Goal: Task Accomplishment & Management: Complete application form

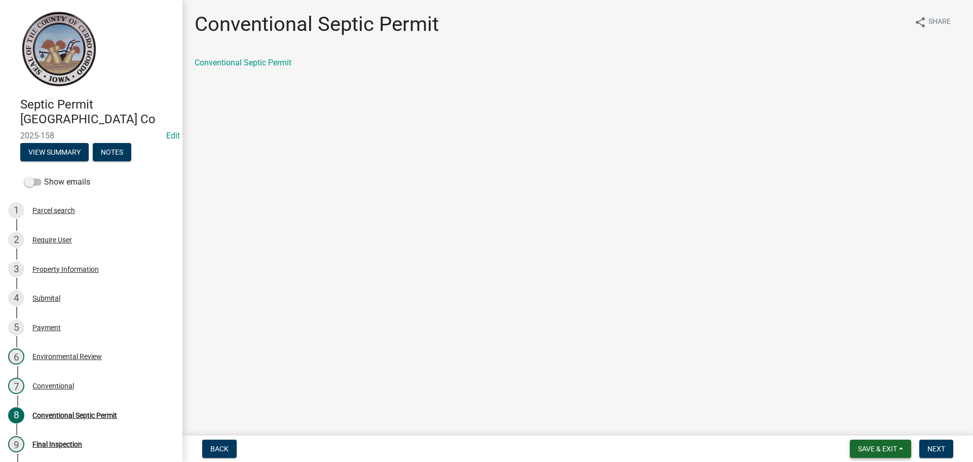
click at [871, 443] on button "Save & Exit" at bounding box center [880, 448] width 61 height 18
click at [866, 419] on button "Save & Exit" at bounding box center [870, 422] width 81 height 24
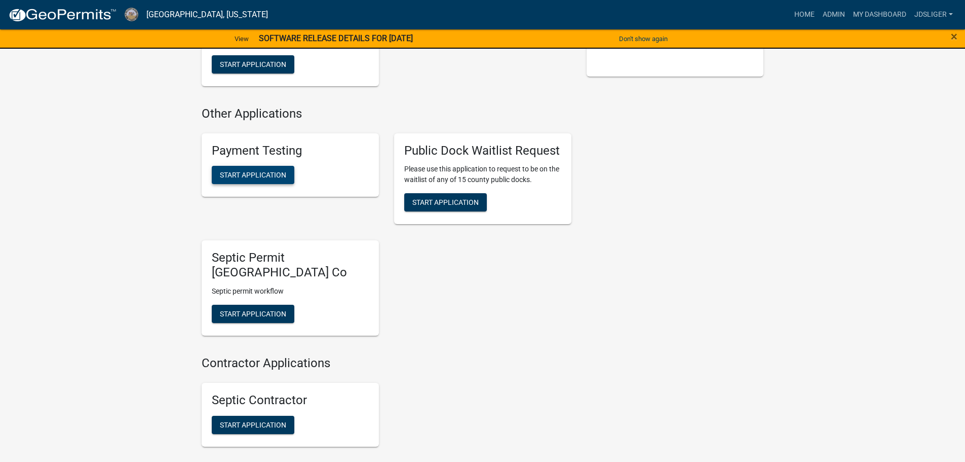
scroll to position [355, 0]
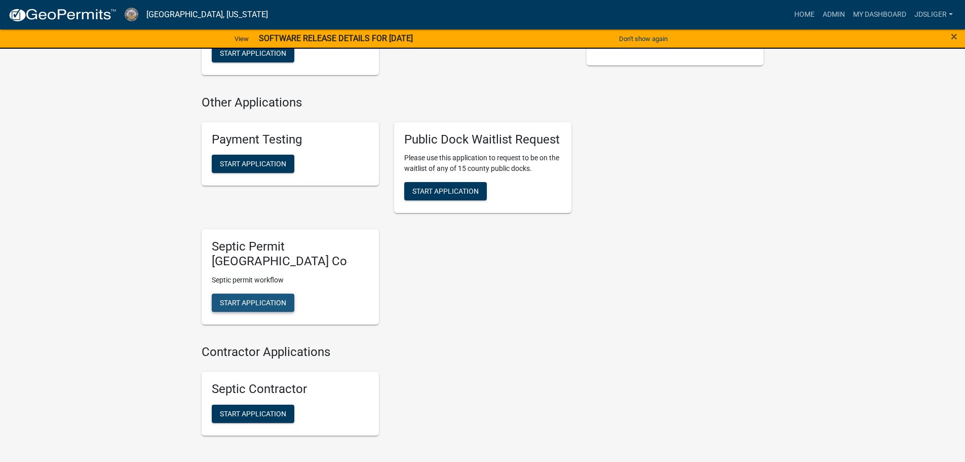
click at [249, 307] on span "Start Application" at bounding box center [253, 303] width 66 height 8
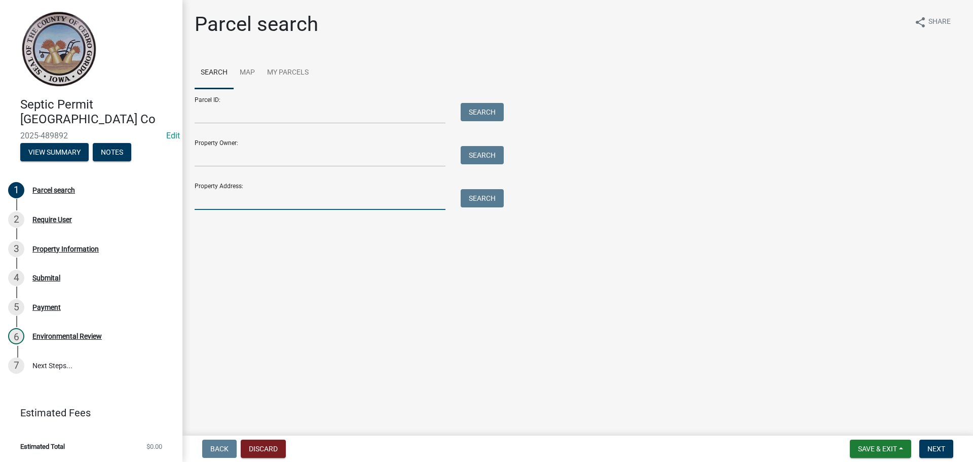
click at [222, 207] on input "Property Address:" at bounding box center [320, 199] width 251 height 21
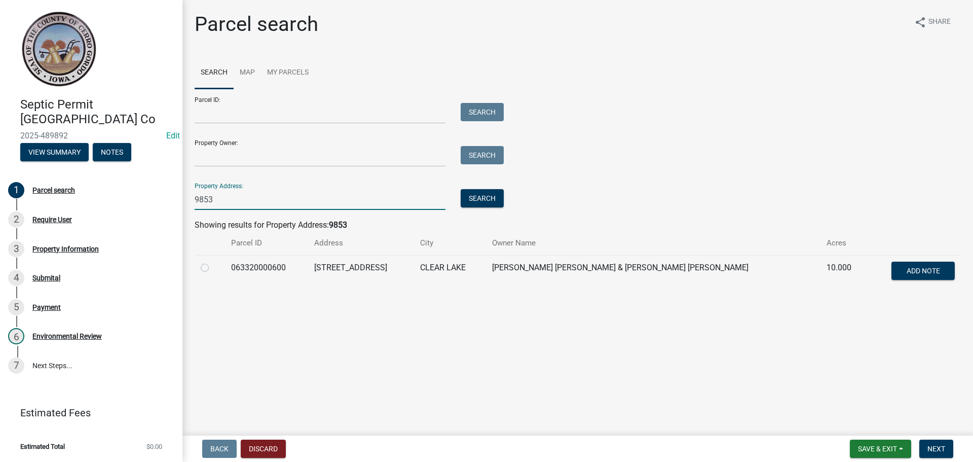
type input "9853"
click at [213, 262] on label at bounding box center [213, 262] width 0 height 0
click at [213, 267] on input "radio" at bounding box center [216, 265] width 7 height 7
radio input "true"
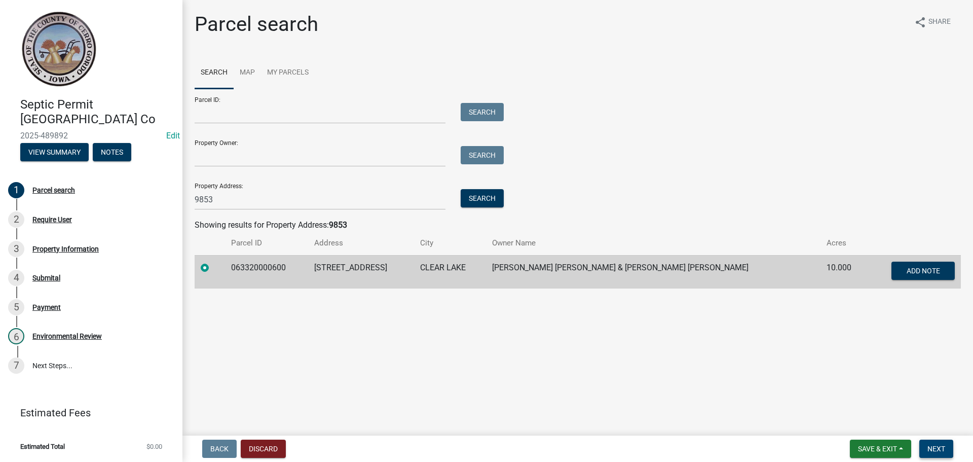
click at [932, 445] on span "Next" at bounding box center [936, 448] width 18 height 8
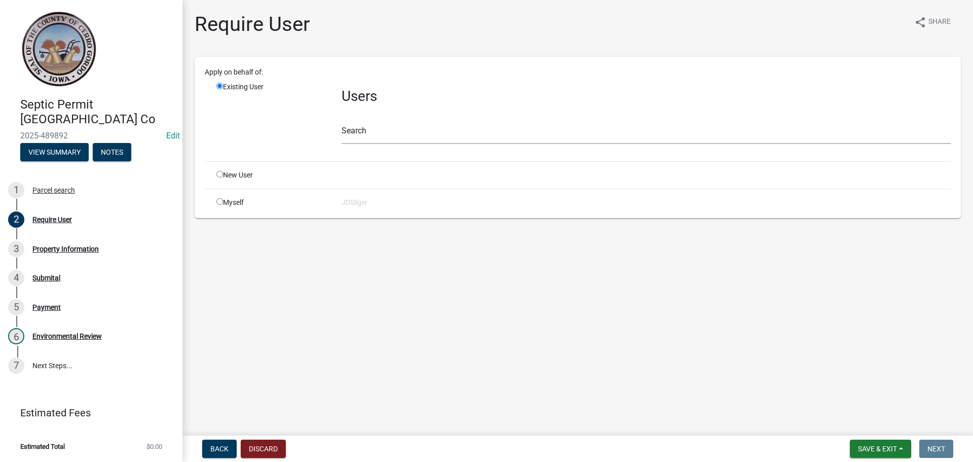
click at [223, 203] on div "Myself" at bounding box center [271, 202] width 125 height 11
click at [220, 202] on input "radio" at bounding box center [219, 201] width 7 height 7
radio input "true"
radio input "false"
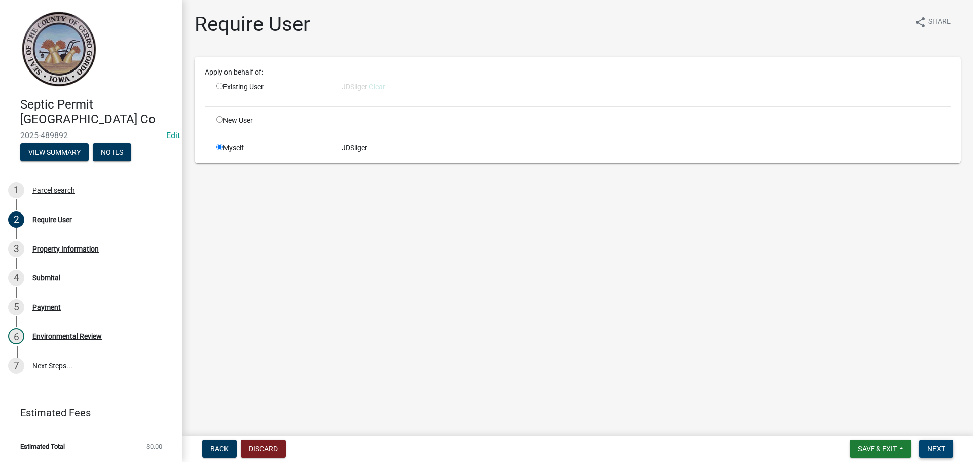
click at [928, 445] on span "Next" at bounding box center [936, 448] width 18 height 8
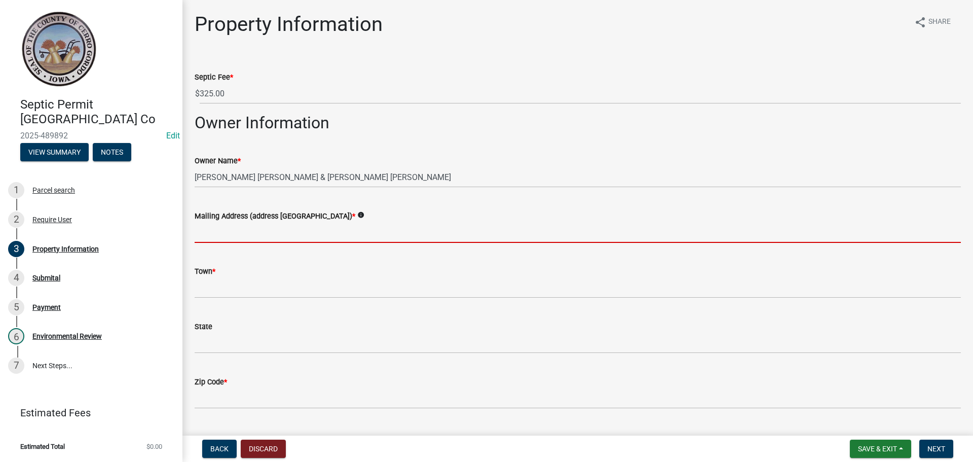
click at [199, 234] on input "Mailing Address (address number and street) *" at bounding box center [578, 232] width 766 height 21
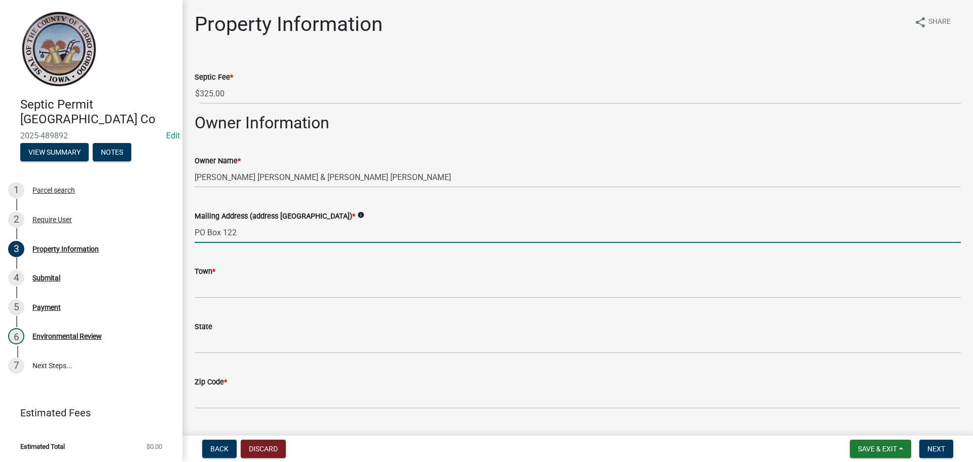
type input "PO Box 122"
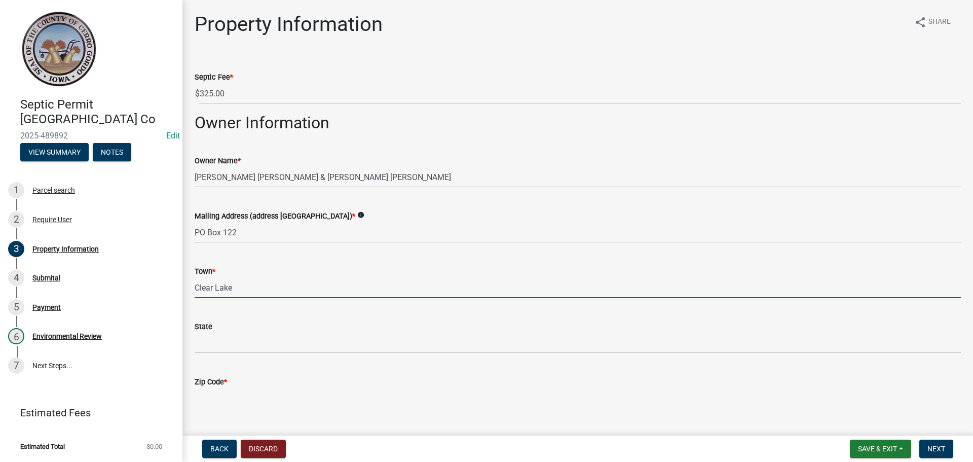
type input "Clear Lake"
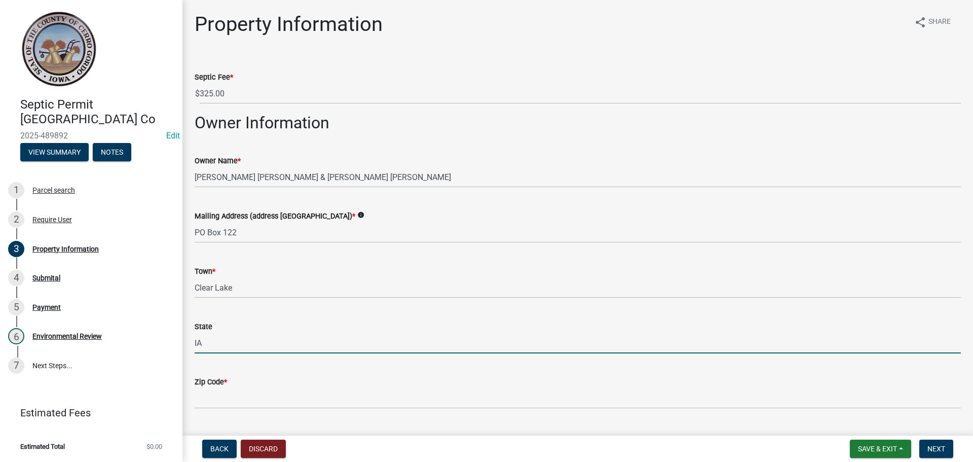
type input "IA"
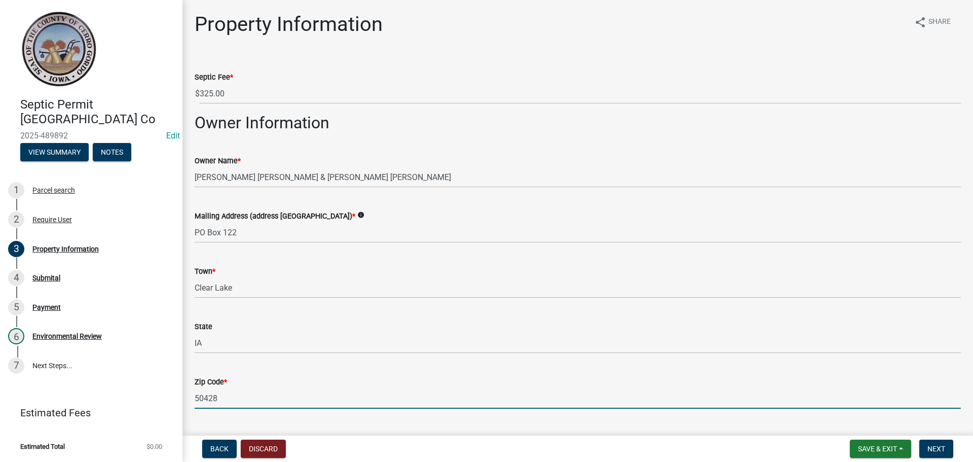
type input "50428"
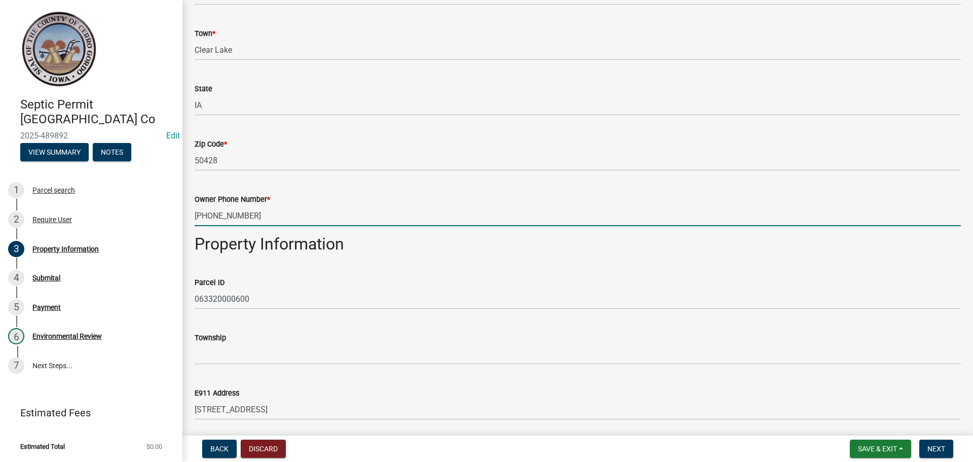
type input "507-461-0823"
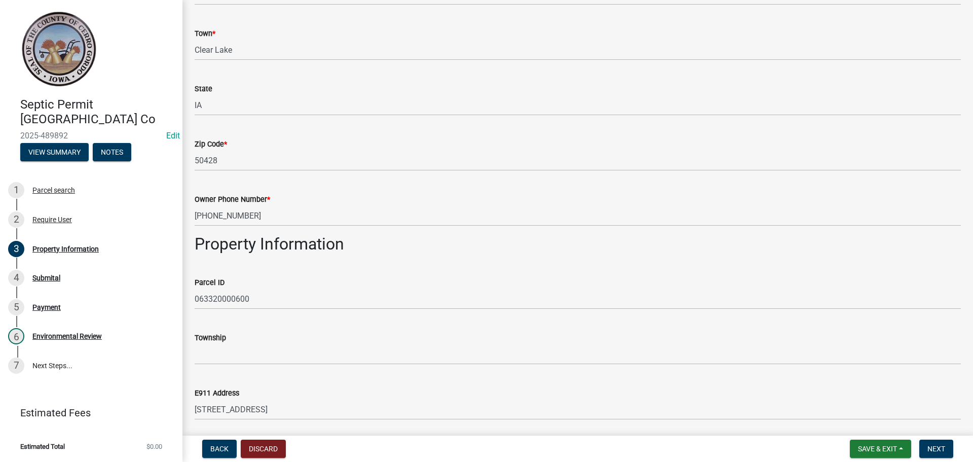
scroll to position [487, 0]
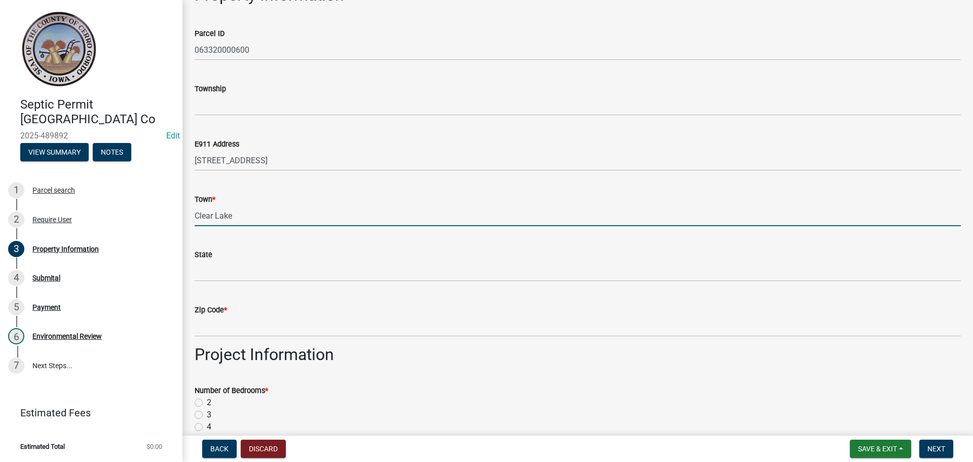
type input "Clear Lake"
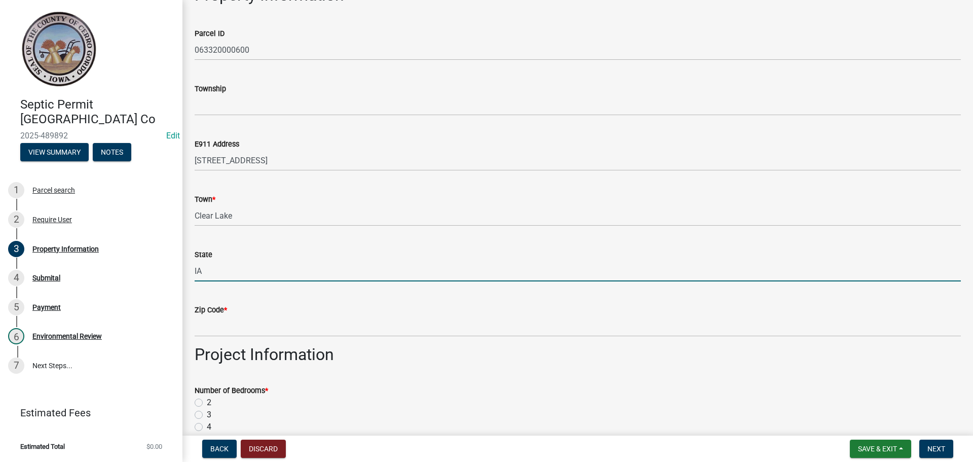
type input "IA"
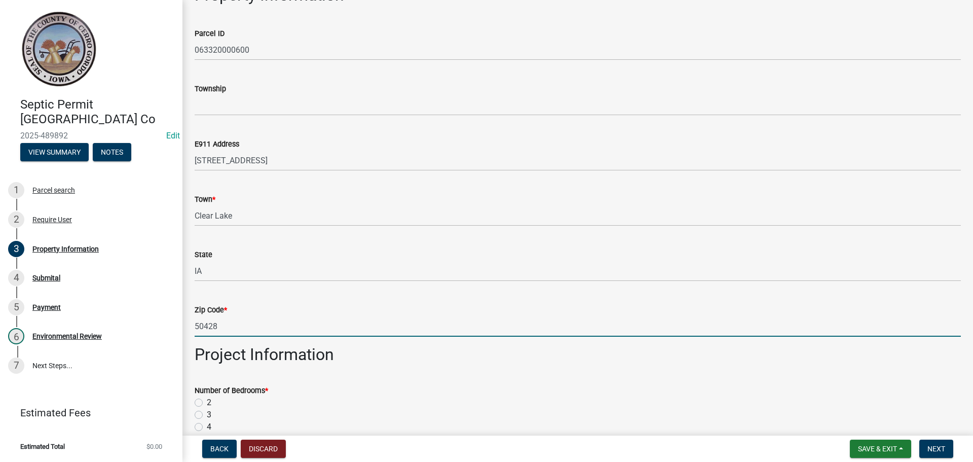
type input "50428"
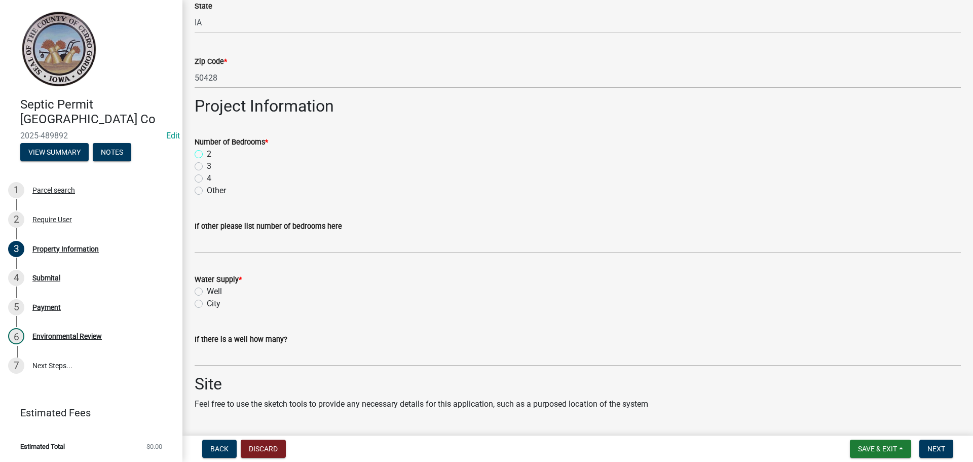
scroll to position [740, 0]
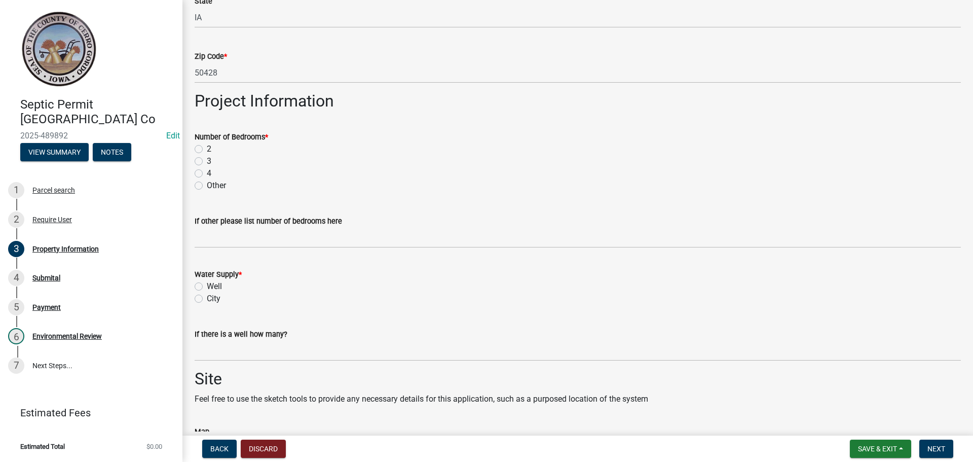
click at [207, 172] on label "4" at bounding box center [209, 173] width 5 height 12
click at [207, 172] on input "4" at bounding box center [210, 170] width 7 height 7
radio input "true"
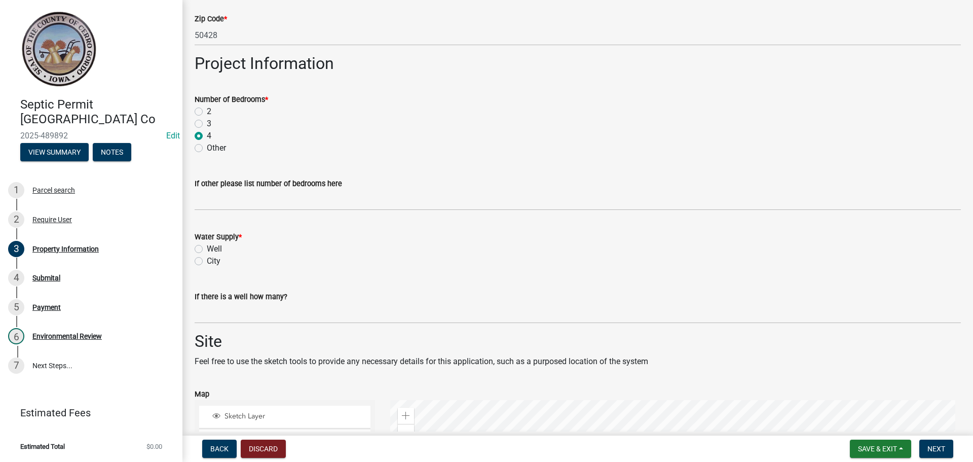
scroll to position [841, 0]
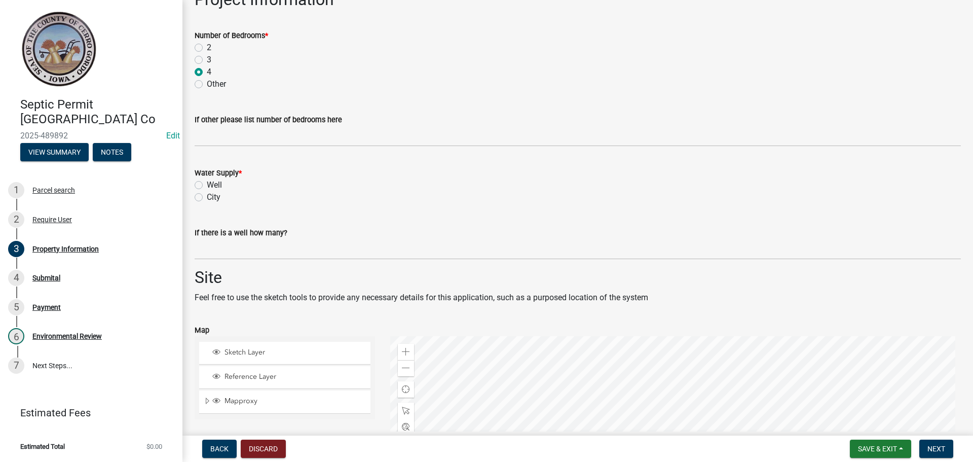
click at [207, 188] on label "Well" at bounding box center [214, 185] width 15 height 12
click at [207, 185] on input "Well" at bounding box center [210, 182] width 7 height 7
radio input "true"
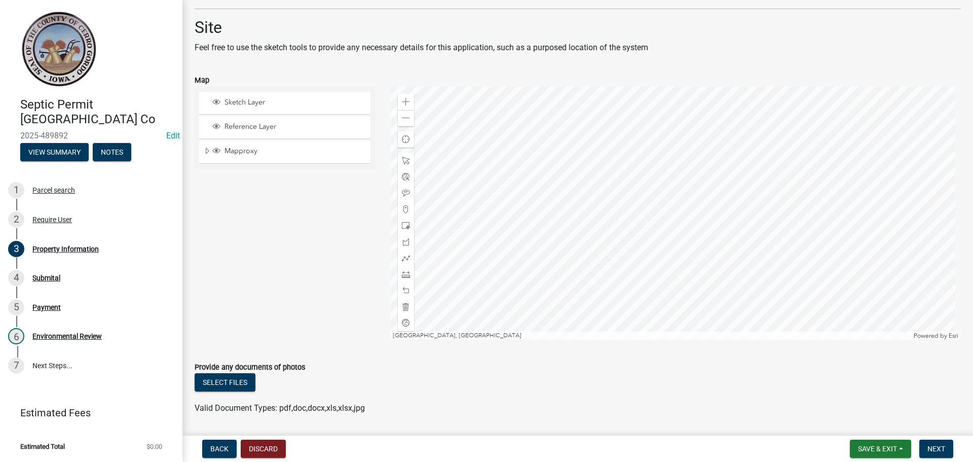
scroll to position [1123, 0]
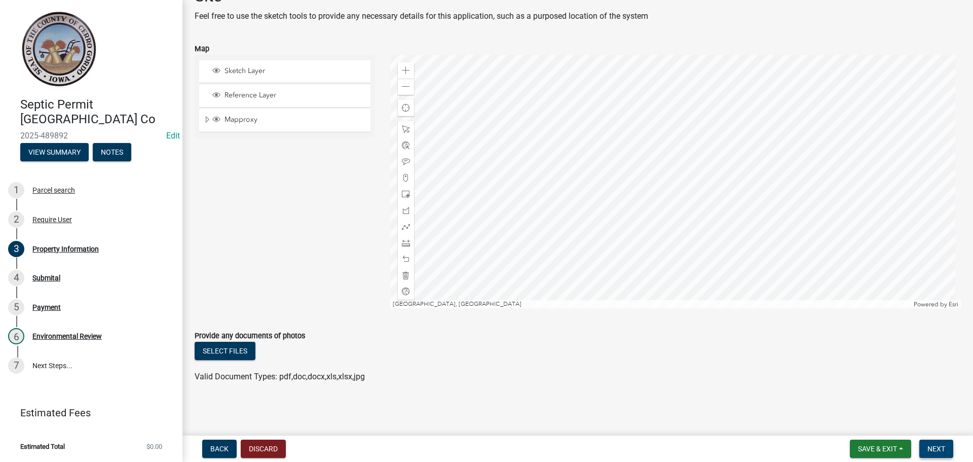
click at [922, 442] on button "Next" at bounding box center [936, 448] width 34 height 18
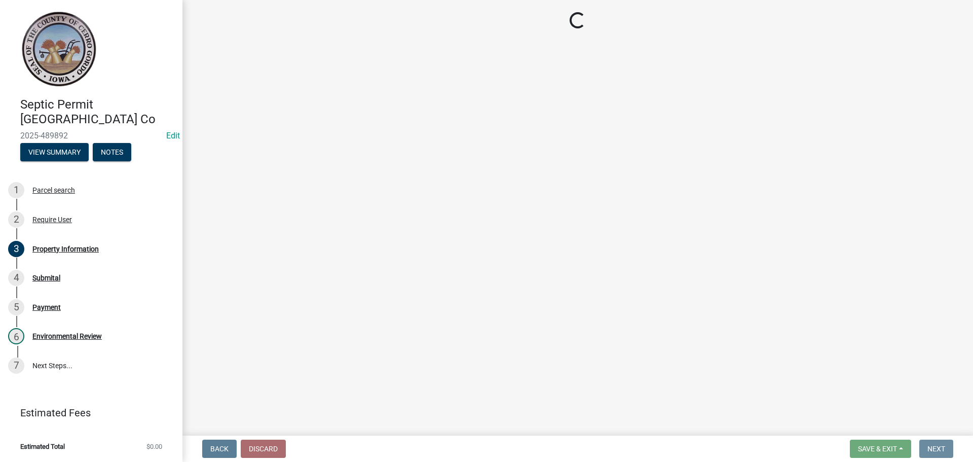
scroll to position [0, 0]
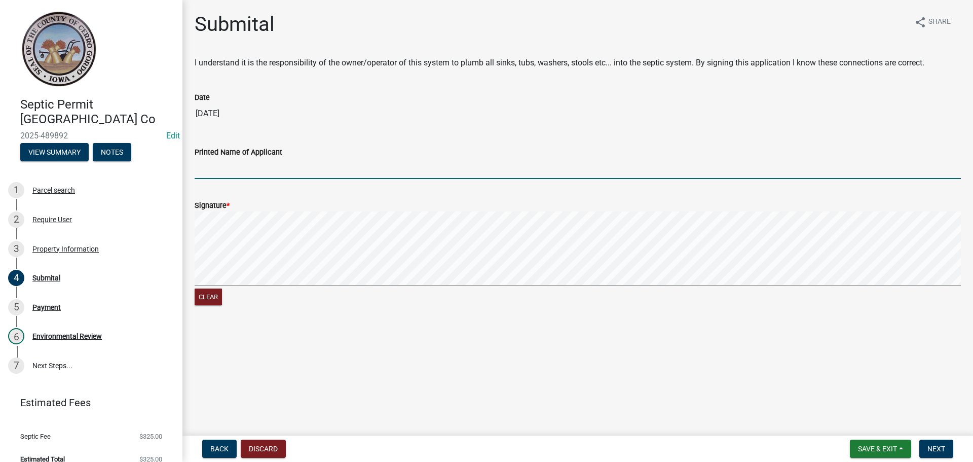
click at [212, 177] on input "Printed Name of Applicant" at bounding box center [578, 168] width 766 height 21
type input "Karen Miller"
click at [939, 450] on span "Next" at bounding box center [936, 448] width 18 height 8
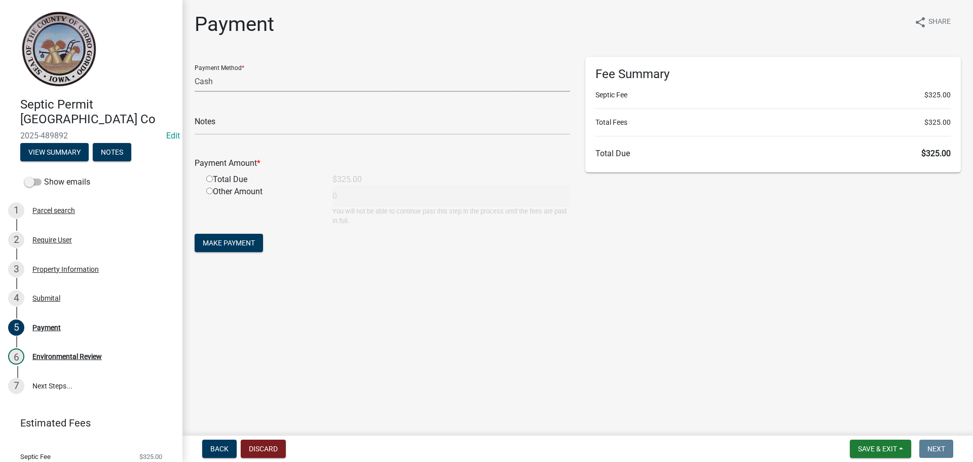
click at [211, 84] on select "Credit Card POS Check Cash" at bounding box center [383, 81] width 376 height 21
select select "1: 0"
click at [195, 71] on select "Credit Card POS Check Cash" at bounding box center [383, 81] width 376 height 21
click at [219, 124] on input "text" at bounding box center [383, 124] width 376 height 21
type input "1240"
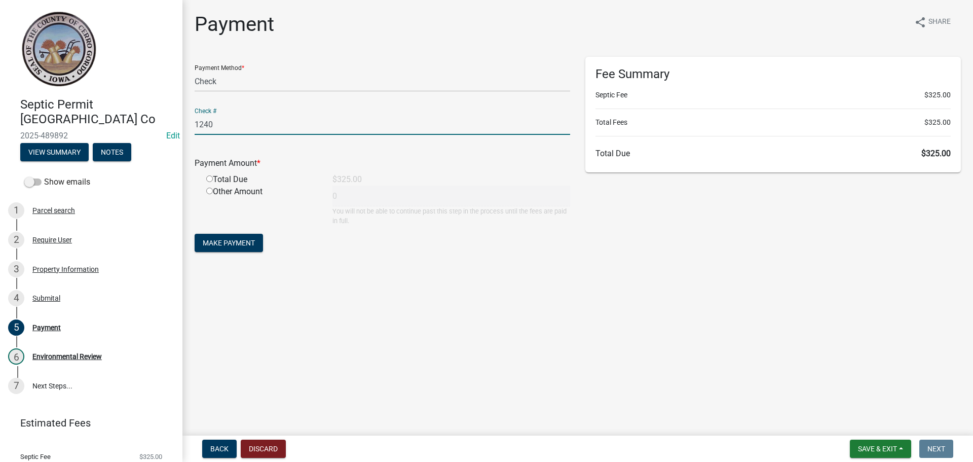
click at [207, 180] on input "radio" at bounding box center [209, 178] width 7 height 7
radio input "true"
type input "325"
click at [231, 242] on span "Make Payment" at bounding box center [229, 243] width 52 height 8
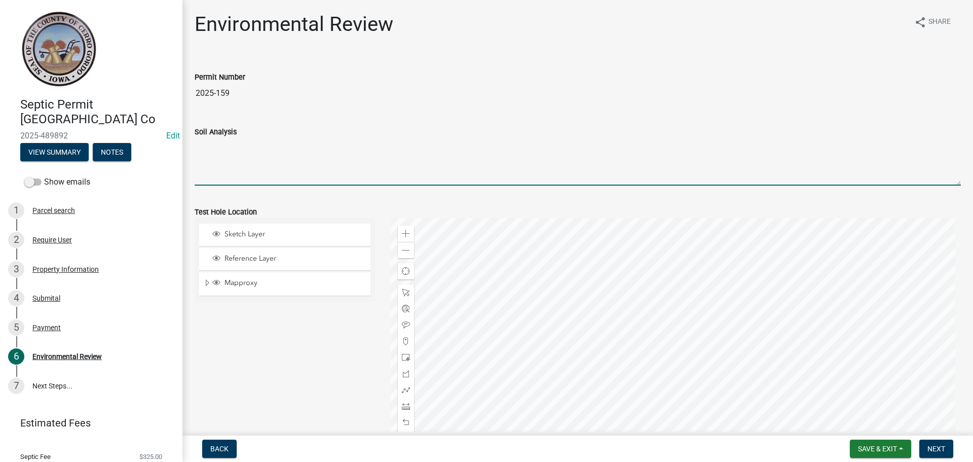
click at [227, 161] on textarea "Soil Analysis" at bounding box center [578, 162] width 766 height 48
click at [236, 153] on textarea "Hole 1:" at bounding box center [578, 162] width 766 height 48
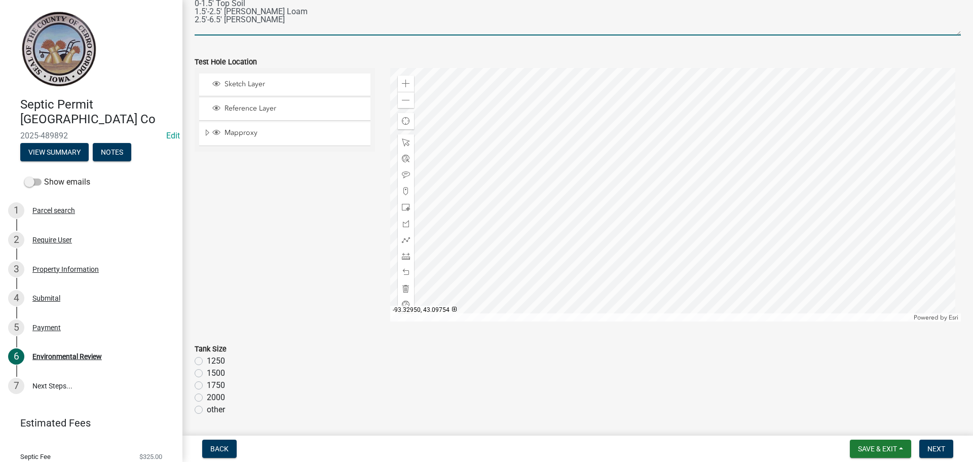
scroll to position [152, 0]
type textarea "Hole 1: 0-1.5' Top Soil 1.5'-2.5' Sandy Clay Loam 2.5'-6.5' Sandy Loam"
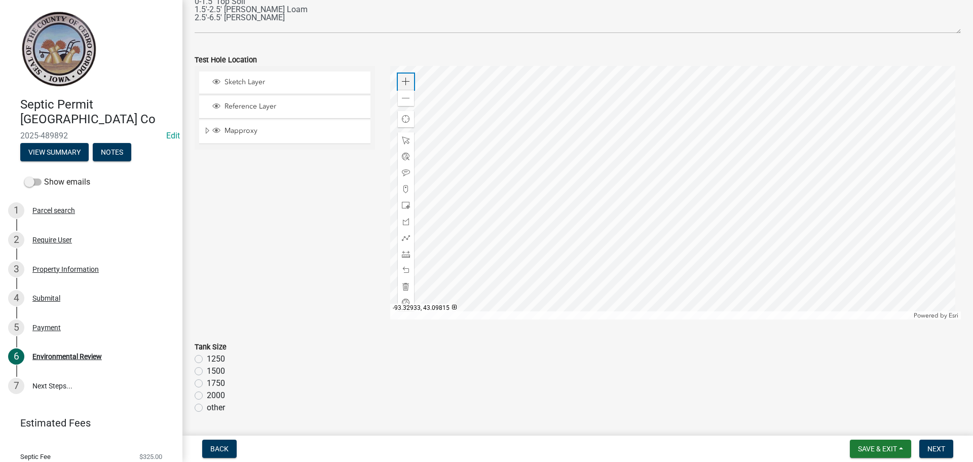
click at [398, 81] on div "Zoom in" at bounding box center [406, 81] width 16 height 16
click at [571, 225] on div at bounding box center [675, 192] width 571 height 253
click at [403, 187] on span at bounding box center [406, 189] width 8 height 8
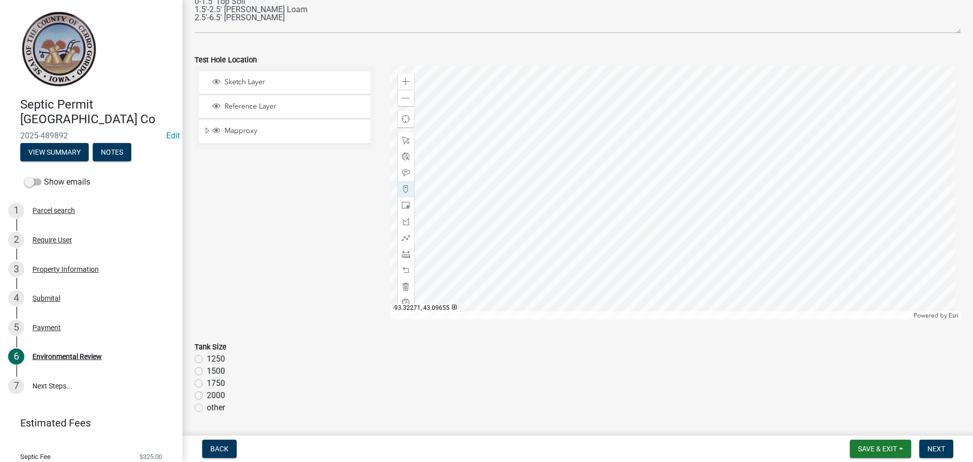
click at [681, 153] on div at bounding box center [675, 192] width 571 height 253
click at [403, 175] on span at bounding box center [406, 173] width 8 height 8
click at [682, 149] on div at bounding box center [675, 192] width 571 height 253
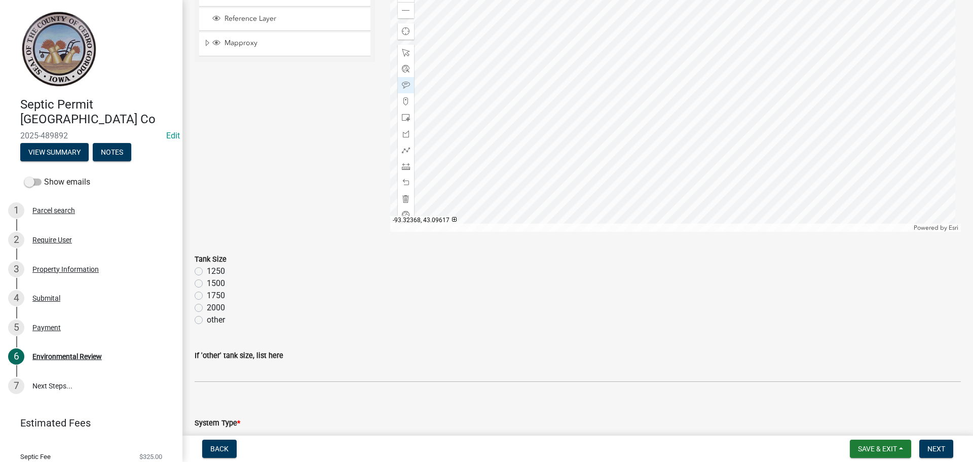
scroll to position [253, 0]
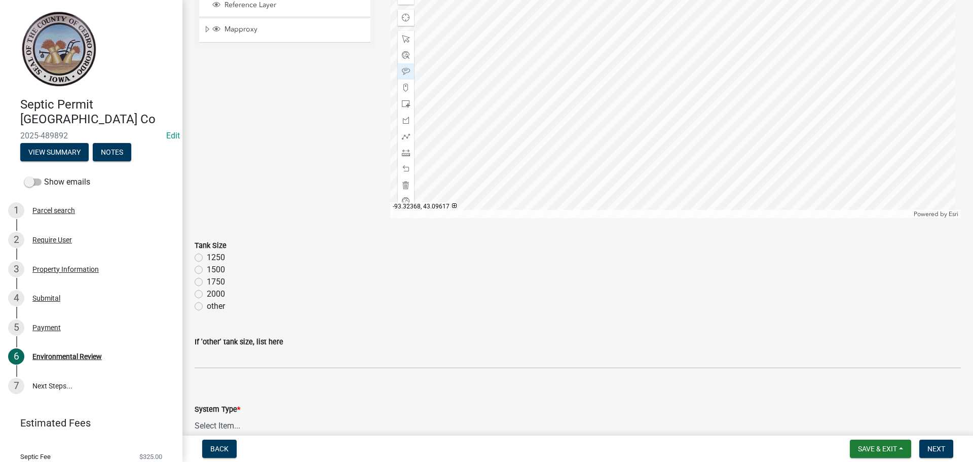
click at [207, 267] on label "1500" at bounding box center [216, 270] width 18 height 12
click at [207, 267] on input "1500" at bounding box center [210, 267] width 7 height 7
radio input "true"
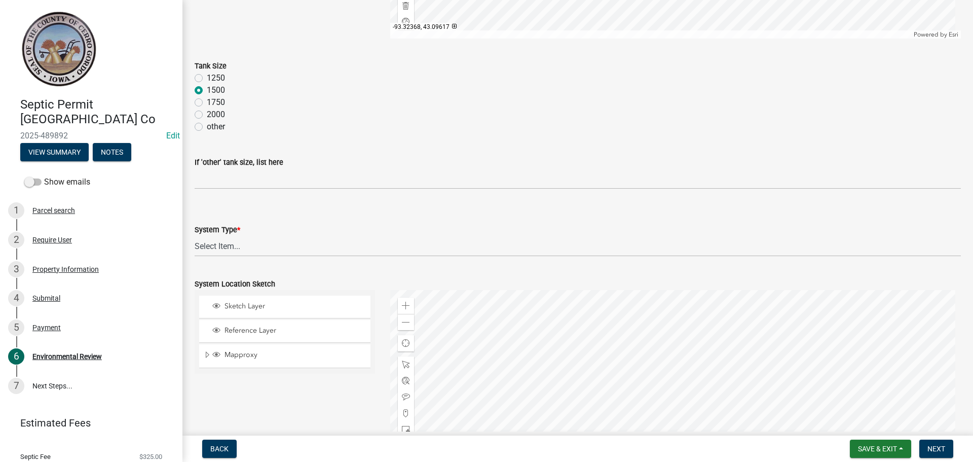
scroll to position [456, 0]
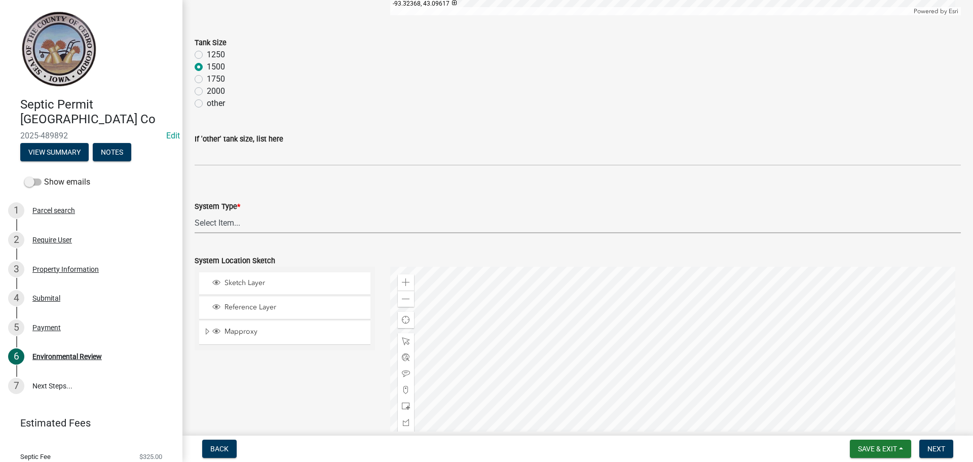
click at [221, 222] on select "Select Item... 15" Chamber Advantex Chamber--24" Chamber--36" Conventional w/Sa…" at bounding box center [578, 222] width 766 height 21
click at [195, 212] on select "Select Item... 15" Chamber Advantex Chamber--24" Chamber--36" Conventional w/Sa…" at bounding box center [578, 222] width 766 height 21
select select "b84ace5b-0192-4fc7-b901-2001c8062e4a"
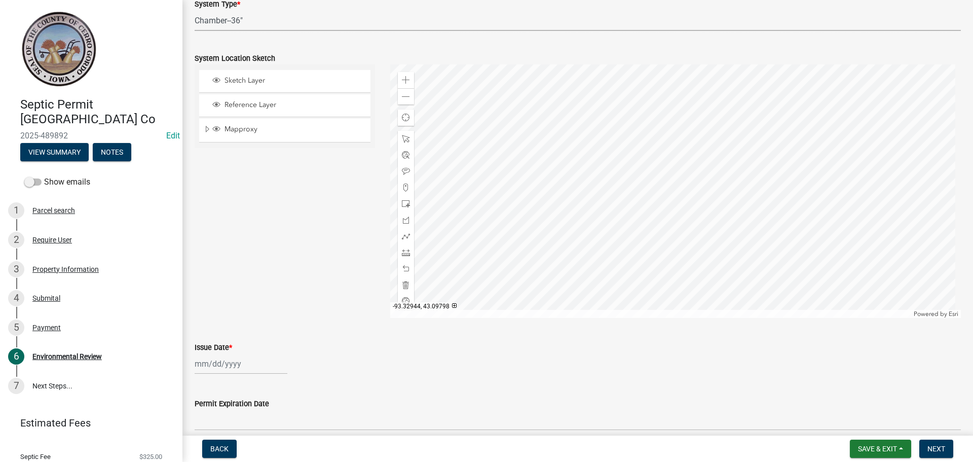
scroll to position [659, 0]
click at [404, 84] on div "Zoom in" at bounding box center [406, 79] width 16 height 16
click at [518, 211] on div at bounding box center [675, 190] width 571 height 253
click at [404, 79] on span at bounding box center [406, 80] width 8 height 8
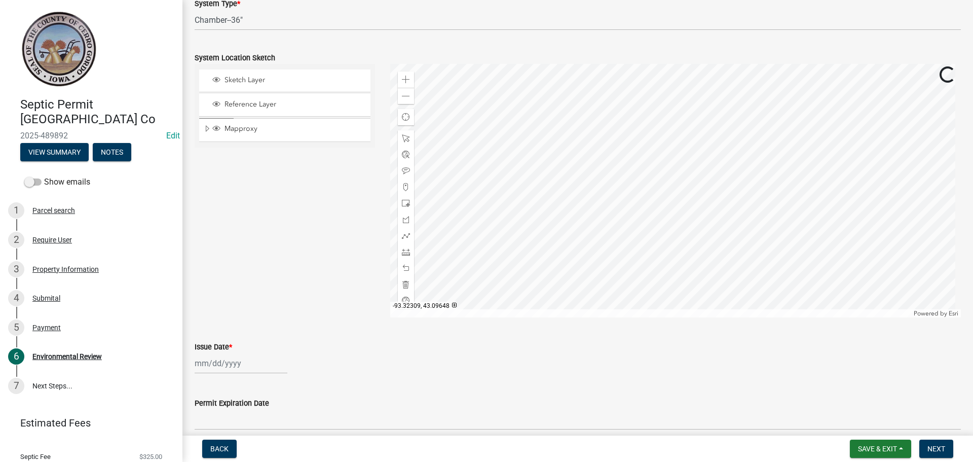
click at [551, 253] on div at bounding box center [675, 190] width 571 height 253
click at [456, 192] on div at bounding box center [675, 190] width 571 height 253
click at [519, 219] on div at bounding box center [675, 190] width 571 height 253
click at [402, 202] on span at bounding box center [406, 203] width 8 height 8
click at [579, 292] on div at bounding box center [675, 190] width 571 height 253
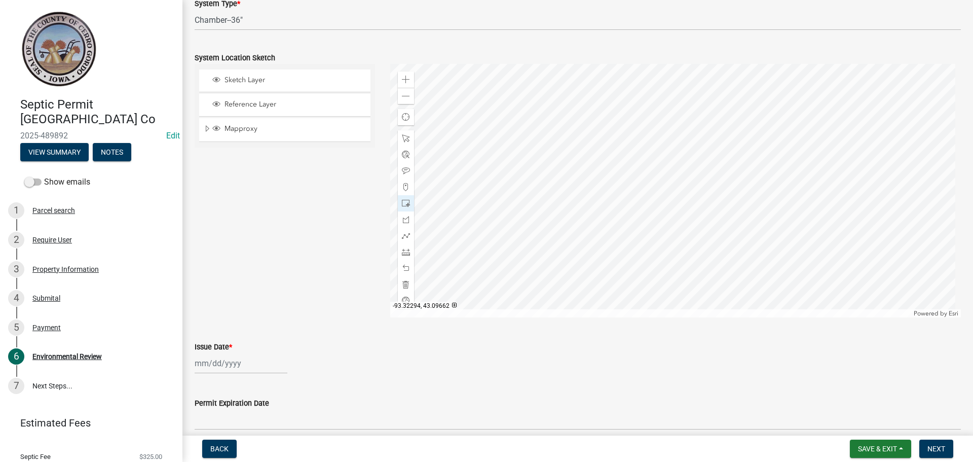
click at [558, 228] on div at bounding box center [675, 190] width 571 height 253
click at [548, 203] on div at bounding box center [675, 190] width 571 height 253
click at [406, 235] on span at bounding box center [406, 236] width 8 height 8
click at [559, 245] on div at bounding box center [675, 190] width 571 height 253
click at [555, 228] on div at bounding box center [675, 190] width 571 height 253
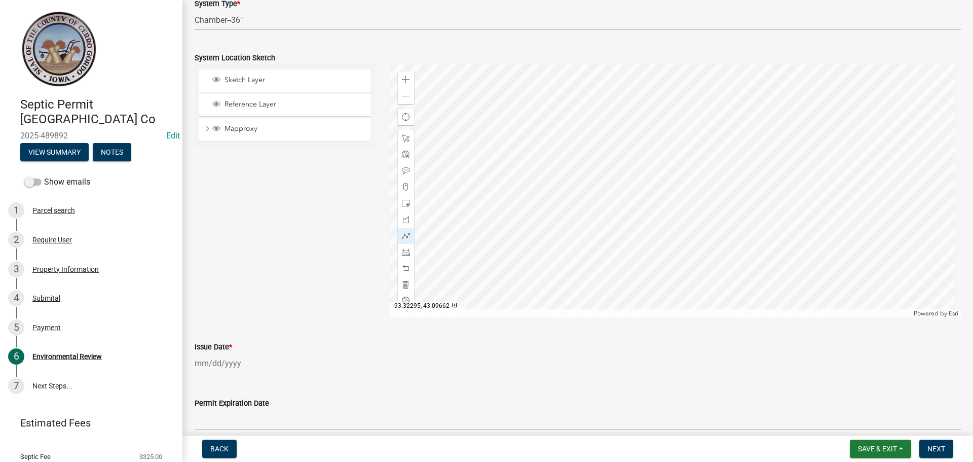
click at [554, 228] on div at bounding box center [675, 190] width 571 height 253
click at [557, 219] on div at bounding box center [675, 190] width 571 height 253
click at [548, 204] on div at bounding box center [675, 190] width 571 height 253
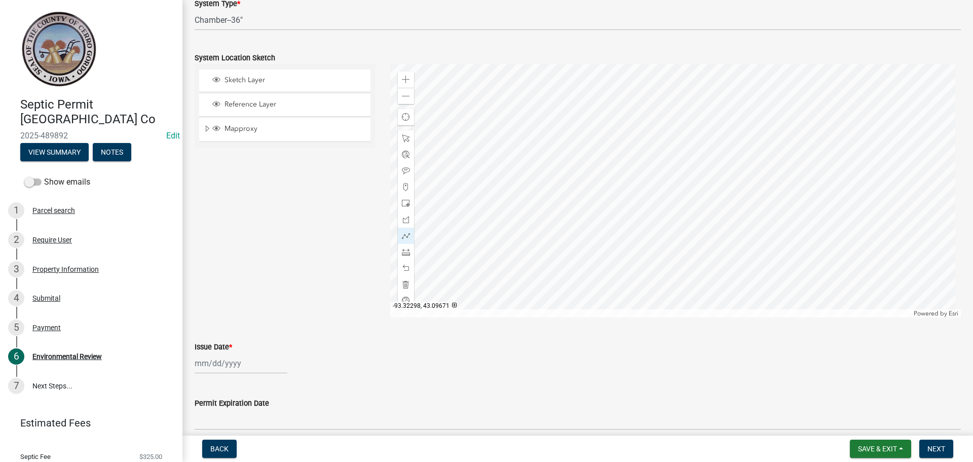
click at [549, 202] on div at bounding box center [675, 190] width 571 height 253
click at [562, 203] on div at bounding box center [675, 190] width 571 height 253
click at [562, 123] on div at bounding box center [675, 190] width 571 height 253
click at [549, 202] on div at bounding box center [675, 190] width 571 height 253
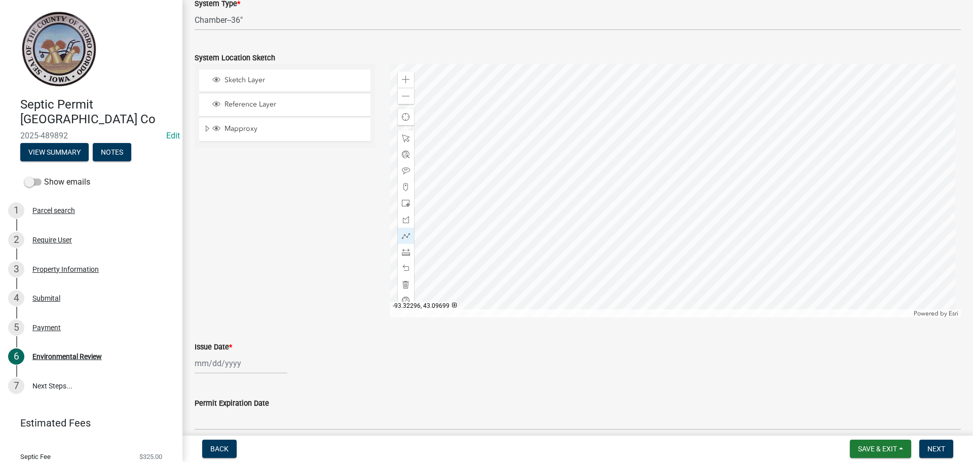
click at [552, 123] on div at bounding box center [675, 190] width 571 height 253
click at [545, 203] on div at bounding box center [675, 190] width 571 height 253
click at [535, 202] on div at bounding box center [675, 190] width 571 height 253
click at [539, 123] on div at bounding box center [675, 190] width 571 height 253
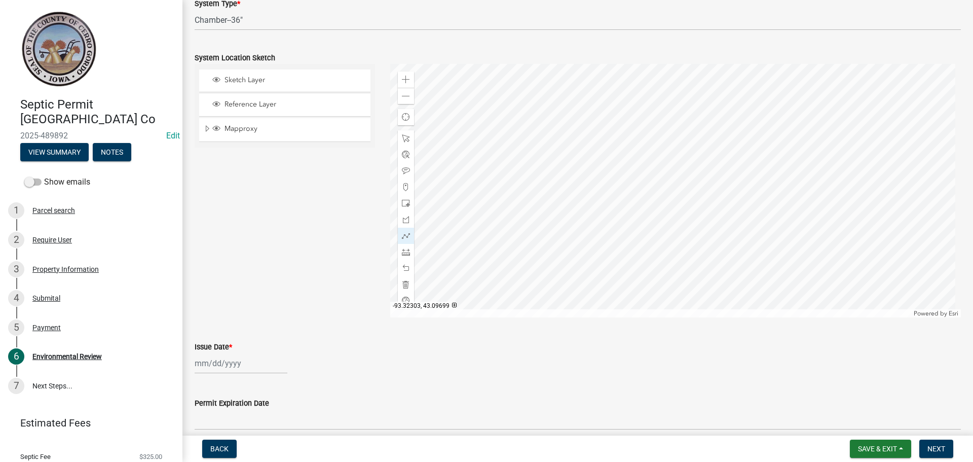
click at [539, 123] on div at bounding box center [675, 190] width 571 height 253
click at [540, 202] on div at bounding box center [675, 190] width 571 height 253
click at [545, 123] on div at bounding box center [675, 190] width 571 height 253
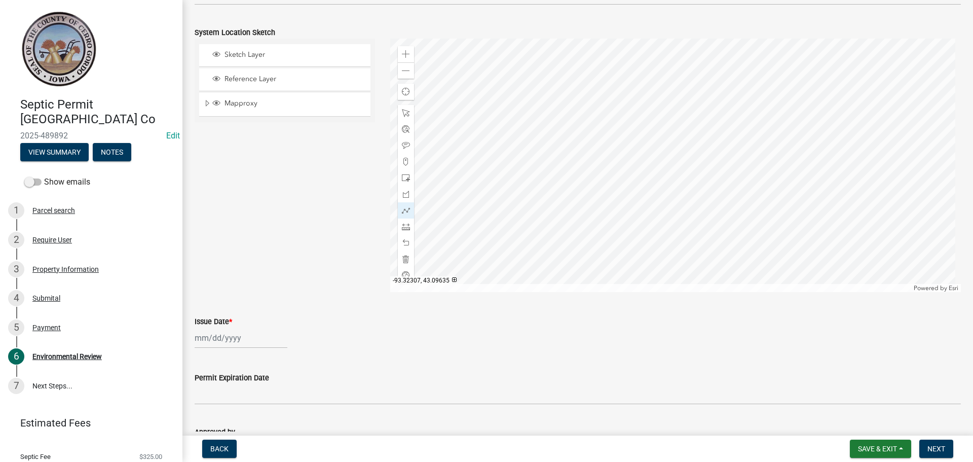
scroll to position [710, 0]
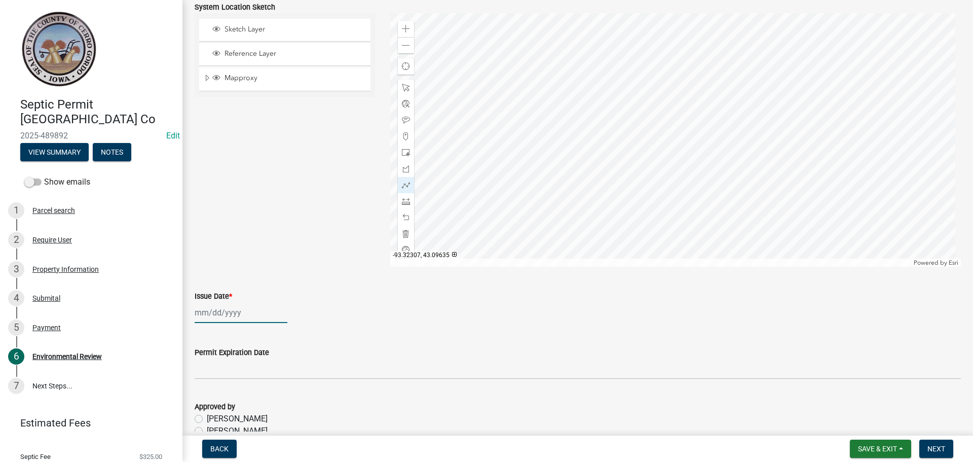
click at [217, 314] on div at bounding box center [241, 312] width 93 height 21
select select "10"
select select "2025"
click at [269, 211] on div "3" at bounding box center [270, 210] width 16 height 16
type input "10/03/2025"
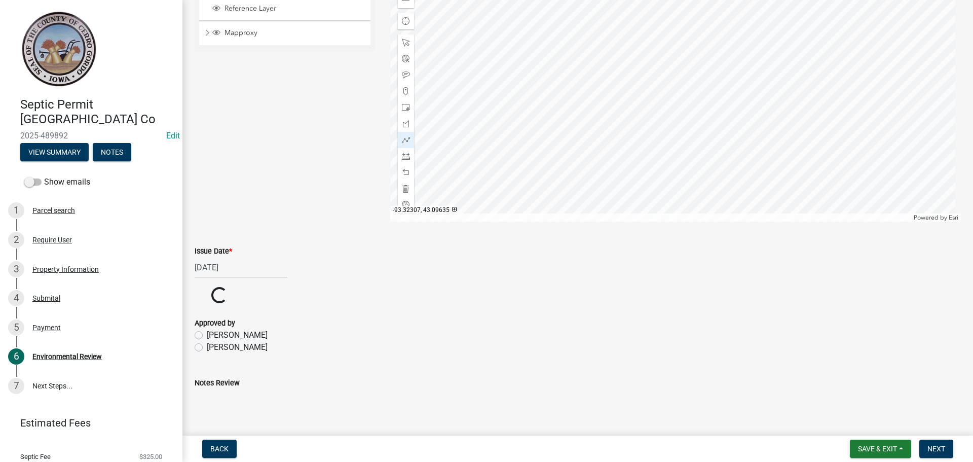
scroll to position [807, 0]
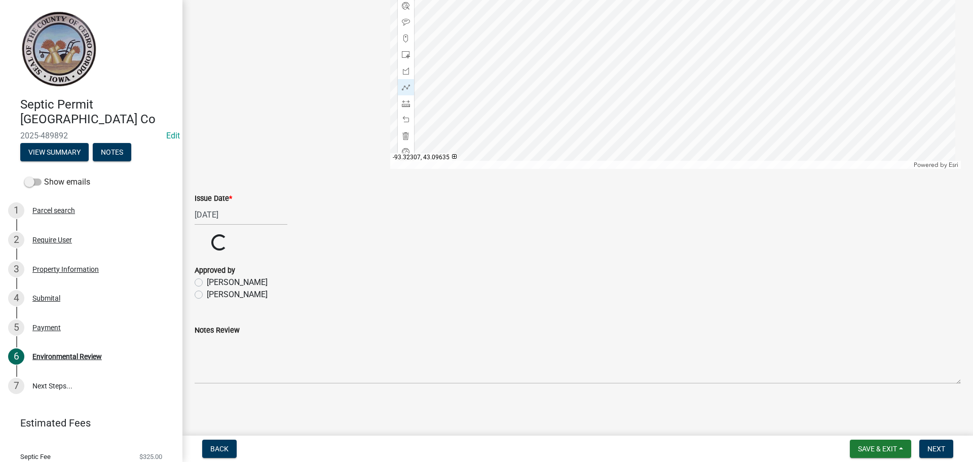
click at [207, 291] on label "[PERSON_NAME]" at bounding box center [237, 294] width 61 height 12
click at [207, 291] on input "[PERSON_NAME]" at bounding box center [210, 291] width 7 height 7
radio input "true"
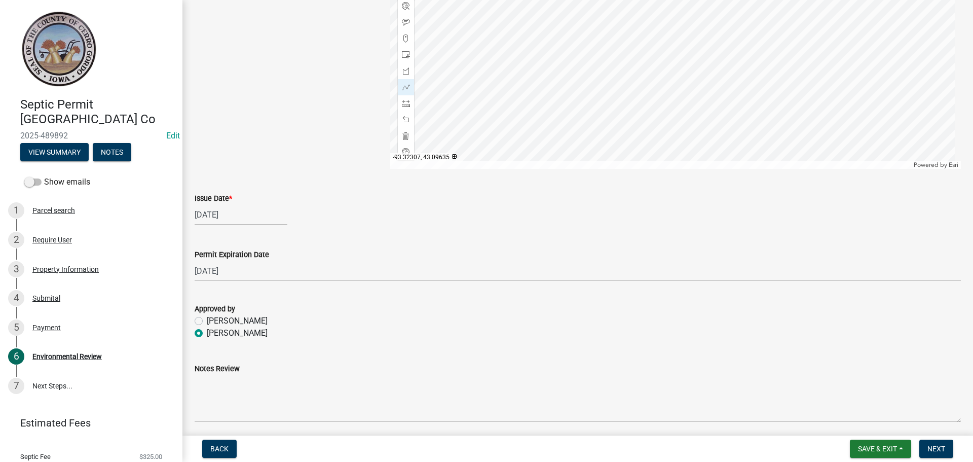
scroll to position [846, 0]
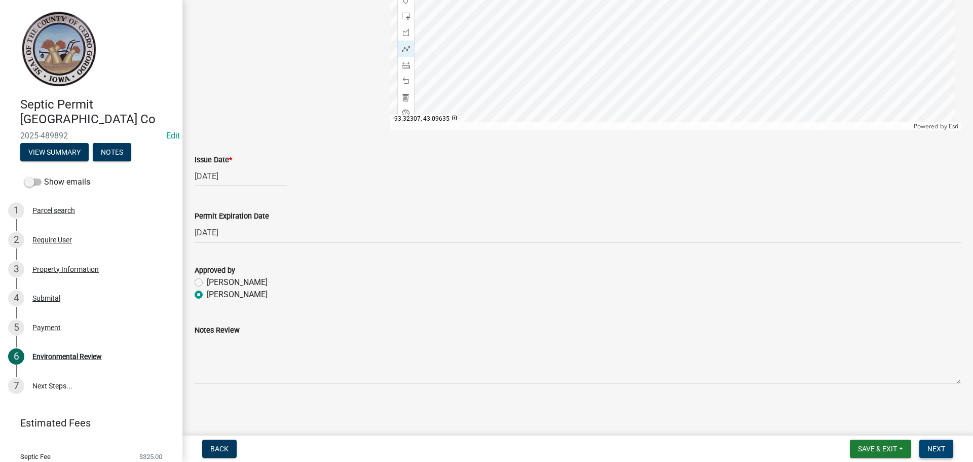
click at [930, 448] on span "Next" at bounding box center [936, 448] width 18 height 8
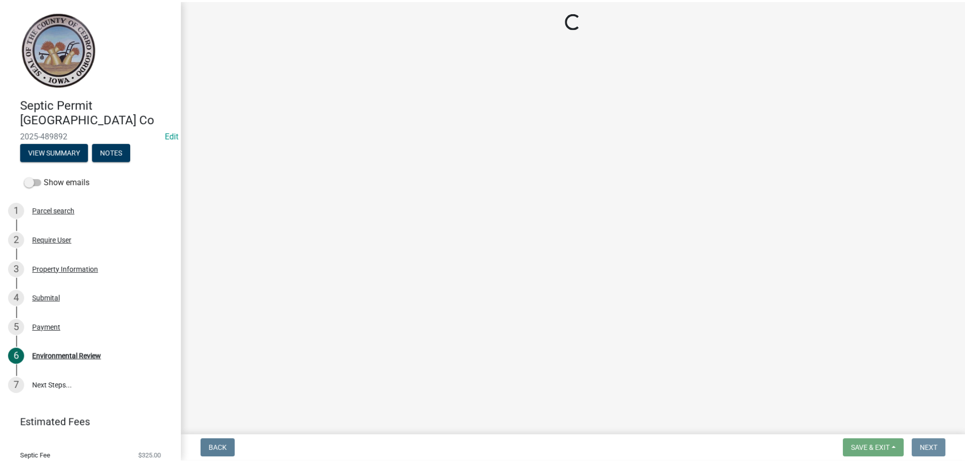
scroll to position [0, 0]
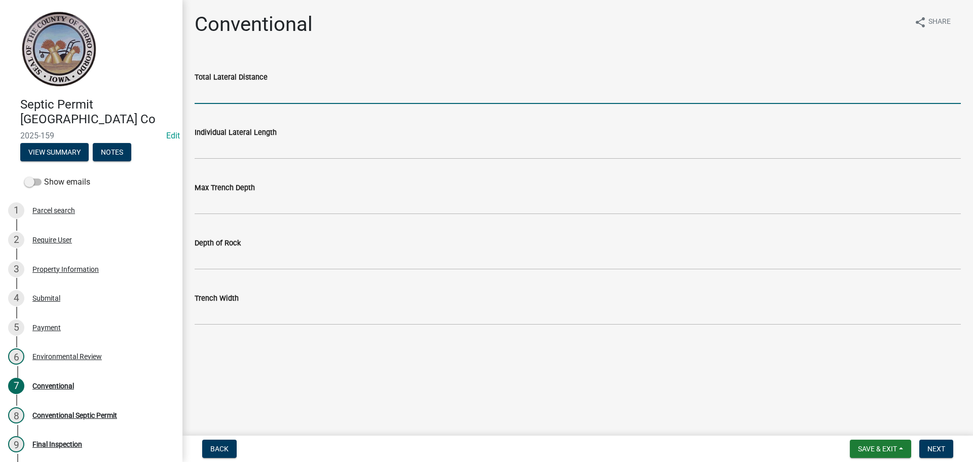
click at [240, 98] on input "Total Lateral Distance" at bounding box center [578, 93] width 766 height 21
type input "400'"
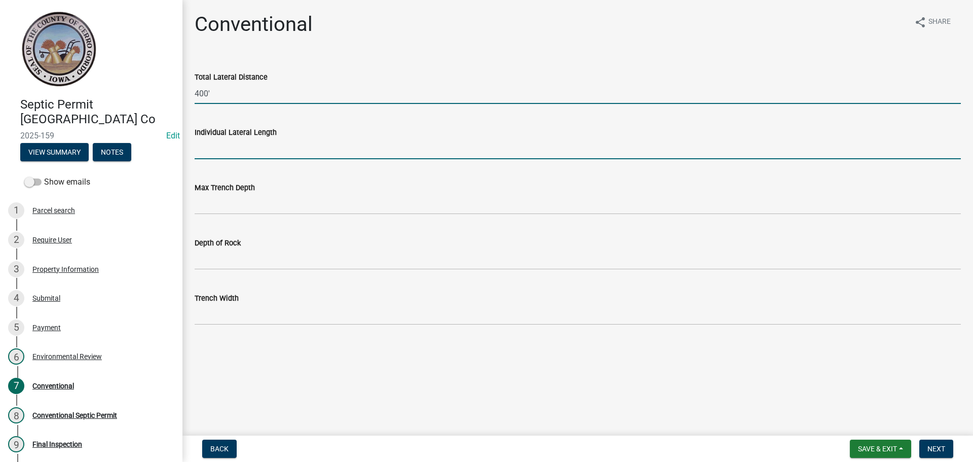
click at [222, 140] on input "Individual Lateral Length" at bounding box center [578, 148] width 766 height 21
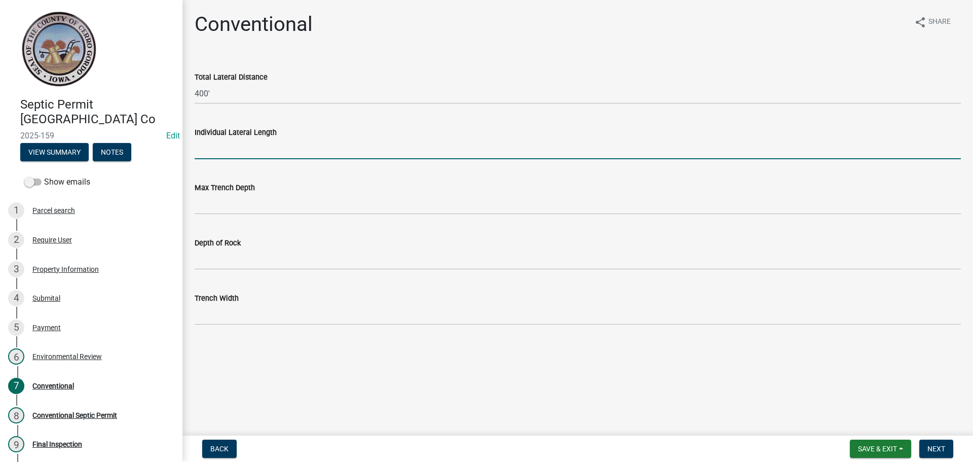
type input "100'"
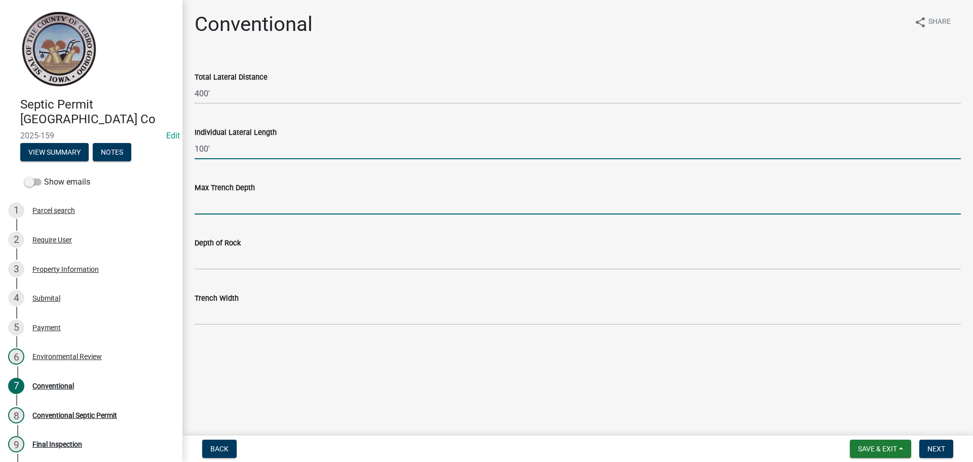
click at [226, 199] on input "Max Trench Depth" at bounding box center [578, 204] width 766 height 21
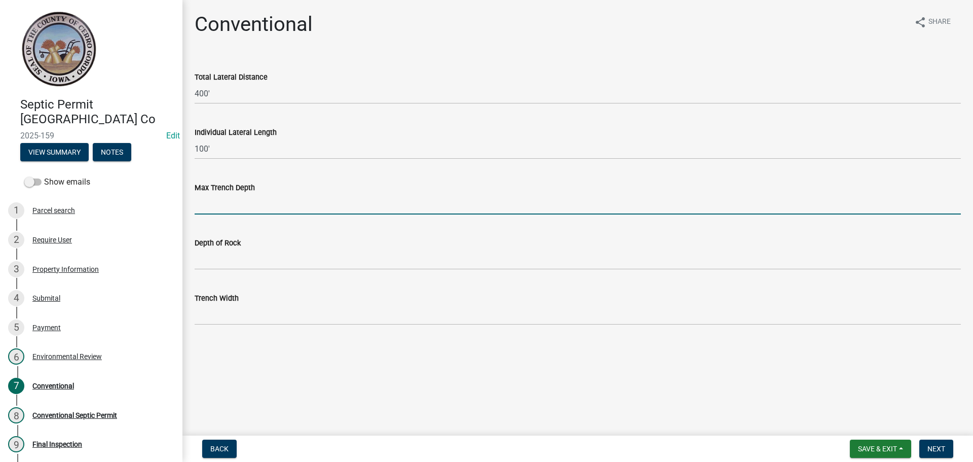
type input "36""
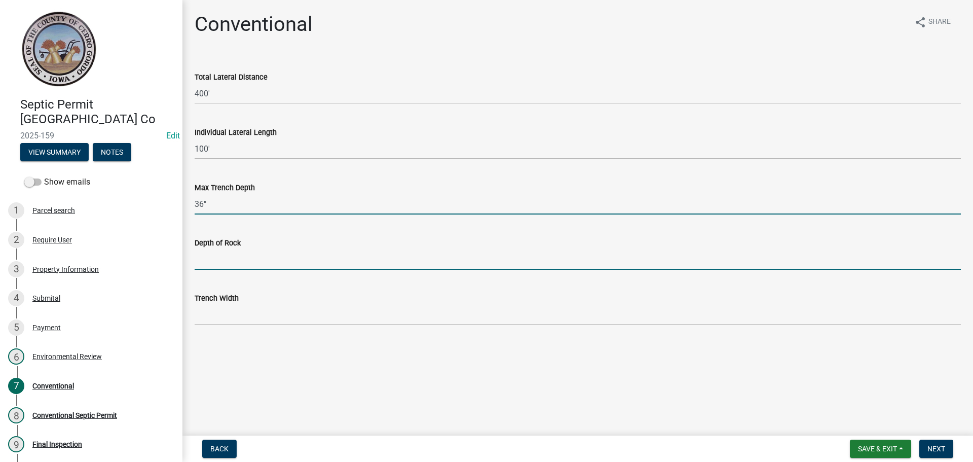
click at [218, 262] on input "Depth of Rock" at bounding box center [578, 259] width 766 height 21
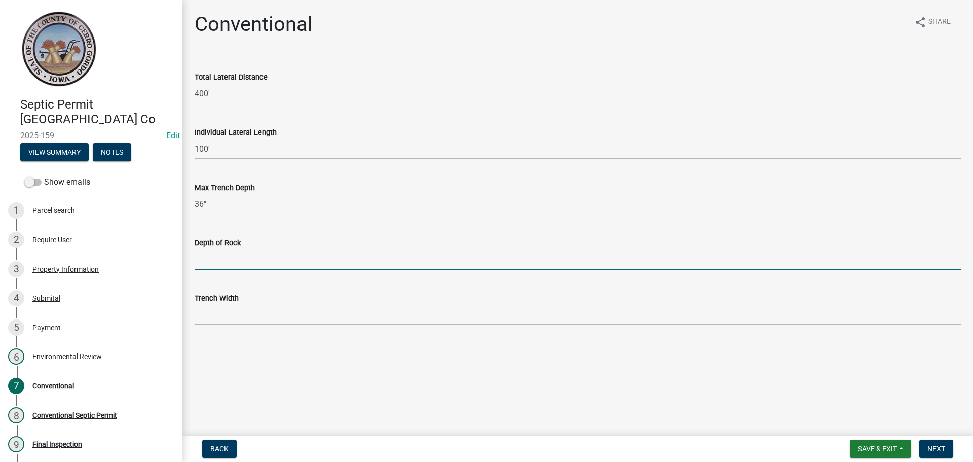
type input "N/A"
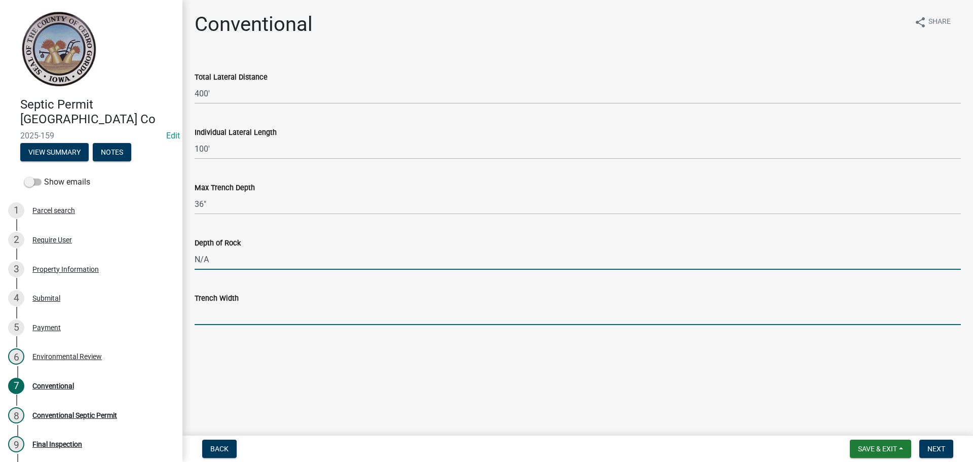
click at [214, 311] on input "Trench Width" at bounding box center [578, 314] width 766 height 21
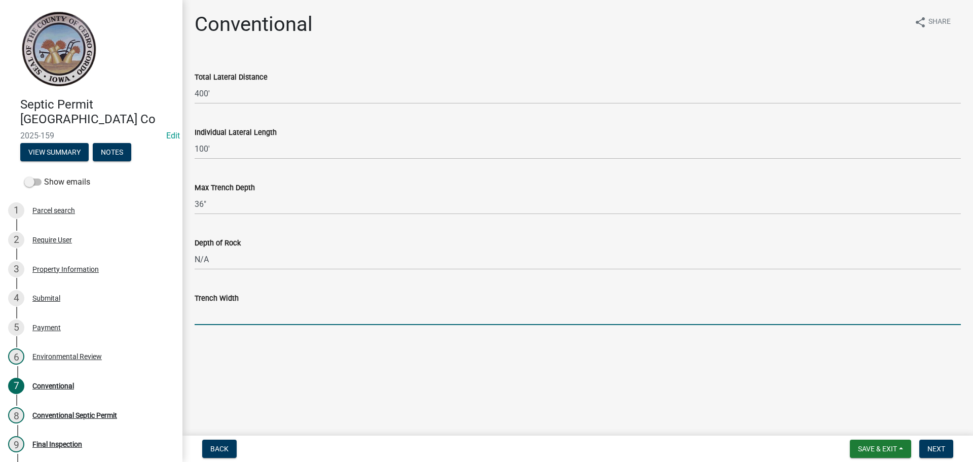
type input "36""
click at [931, 447] on span "Next" at bounding box center [936, 448] width 18 height 8
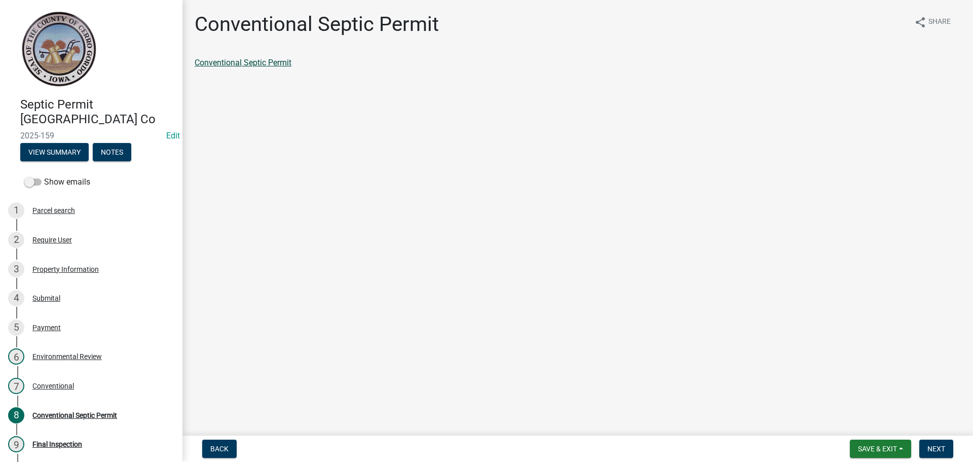
click at [283, 58] on link "Conventional Septic Permit" at bounding box center [243, 63] width 97 height 10
click at [880, 444] on span "Save & Exit" at bounding box center [877, 448] width 39 height 8
click at [883, 422] on button "Save & Exit" at bounding box center [870, 422] width 81 height 24
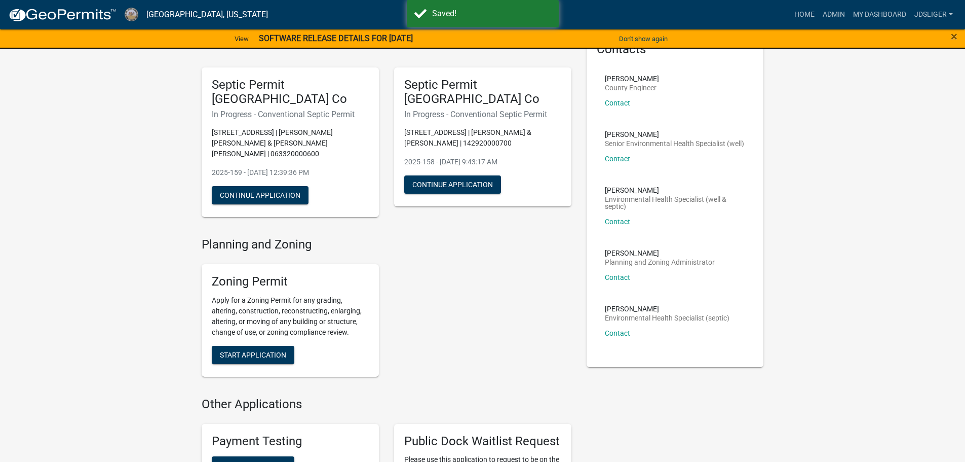
scroll to position [253, 0]
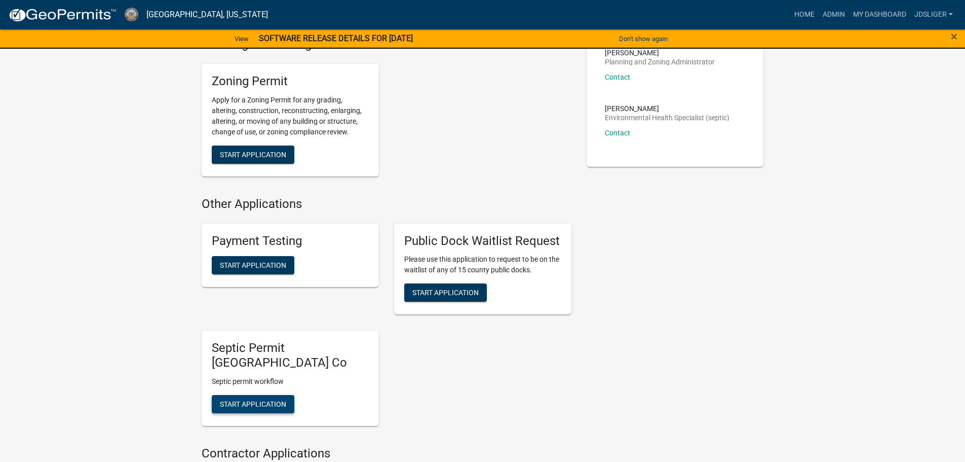
click at [237, 398] on button "Start Application" at bounding box center [253, 404] width 83 height 18
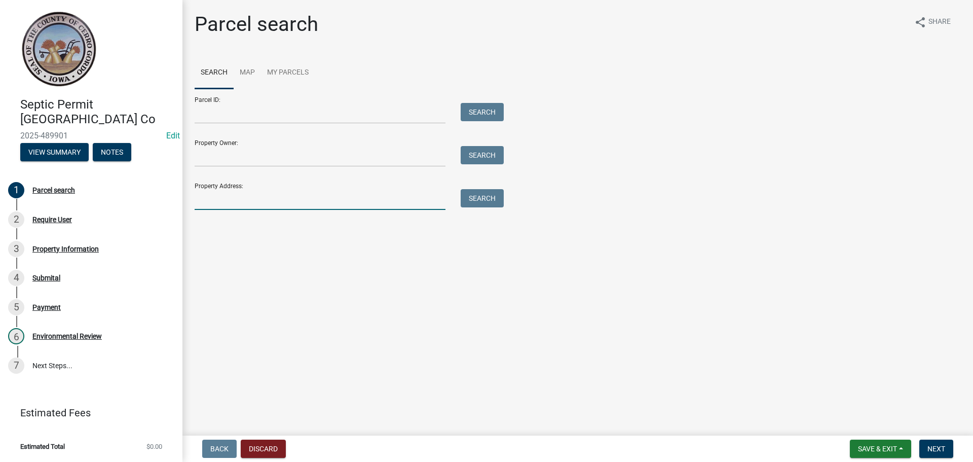
click at [234, 190] on input "Property Address:" at bounding box center [320, 199] width 251 height 21
type input "5620"
click at [483, 205] on button "Search" at bounding box center [482, 198] width 43 height 18
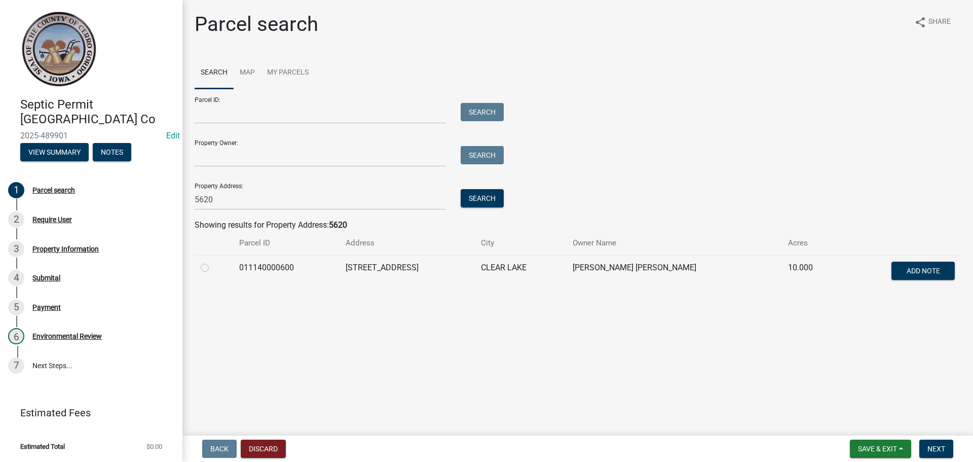
click at [208, 272] on div at bounding box center [214, 268] width 26 height 12
click at [213, 262] on label at bounding box center [213, 262] width 0 height 0
click at [213, 266] on input "radio" at bounding box center [216, 265] width 7 height 7
radio input "true"
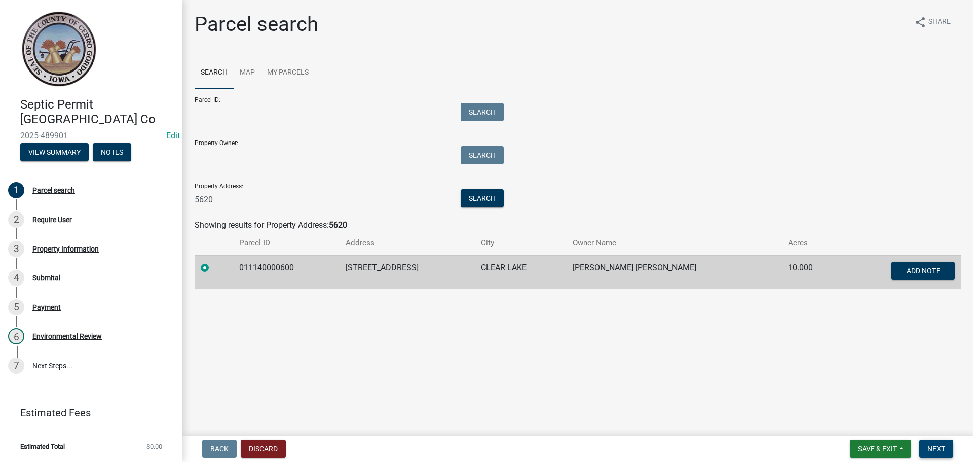
click at [919, 444] on button "Next" at bounding box center [936, 448] width 34 height 18
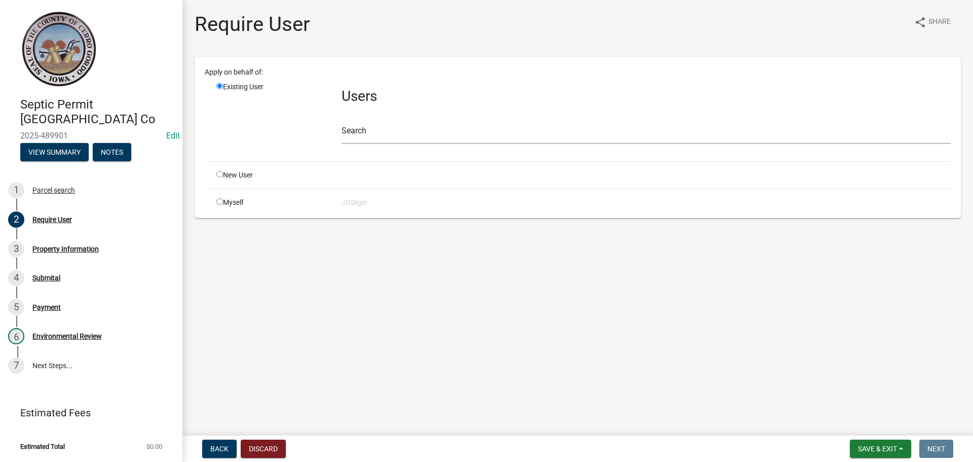
click at [220, 200] on input "radio" at bounding box center [219, 201] width 7 height 7
radio input "true"
radio input "false"
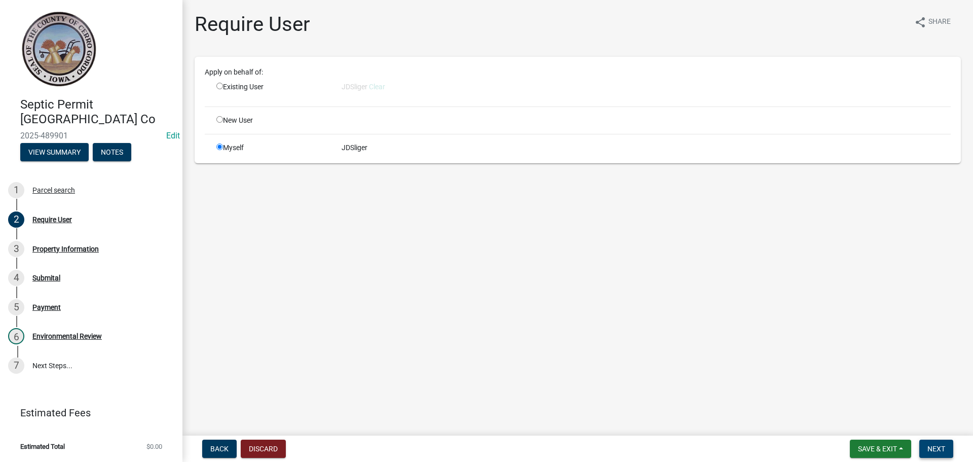
click at [937, 445] on span "Next" at bounding box center [936, 448] width 18 height 8
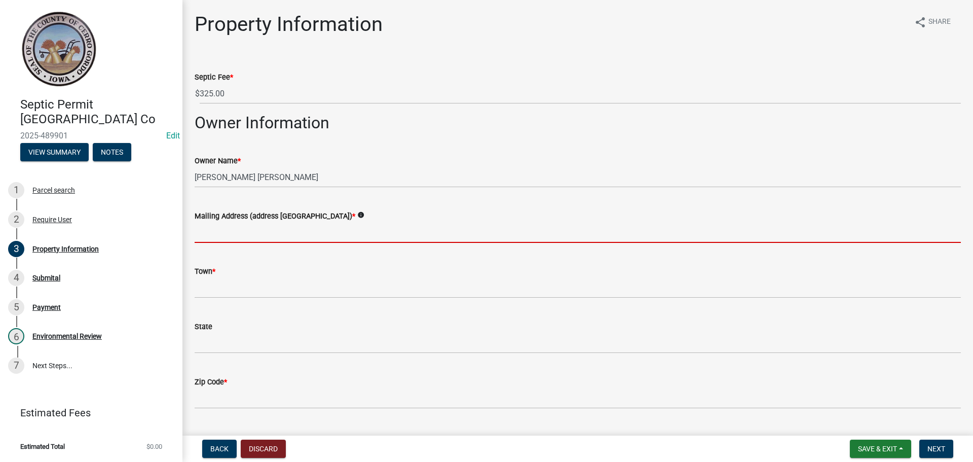
click at [215, 230] on input "Mailing Address (address number and street) *" at bounding box center [578, 232] width 766 height 21
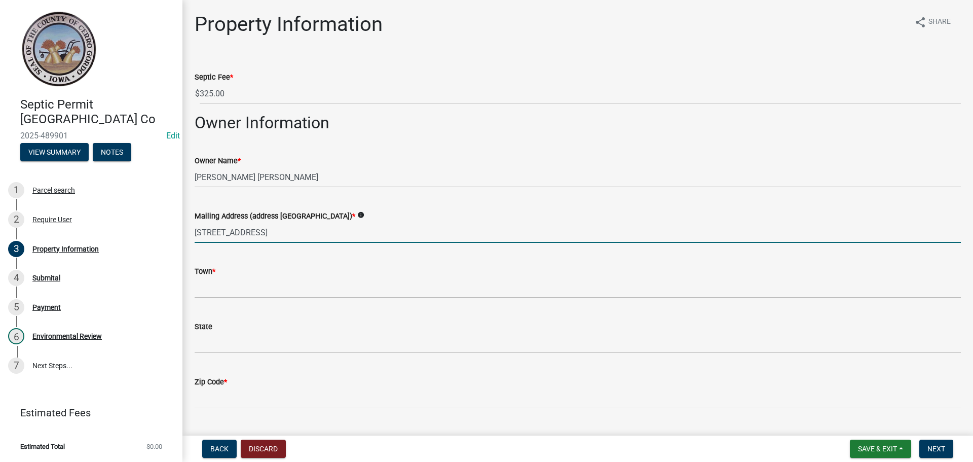
type input "5620 320th St"
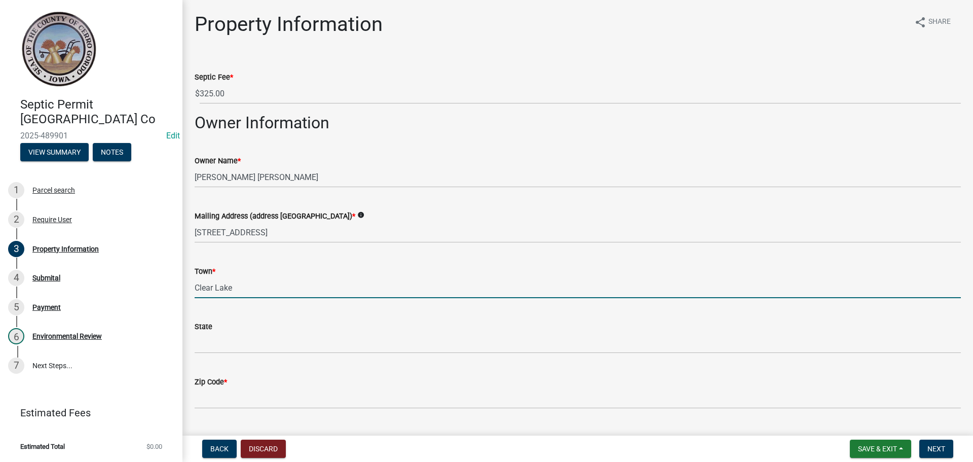
type input "Clear Lake"
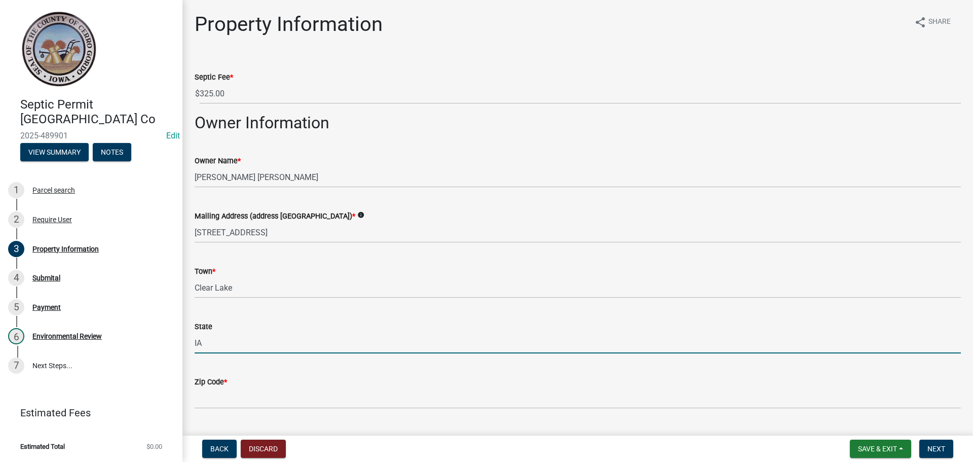
type input "IA"
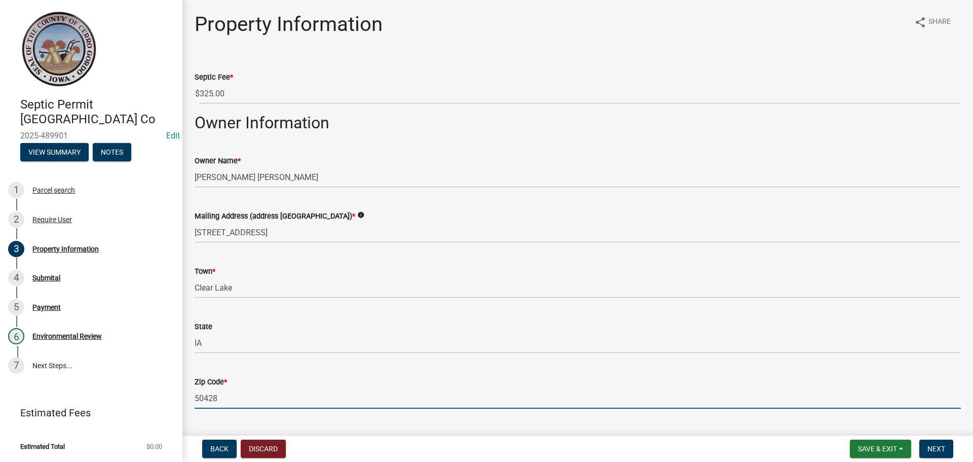
type input "50428"
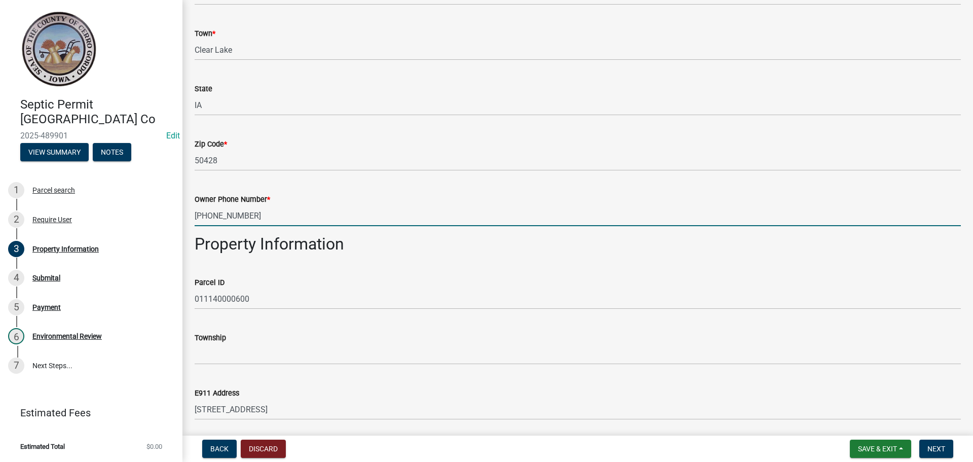
type input "641-529-0643"
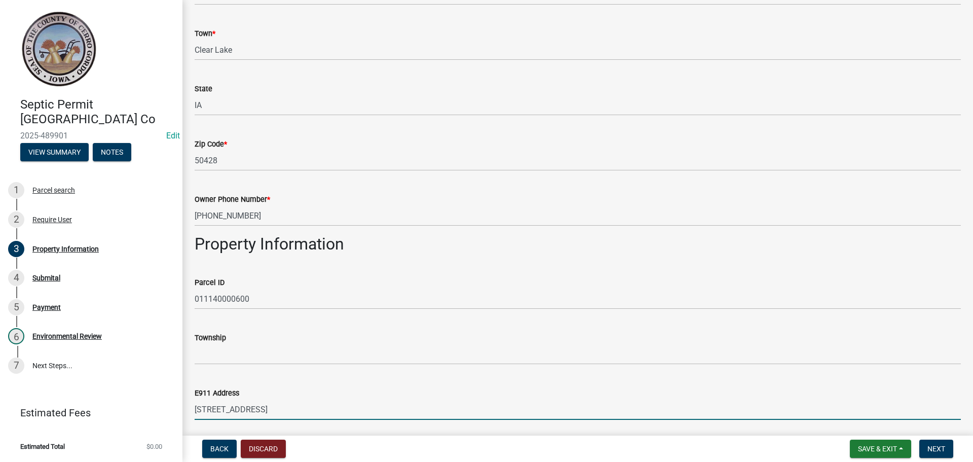
scroll to position [487, 0]
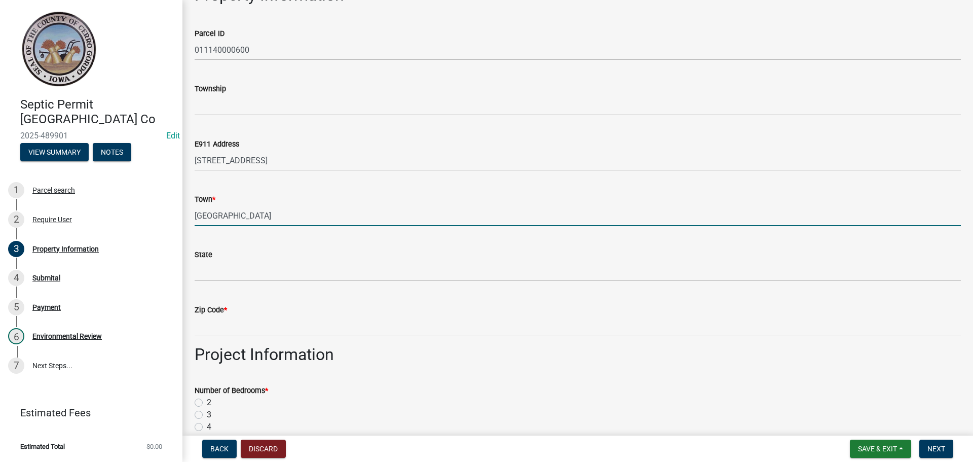
type input "Clea Lake"
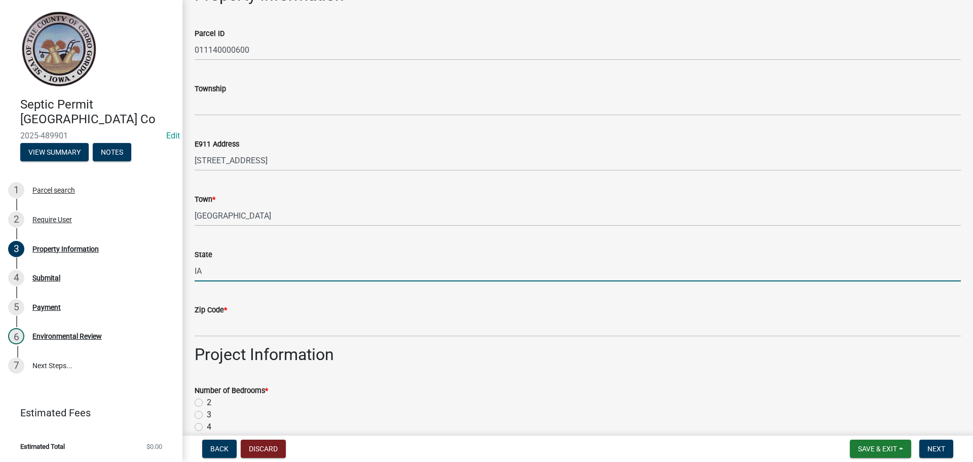
type input "IA"
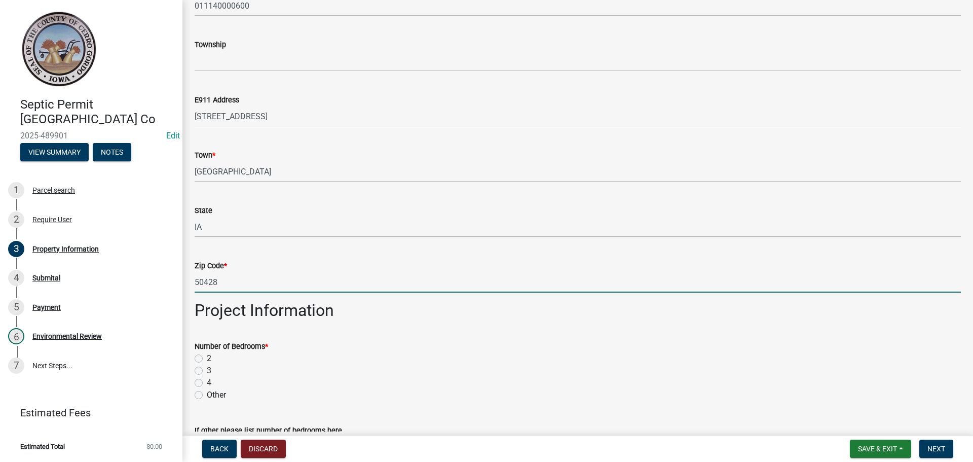
scroll to position [689, 0]
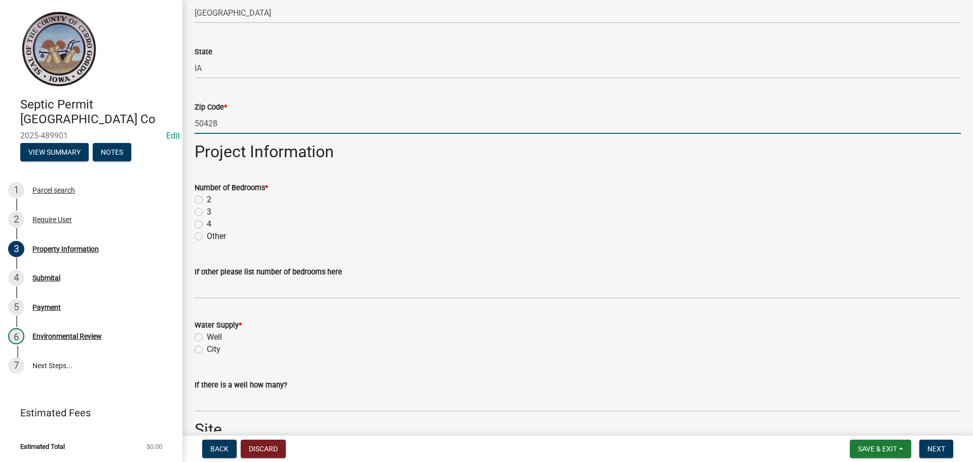
type input "50428"
click at [207, 198] on label "2" at bounding box center [209, 200] width 5 height 12
click at [207, 198] on input "2" at bounding box center [210, 197] width 7 height 7
radio input "true"
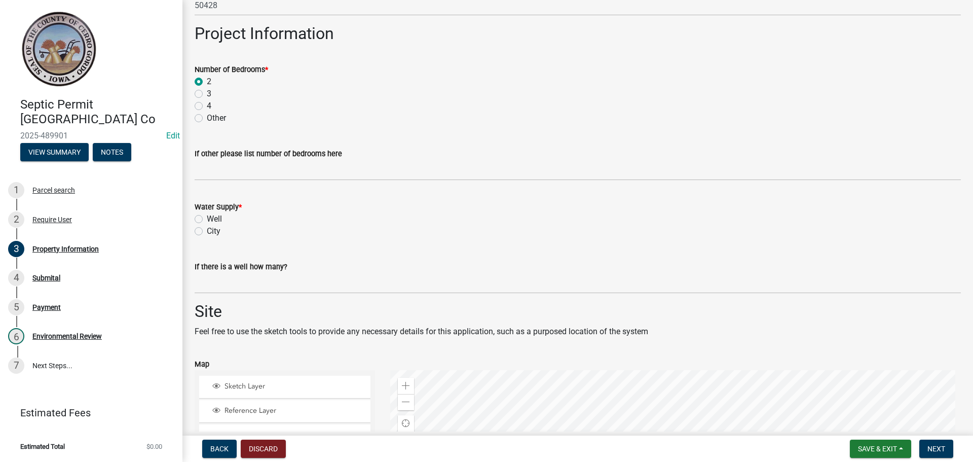
scroll to position [841, 0]
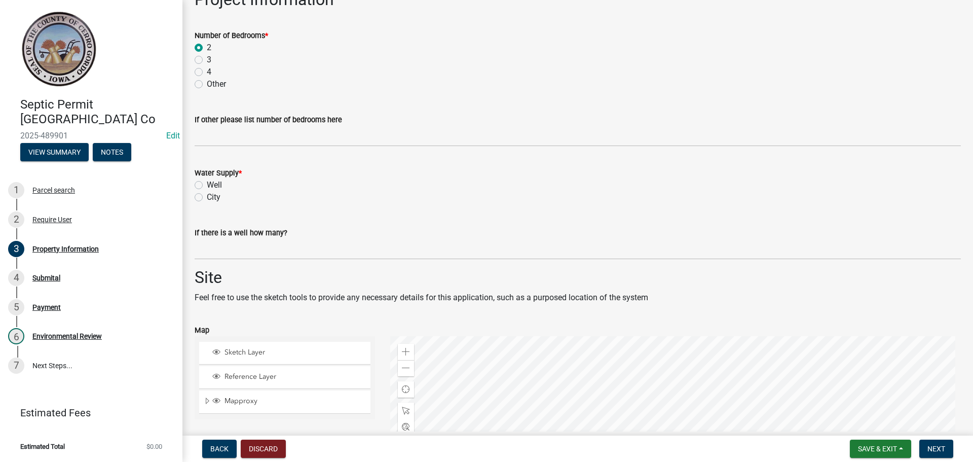
click at [207, 184] on label "Well" at bounding box center [214, 185] width 15 height 12
click at [207, 184] on input "Well" at bounding box center [210, 182] width 7 height 7
radio input "true"
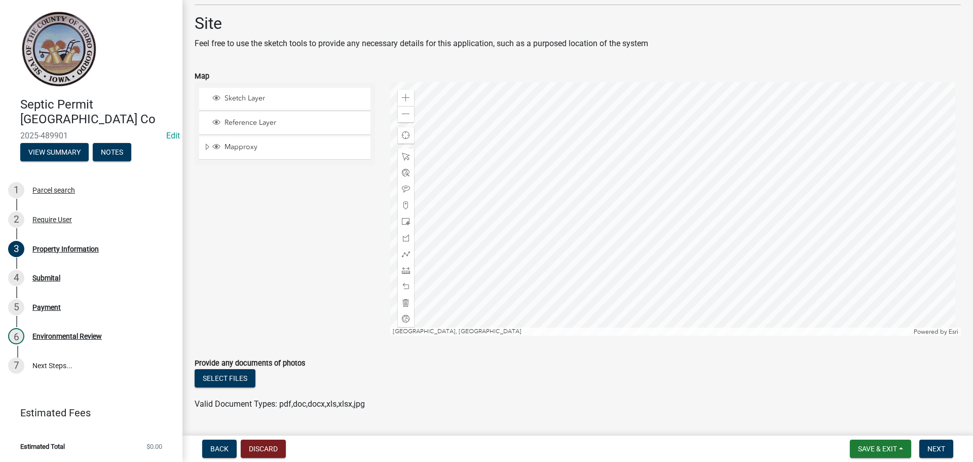
scroll to position [1123, 0]
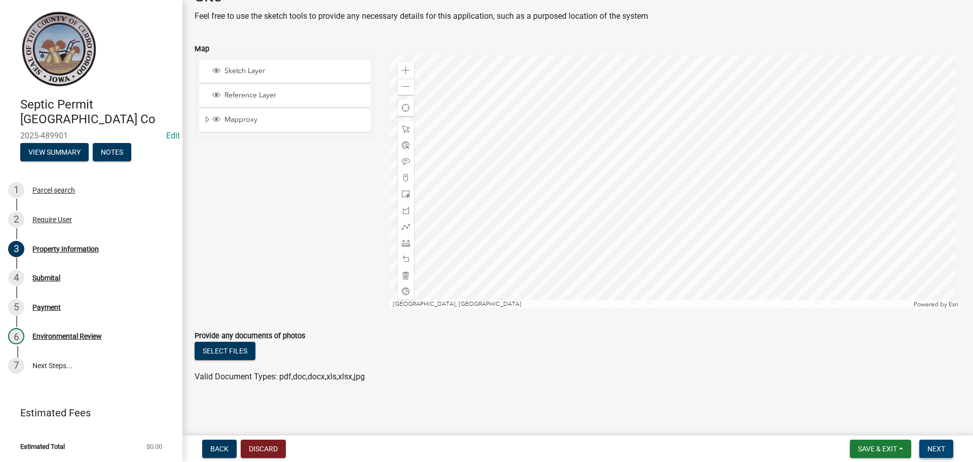
click at [923, 444] on button "Next" at bounding box center [936, 448] width 34 height 18
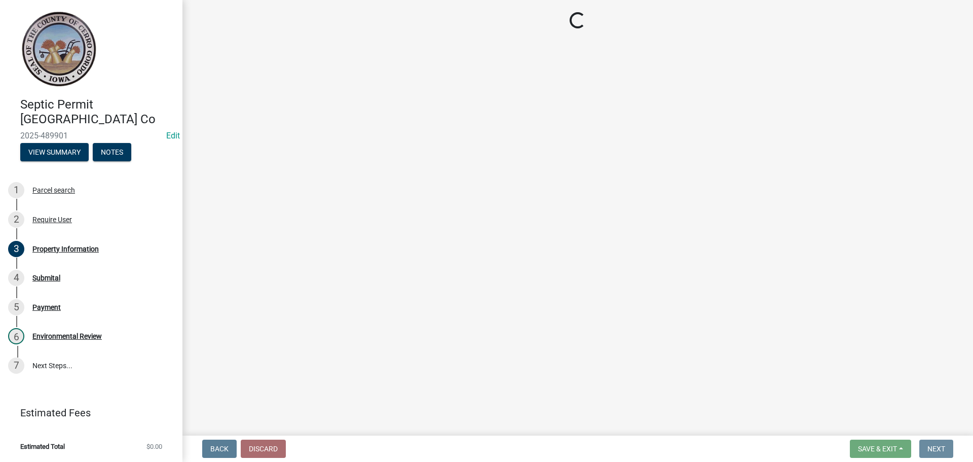
scroll to position [0, 0]
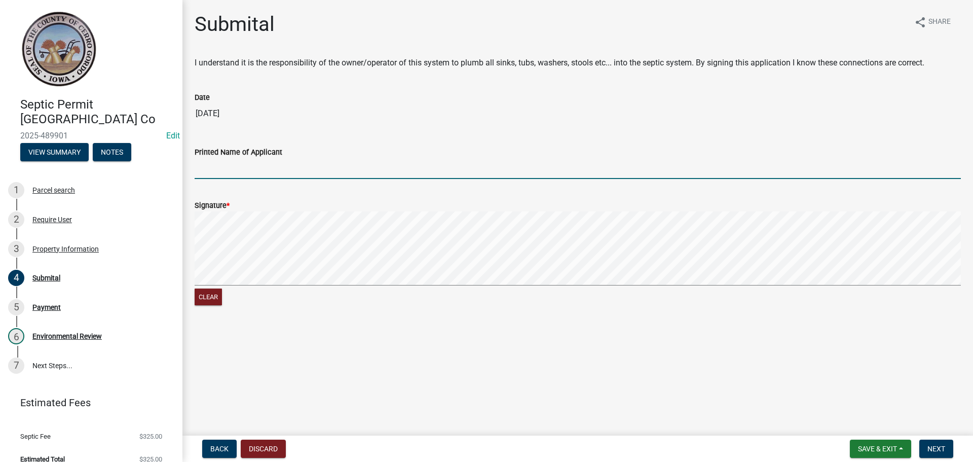
click at [217, 176] on input "Printed Name of Applicant" at bounding box center [578, 168] width 766 height 21
type input "Rod Helps"
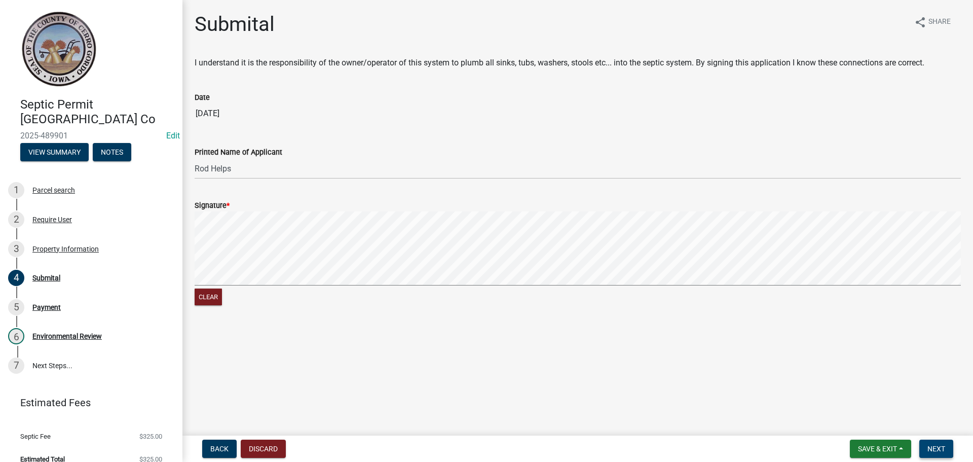
click at [938, 450] on span "Next" at bounding box center [936, 448] width 18 height 8
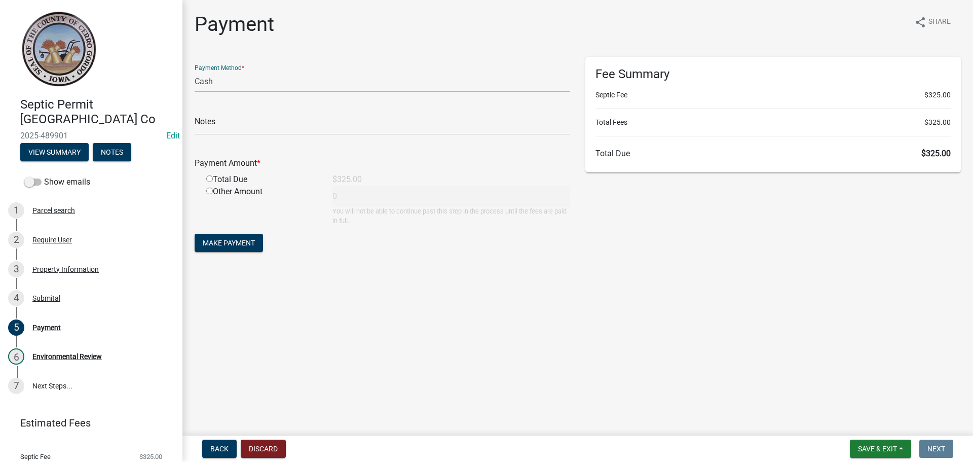
click at [213, 77] on select "Credit Card POS Check Cash" at bounding box center [383, 81] width 376 height 21
select select "1: 0"
click at [195, 71] on select "Credit Card POS Check Cash" at bounding box center [383, 81] width 376 height 21
click at [211, 122] on input "text" at bounding box center [383, 124] width 376 height 21
type input "1138"
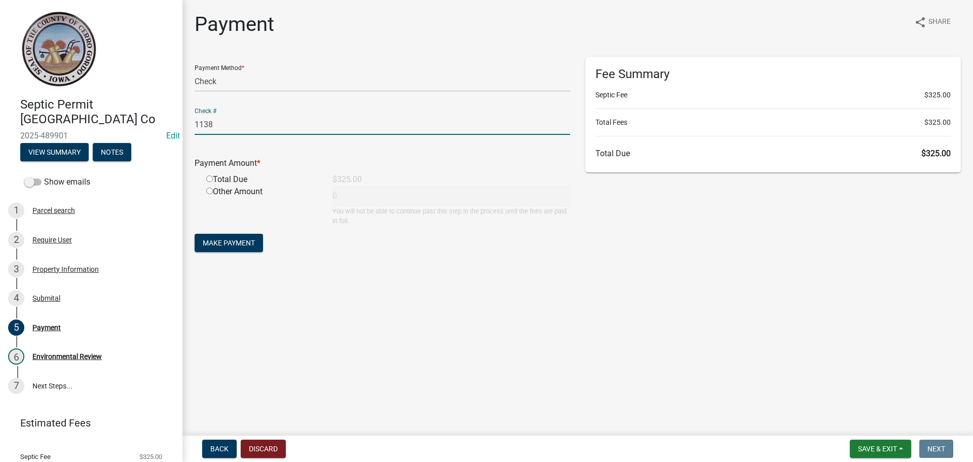
click at [209, 178] on input "radio" at bounding box center [209, 178] width 7 height 7
radio input "true"
type input "325"
click at [236, 249] on button "Make Payment" at bounding box center [229, 243] width 68 height 18
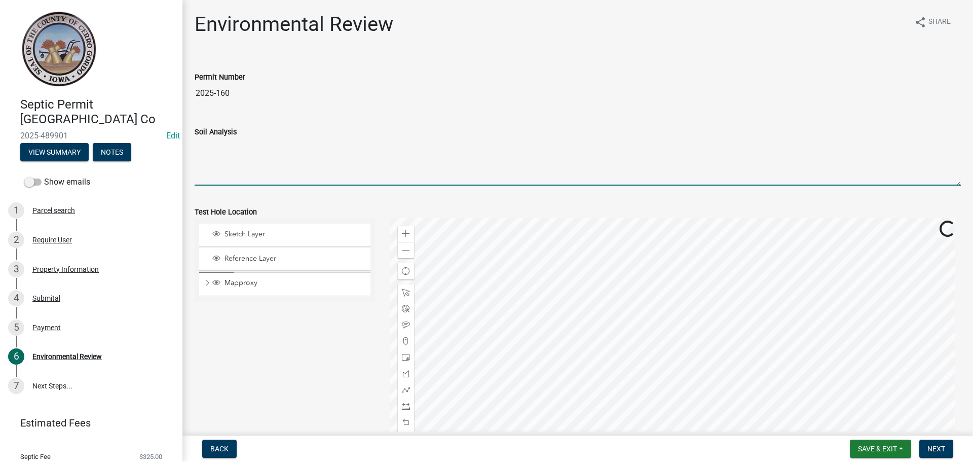
click at [220, 152] on textarea "Soil Analysis" at bounding box center [578, 162] width 766 height 48
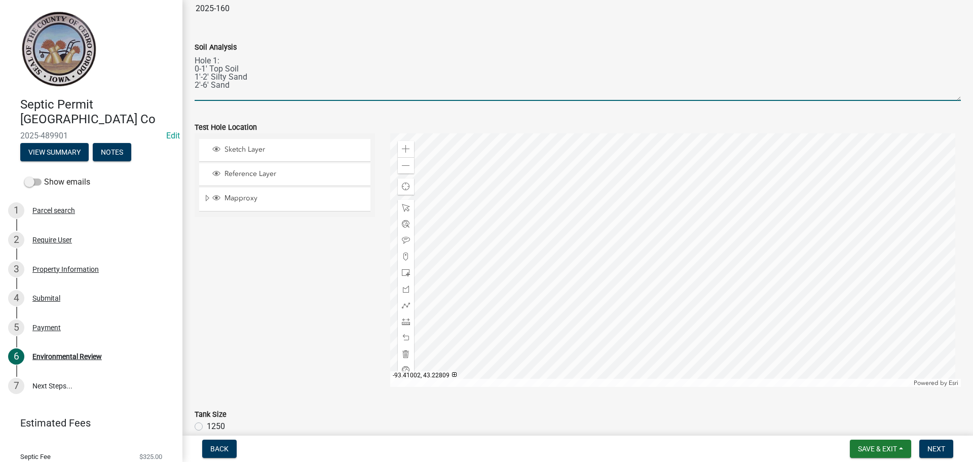
scroll to position [101, 0]
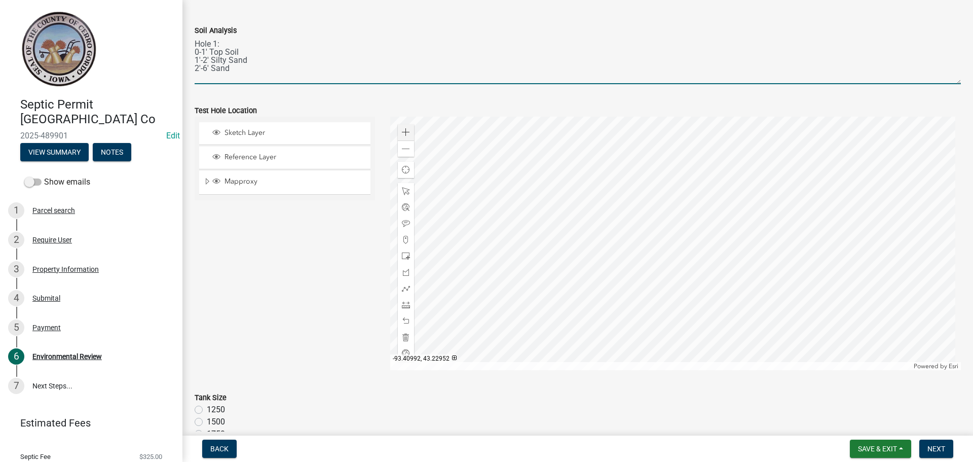
type textarea "Hole 1: 0-1' Top Soil 1'-2' Silty Sand 2'-6' Sand"
click at [402, 130] on span at bounding box center [406, 132] width 8 height 8
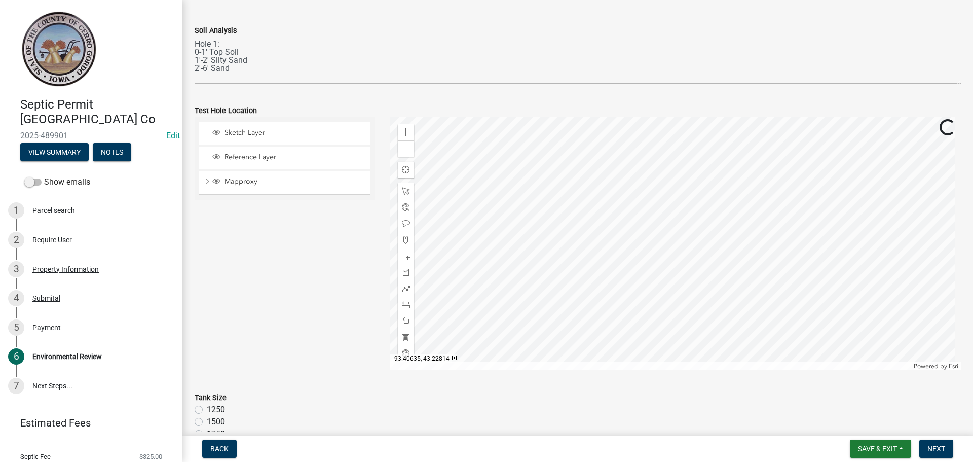
click at [610, 192] on div at bounding box center [675, 243] width 571 height 253
click at [402, 243] on span at bounding box center [406, 240] width 8 height 8
click at [593, 260] on div at bounding box center [675, 243] width 571 height 253
click at [401, 218] on div at bounding box center [406, 223] width 16 height 16
click at [594, 257] on div at bounding box center [675, 243] width 571 height 253
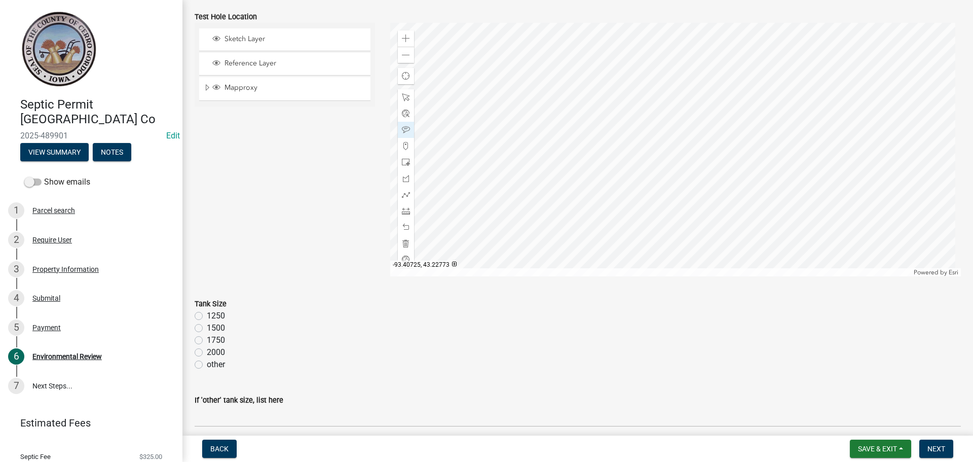
scroll to position [203, 0]
click at [207, 309] on label "1250" at bounding box center [216, 308] width 18 height 12
click at [207, 309] on input "1250" at bounding box center [210, 305] width 7 height 7
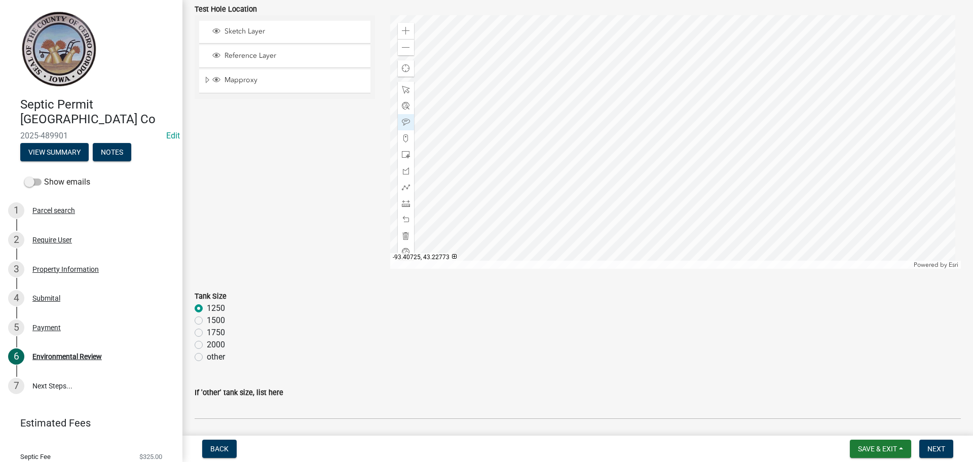
radio input "true"
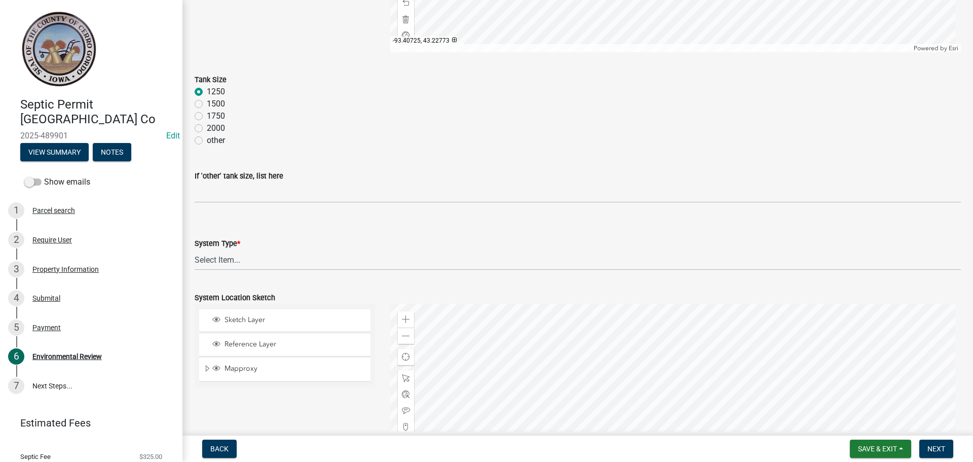
scroll to position [456, 0]
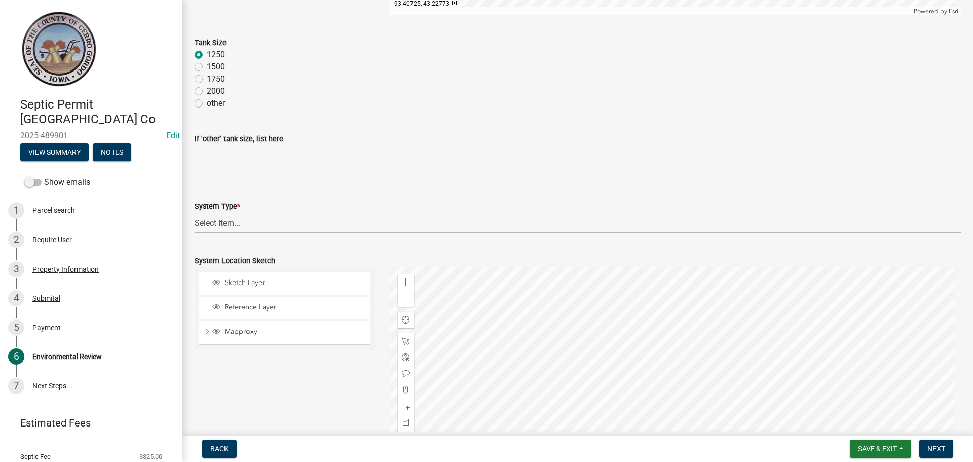
click at [222, 215] on select "Select Item... 15" Chamber Advantex Chamber--24" Chamber--36" Conventional w/Sa…" at bounding box center [578, 222] width 766 height 21
click at [195, 212] on select "Select Item... 15" Chamber Advantex Chamber--24" Chamber--36" Conventional w/Sa…" at bounding box center [578, 222] width 766 height 21
select select "b84ace5b-0192-4fc7-b901-2001c8062e4a"
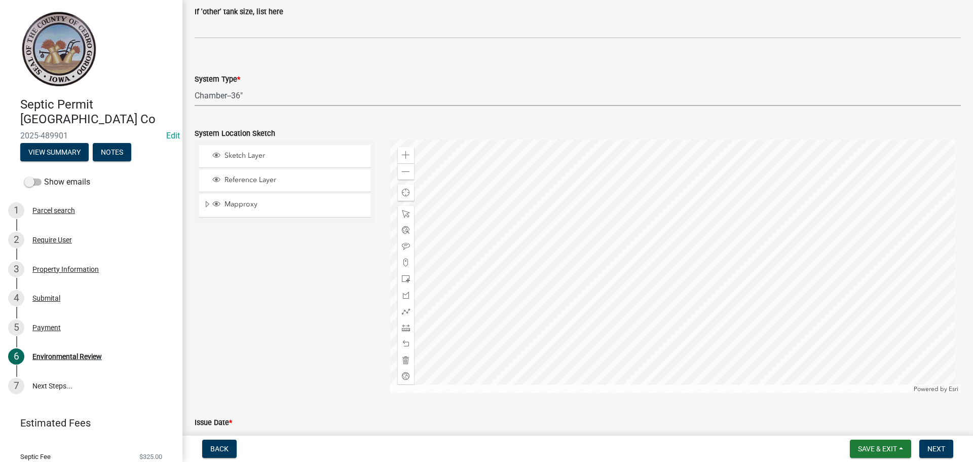
scroll to position [608, 0]
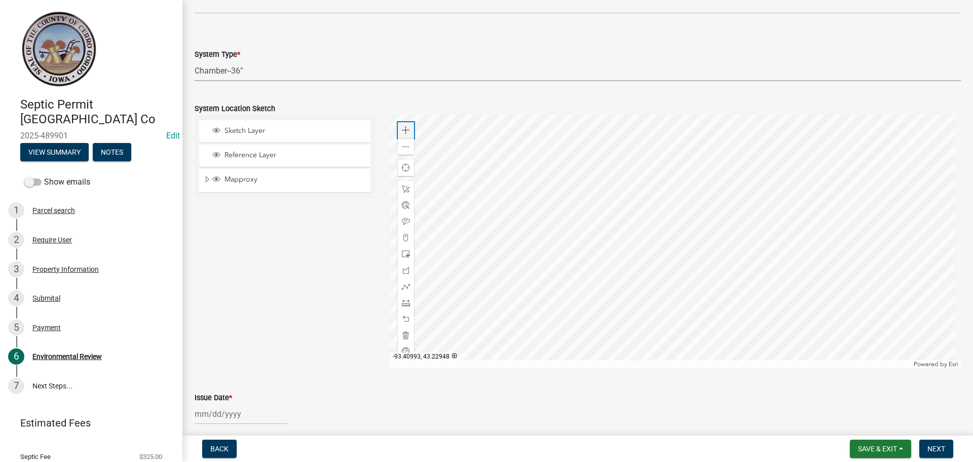
click at [402, 126] on span at bounding box center [406, 130] width 8 height 8
click at [883, 158] on div at bounding box center [675, 241] width 571 height 253
click at [690, 274] on div at bounding box center [675, 241] width 571 height 253
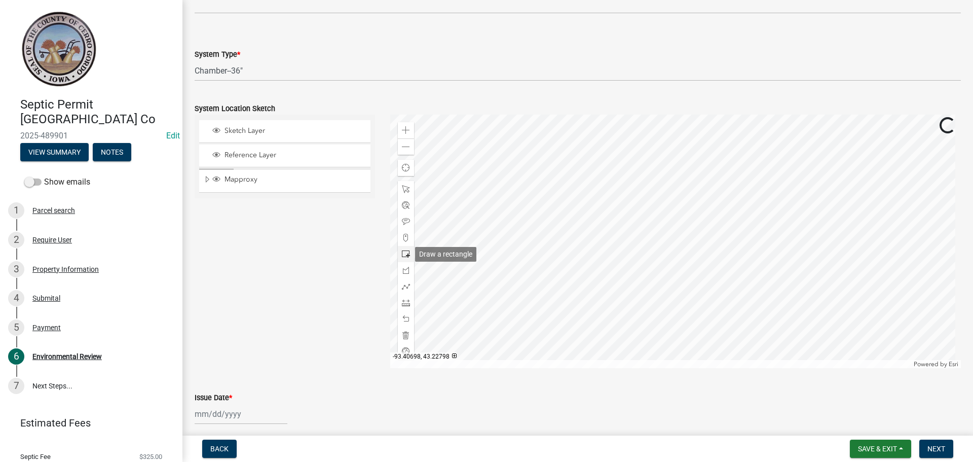
click at [402, 254] on span at bounding box center [406, 254] width 8 height 8
click at [689, 287] on div at bounding box center [675, 241] width 571 height 253
click at [541, 300] on div at bounding box center [675, 241] width 571 height 253
click at [402, 287] on span at bounding box center [406, 286] width 8 height 8
click at [717, 288] on div at bounding box center [675, 241] width 571 height 253
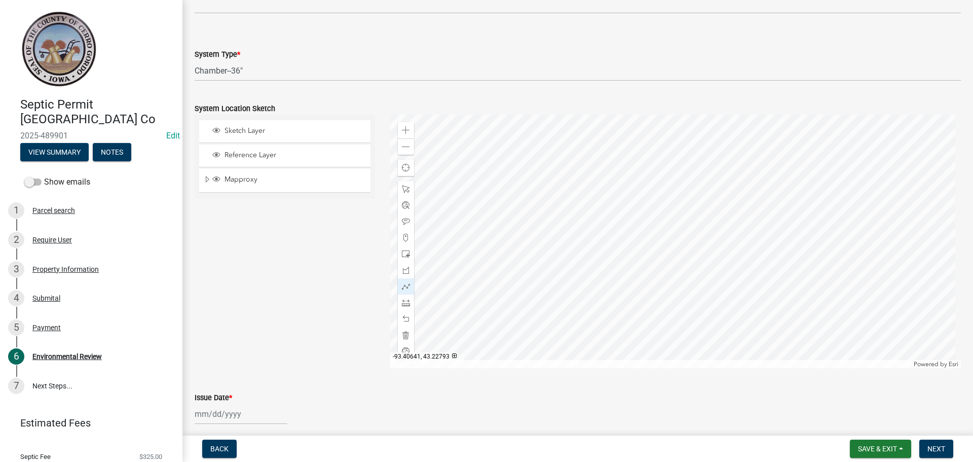
click at [691, 286] on div at bounding box center [675, 241] width 571 height 253
click at [678, 285] on div at bounding box center [675, 241] width 571 height 253
click at [541, 299] on div at bounding box center [675, 241] width 571 height 253
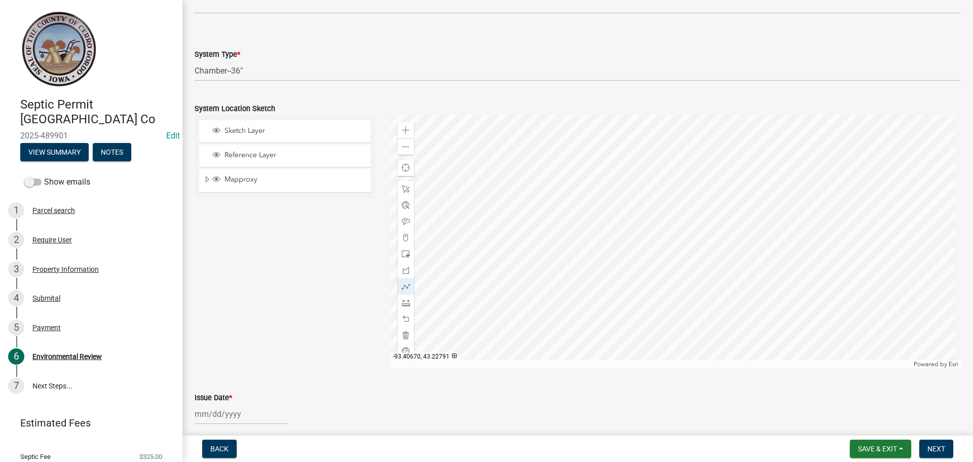
click at [537, 299] on div at bounding box center [675, 241] width 571 height 253
click at [516, 298] on div at bounding box center [675, 241] width 571 height 253
click at [518, 214] on div at bounding box center [675, 241] width 571 height 253
click at [534, 299] on div at bounding box center [675, 241] width 571 height 253
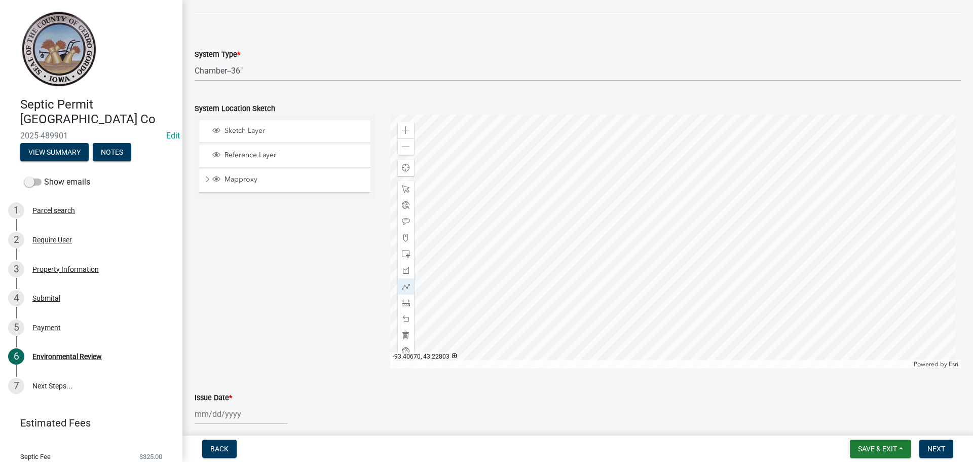
click at [536, 215] on div at bounding box center [675, 241] width 571 height 253
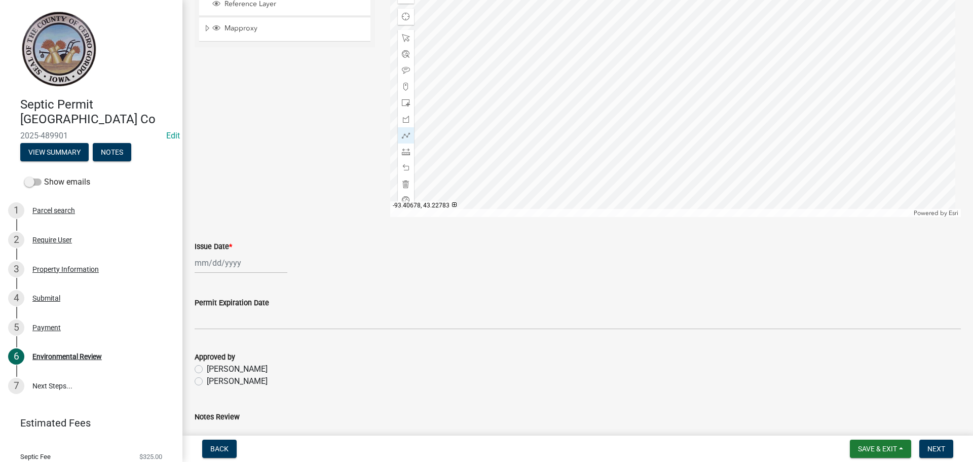
scroll to position [760, 0]
click at [205, 273] on wm-data-entity-input "Issue Date *" at bounding box center [578, 253] width 766 height 56
click at [207, 265] on div at bounding box center [241, 261] width 93 height 21
select select "10"
select select "2025"
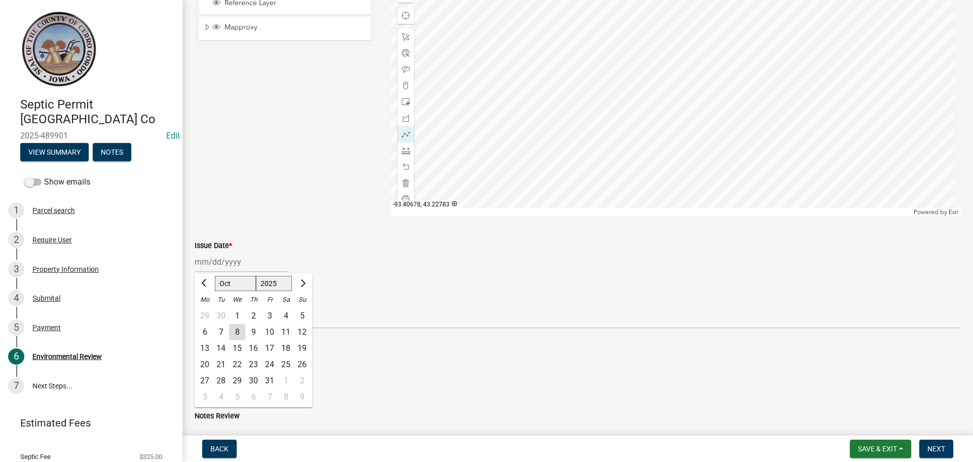
click at [236, 318] on div "1" at bounding box center [237, 316] width 16 height 16
type input "[DATE]"
click at [207, 343] on label "[PERSON_NAME]" at bounding box center [237, 342] width 61 height 12
click at [207, 342] on input "[PERSON_NAME]" at bounding box center [210, 339] width 7 height 7
radio input "true"
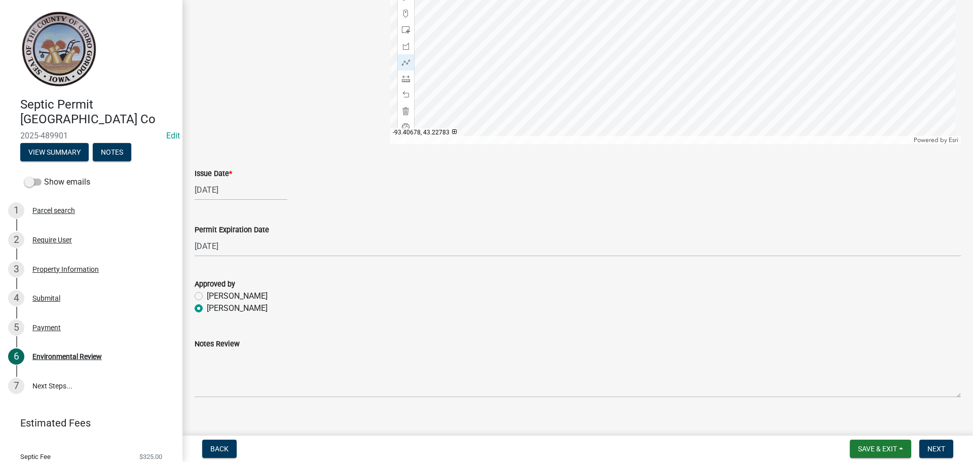
scroll to position [846, 0]
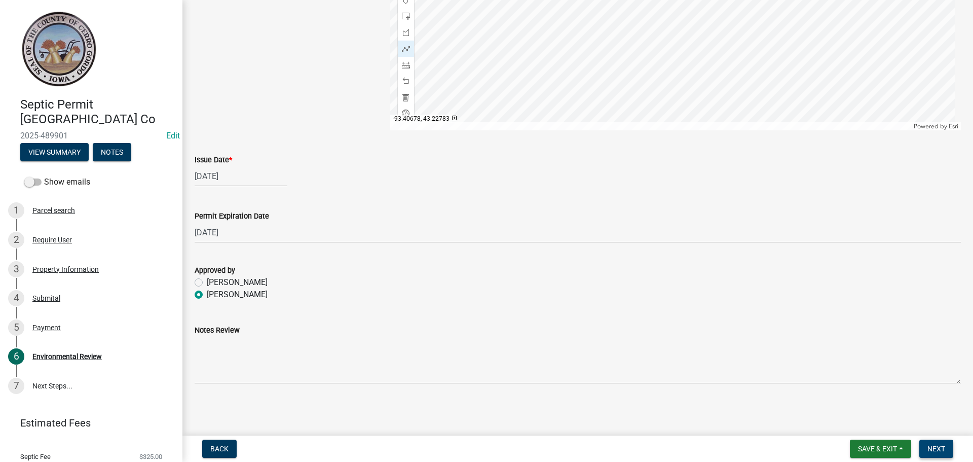
click at [930, 443] on button "Next" at bounding box center [936, 448] width 34 height 18
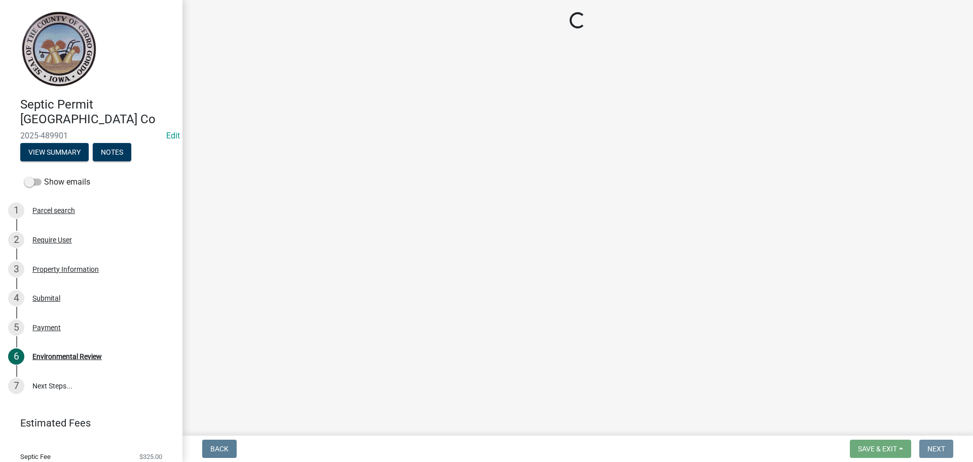
scroll to position [0, 0]
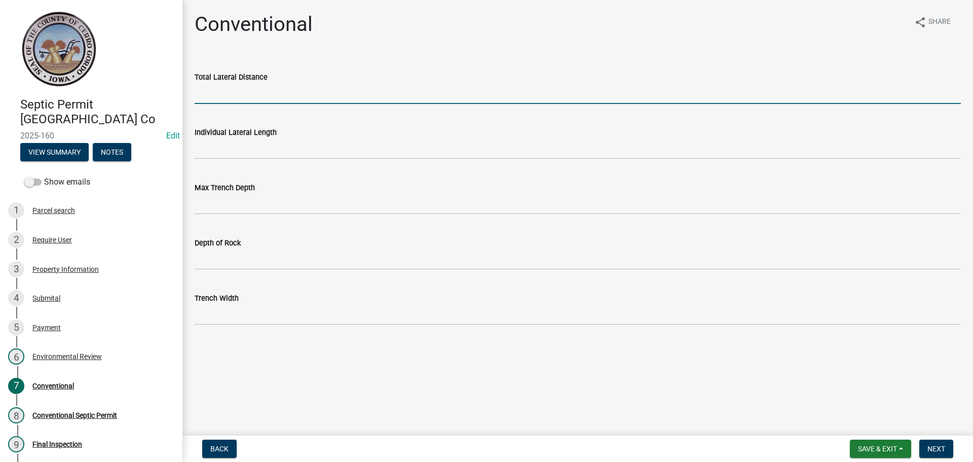
click at [245, 85] on input "Total Lateral Distance" at bounding box center [578, 93] width 766 height 21
type input "200'"
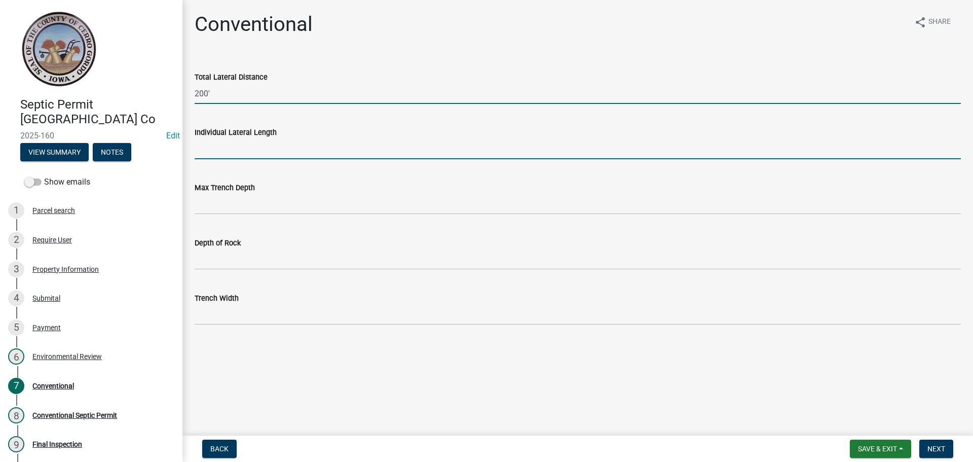
click at [251, 153] on input "Individual Lateral Length" at bounding box center [578, 148] width 766 height 21
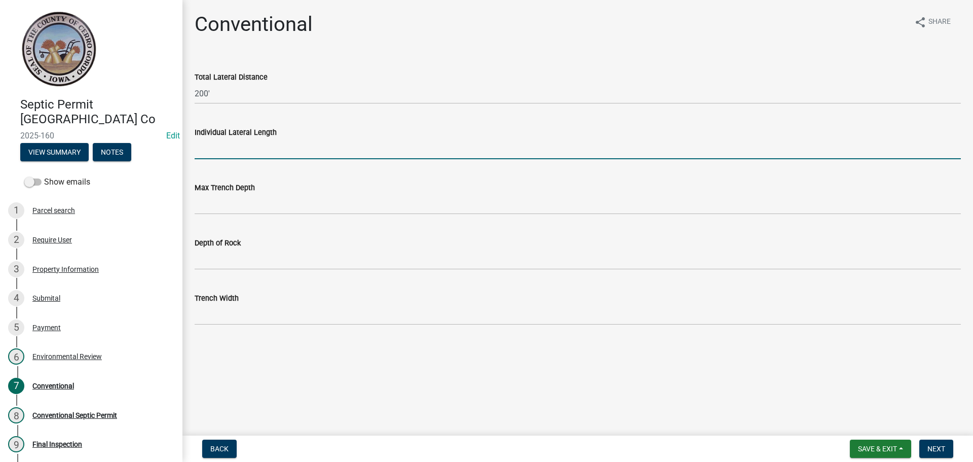
type input "100'"
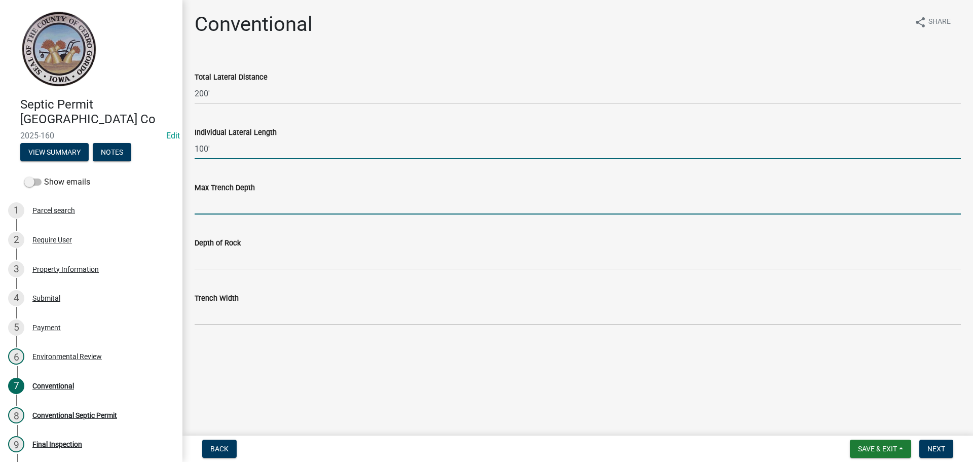
click at [216, 203] on input "Max Trench Depth" at bounding box center [578, 204] width 766 height 21
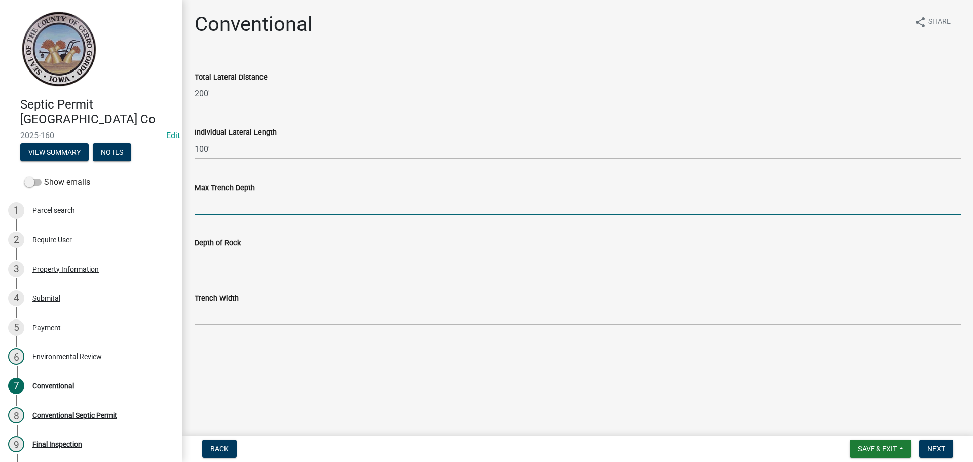
type input "36""
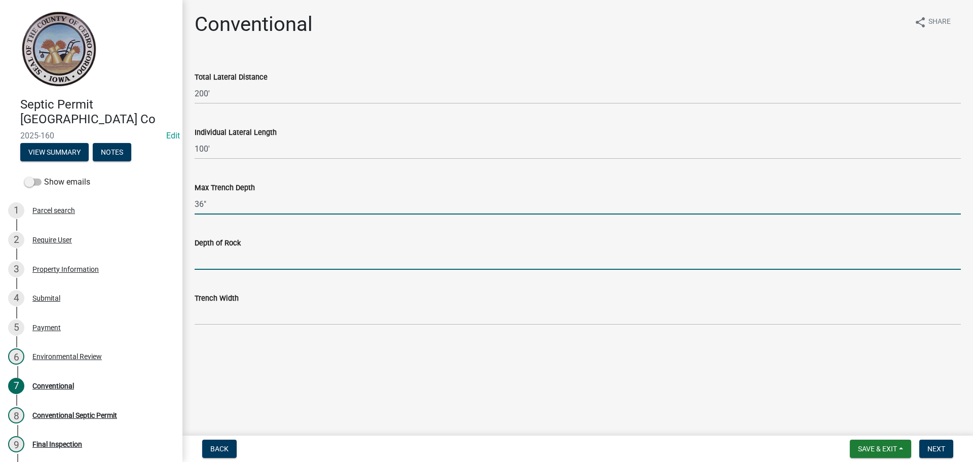
click at [227, 259] on input "Depth of Rock" at bounding box center [578, 259] width 766 height 21
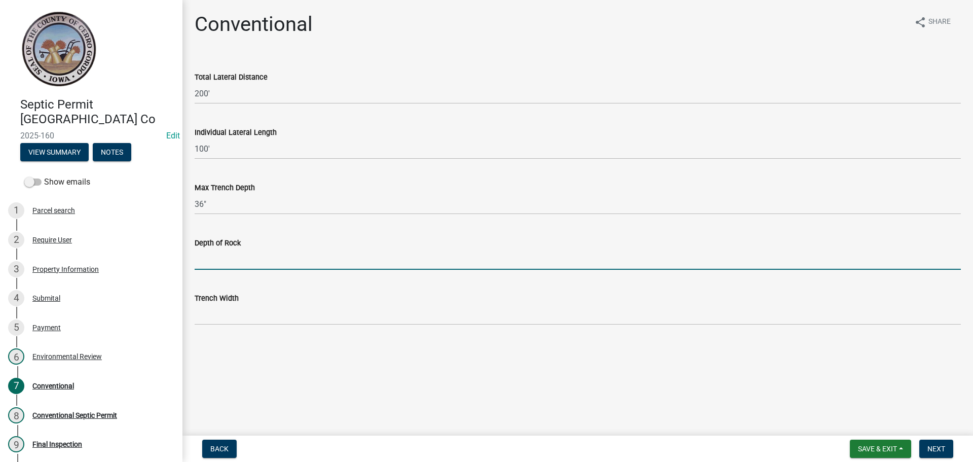
type input "N/A"
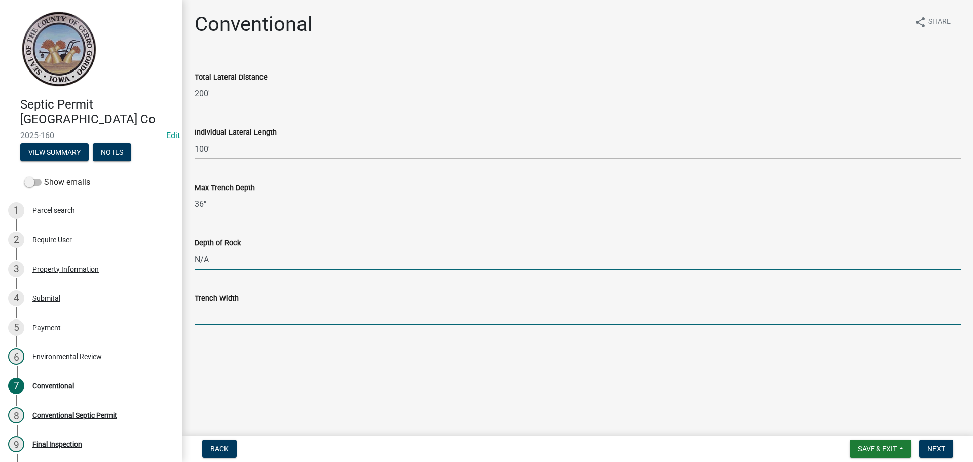
click at [219, 304] on input "Trench Width" at bounding box center [578, 314] width 766 height 21
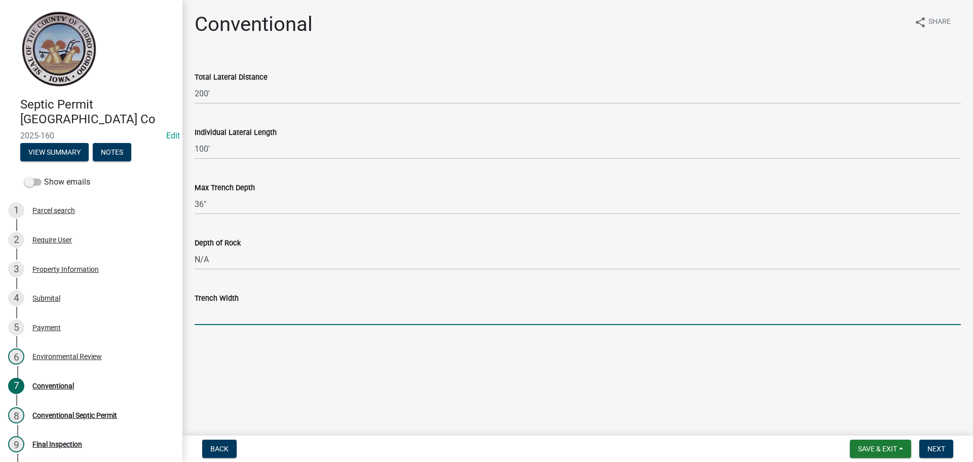
type input "36""
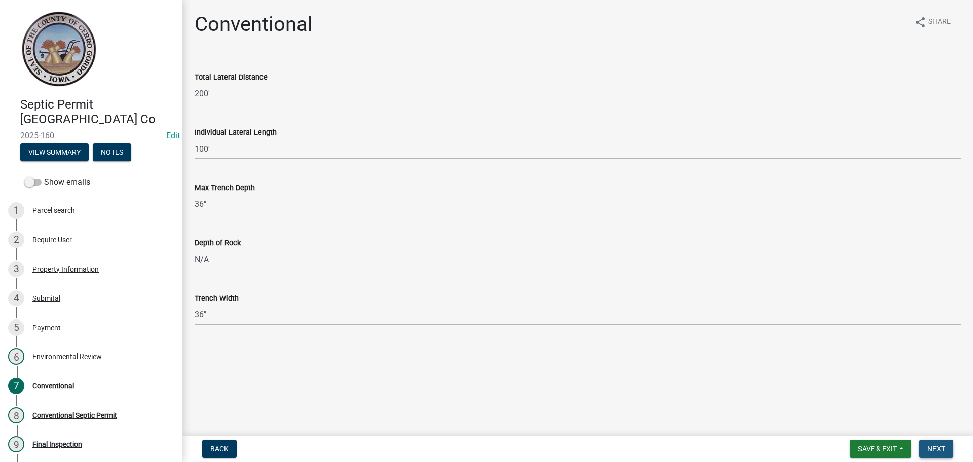
click at [934, 444] on span "Next" at bounding box center [936, 448] width 18 height 8
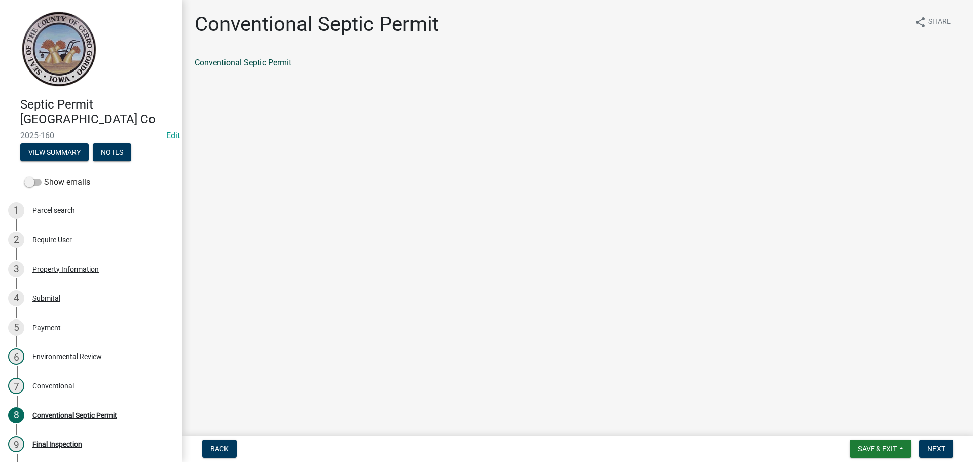
click at [262, 59] on link "Conventional Septic Permit" at bounding box center [243, 63] width 97 height 10
click at [936, 446] on span "Next" at bounding box center [936, 448] width 18 height 8
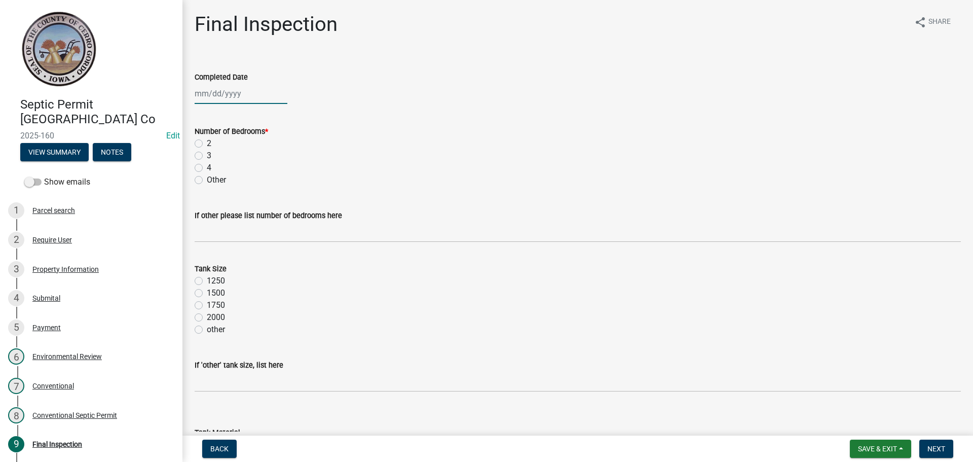
click at [231, 100] on div at bounding box center [241, 93] width 93 height 21
select select "10"
select select "2025"
click at [238, 146] on div "1" at bounding box center [237, 147] width 16 height 16
type input "[DATE]"
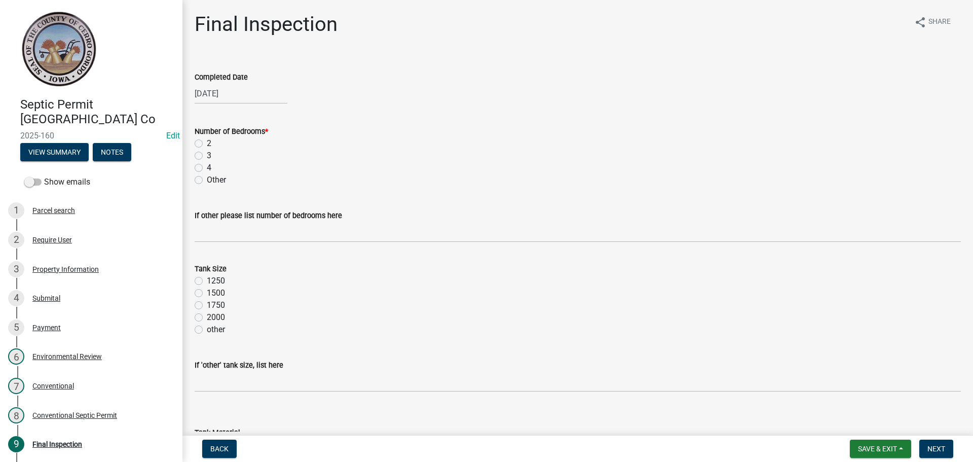
click at [207, 143] on label "2" at bounding box center [209, 143] width 5 height 12
click at [207, 143] on input "2" at bounding box center [210, 140] width 7 height 7
radio input "true"
click at [207, 282] on label "1250" at bounding box center [216, 281] width 18 height 12
click at [207, 281] on input "1250" at bounding box center [210, 278] width 7 height 7
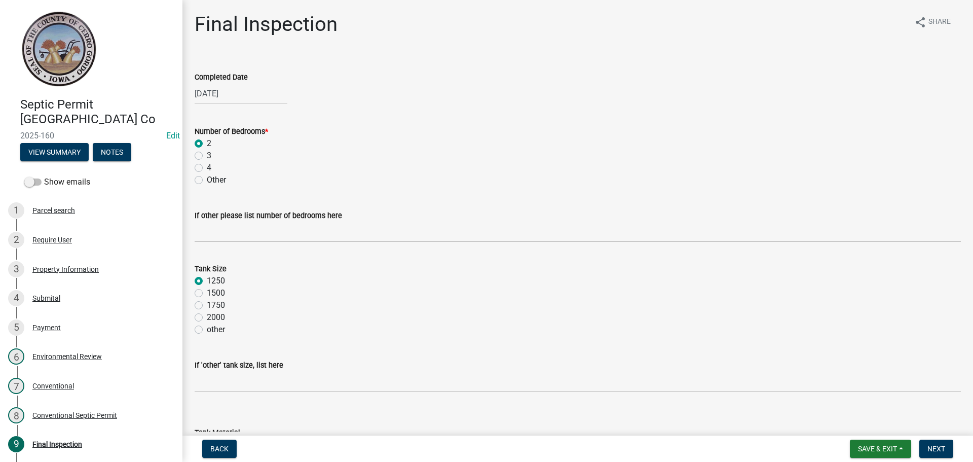
radio input "true"
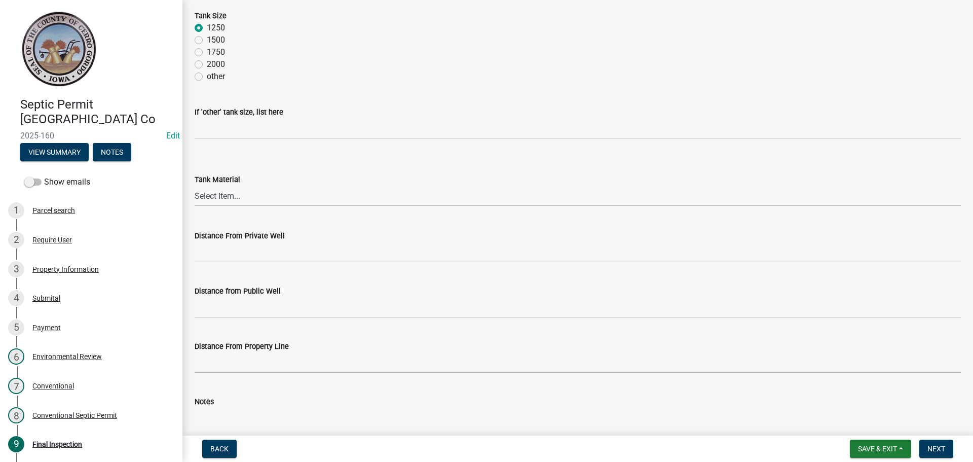
scroll to position [253, 0]
click at [212, 191] on select "Select Item... Metal Plastic Fiberglass Concrete other" at bounding box center [578, 195] width 766 height 21
click at [195, 185] on select "Select Item... Metal Plastic Fiberglass Concrete other" at bounding box center [578, 195] width 766 height 21
select select "7f9acfdd-a4c9-4989-85be-c27d69f4963c"
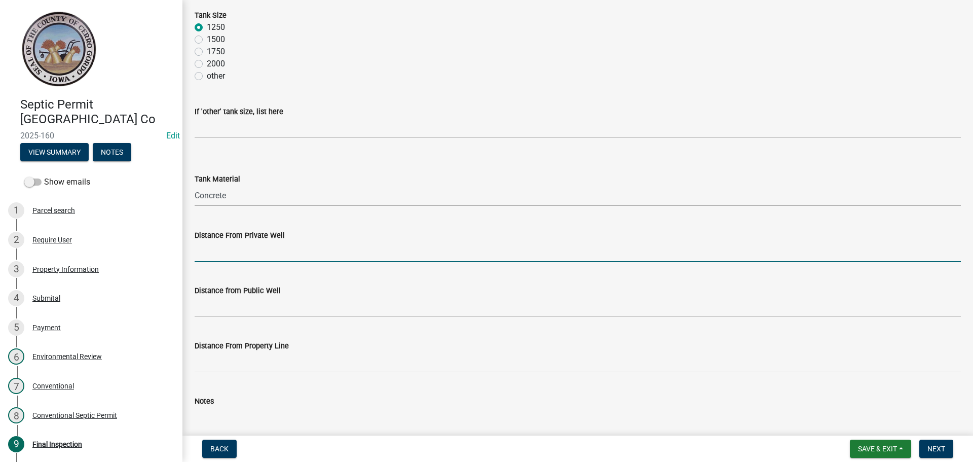
click at [223, 255] on input "Distance From Private Well" at bounding box center [578, 251] width 766 height 21
type input "> 100'"
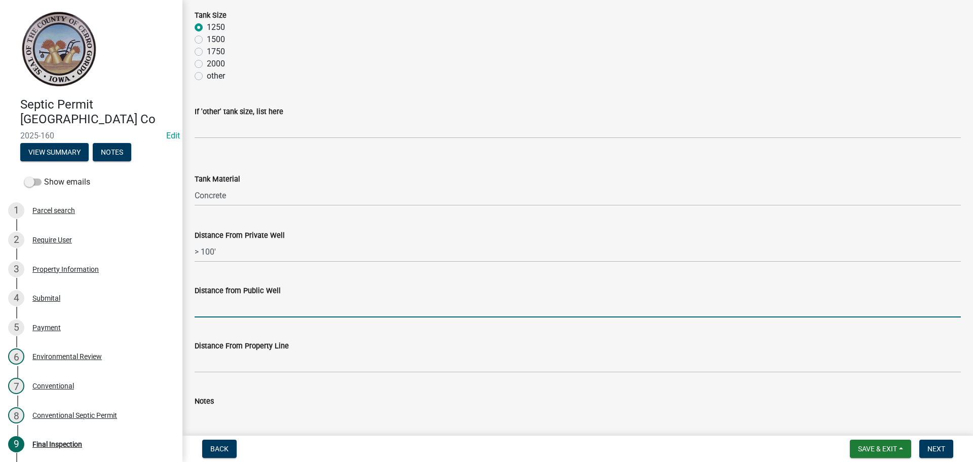
click at [227, 304] on input "Distance from Public Well" at bounding box center [578, 306] width 766 height 21
type input "N/A"
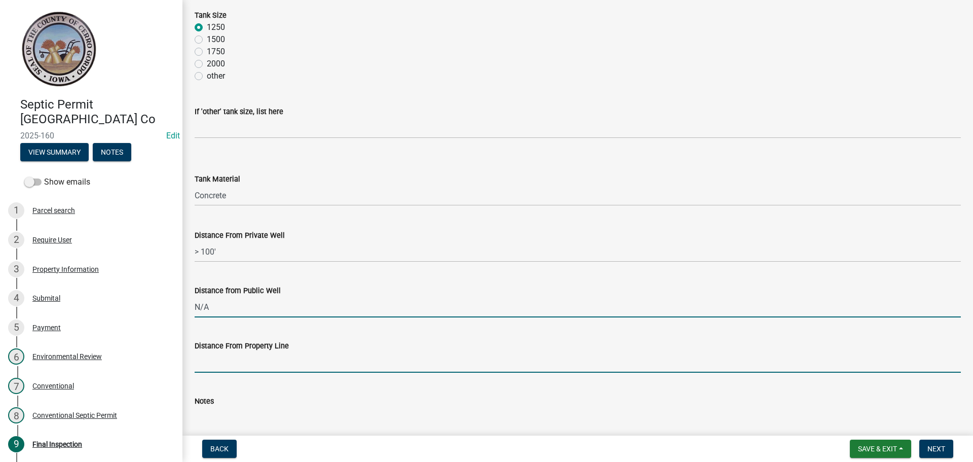
click at [234, 355] on input "Distance From Property Line" at bounding box center [578, 362] width 766 height 21
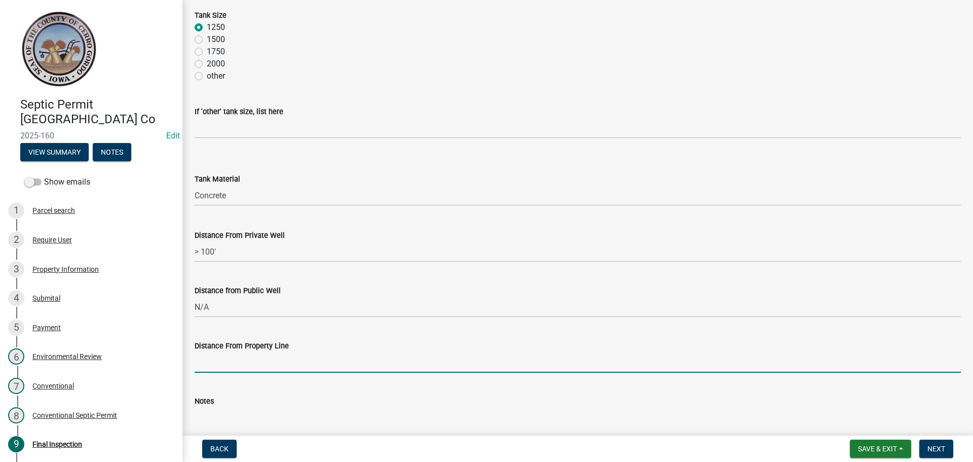
type input "N/A"
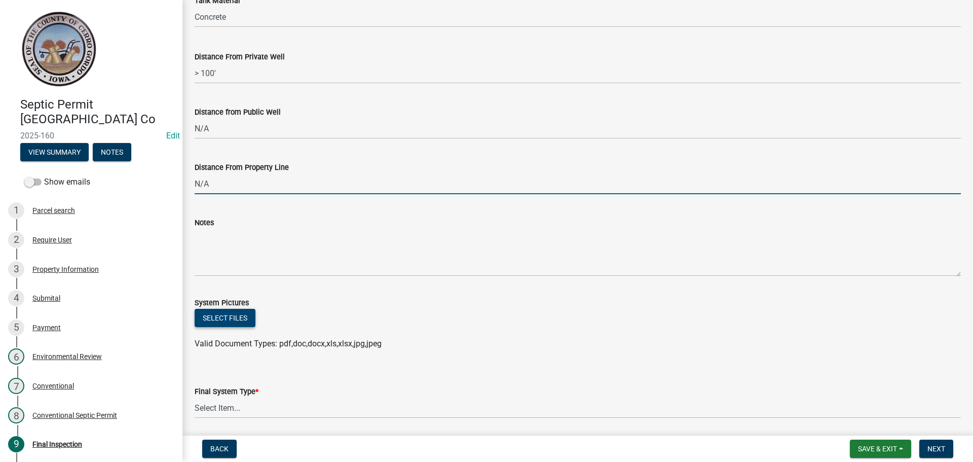
scroll to position [456, 0]
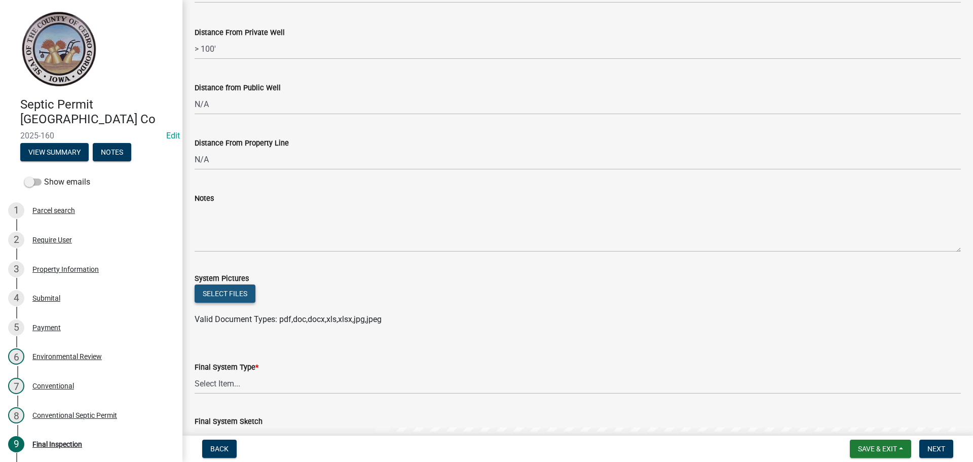
click at [214, 301] on button "Select files" at bounding box center [225, 293] width 61 height 18
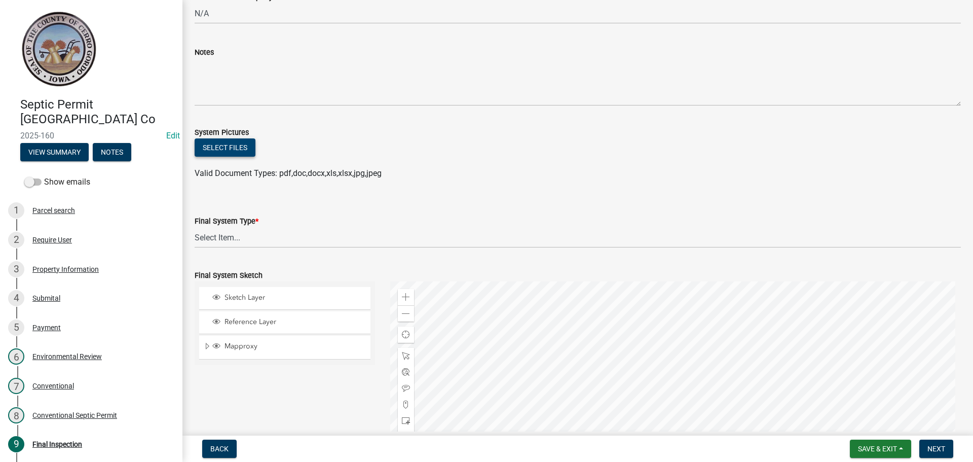
scroll to position [608, 0]
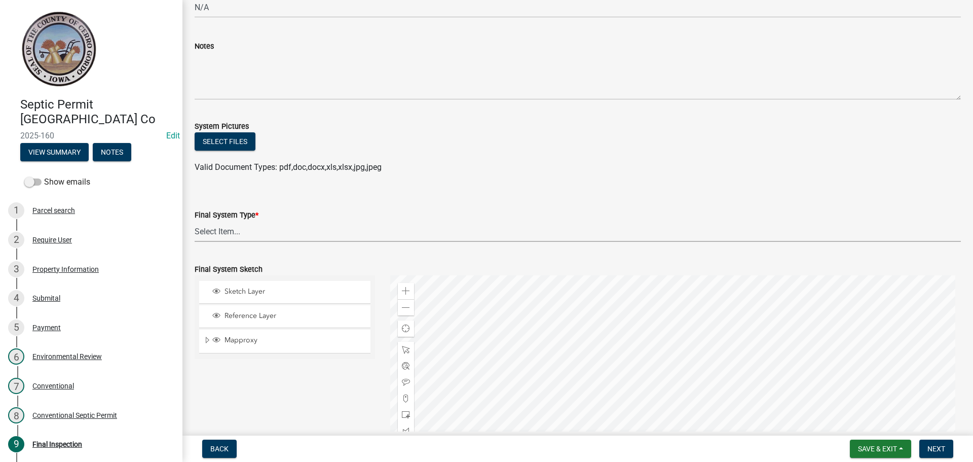
click at [219, 233] on select "Select Item... 15" Chamber Advantex Chamber--24" Chamber--36" Conventional w/Sa…" at bounding box center [578, 231] width 766 height 21
click at [195, 221] on select "Select Item... 15" Chamber Advantex Chamber--24" Chamber--36" Conventional w/Sa…" at bounding box center [578, 231] width 766 height 21
select select "b84ace5b-0192-4fc7-b901-2001c8062e4a"
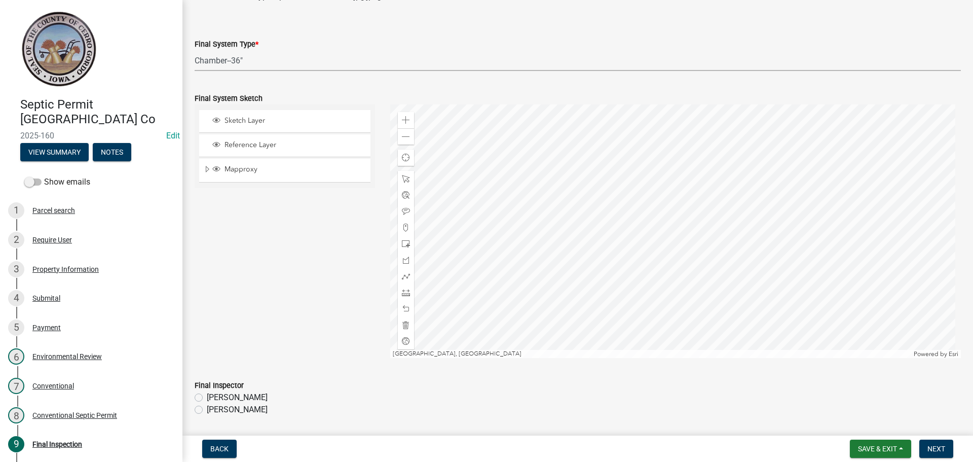
scroll to position [811, 0]
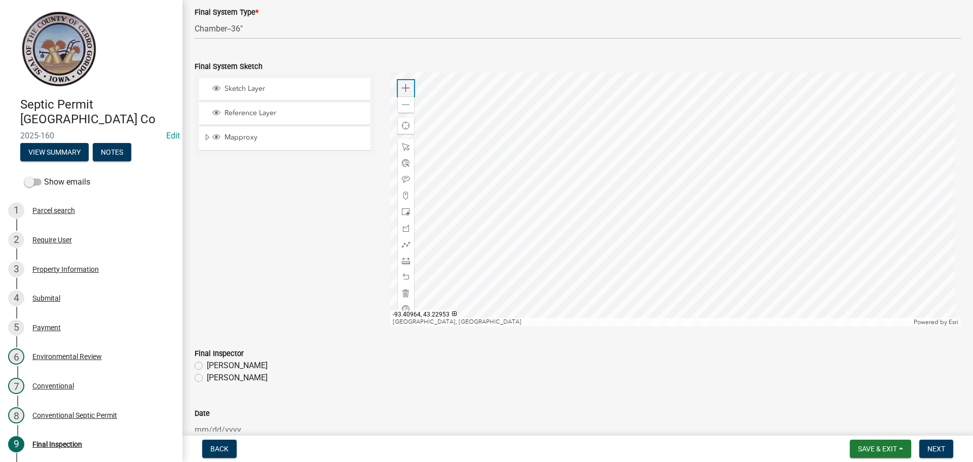
click at [405, 84] on span at bounding box center [406, 88] width 8 height 8
click at [714, 152] on div at bounding box center [675, 198] width 571 height 253
click at [628, 249] on div at bounding box center [675, 198] width 571 height 253
click at [406, 213] on span at bounding box center [406, 212] width 8 height 8
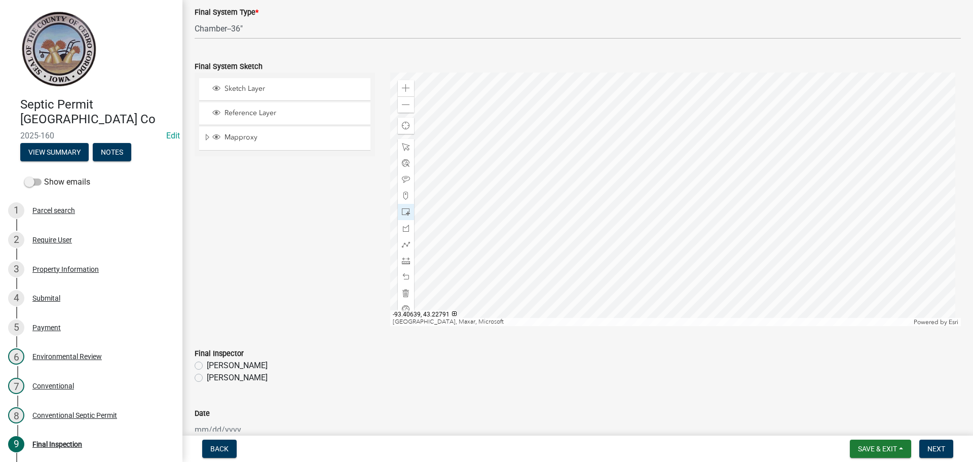
click at [682, 256] on div at bounding box center [675, 198] width 571 height 253
click at [625, 274] on div at bounding box center [675, 198] width 571 height 253
click at [407, 213] on span at bounding box center [406, 212] width 8 height 8
click at [405, 240] on span at bounding box center [406, 244] width 8 height 8
click at [697, 252] on div at bounding box center [675, 198] width 571 height 253
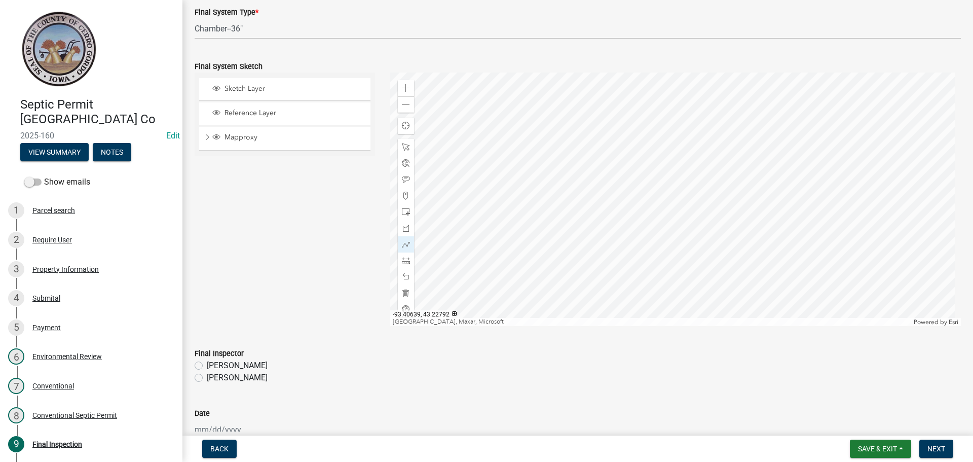
click at [683, 253] on div at bounding box center [675, 198] width 571 height 253
click at [670, 254] on div at bounding box center [675, 198] width 571 height 253
click at [626, 274] on div at bounding box center [675, 198] width 571 height 253
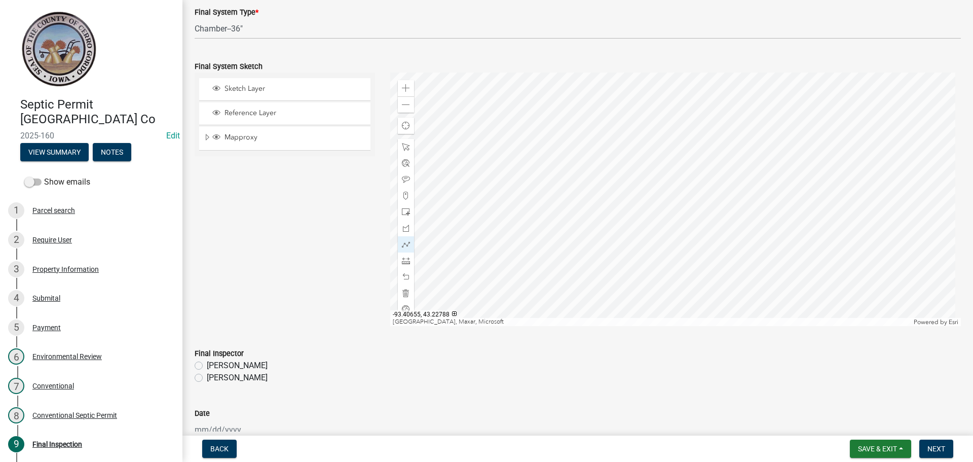
click at [622, 273] on div at bounding box center [675, 198] width 571 height 253
click at [611, 273] on div at bounding box center [675, 198] width 571 height 253
click at [611, 196] on div at bounding box center [675, 198] width 571 height 253
click at [619, 272] on div at bounding box center [675, 198] width 571 height 253
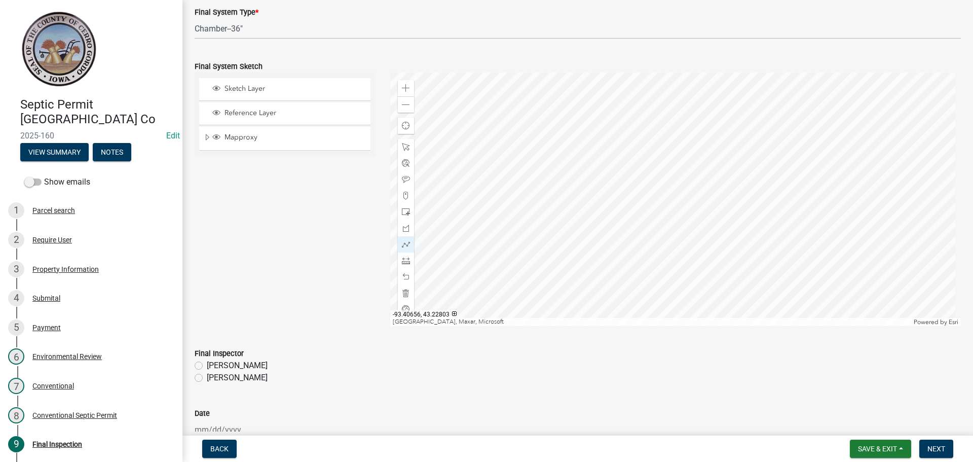
click at [618, 196] on div at bounding box center [675, 198] width 571 height 253
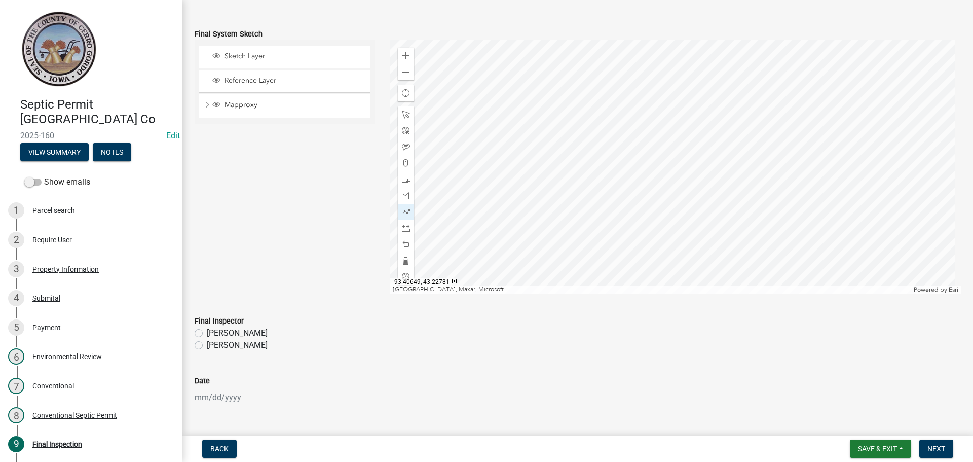
scroll to position [862, 0]
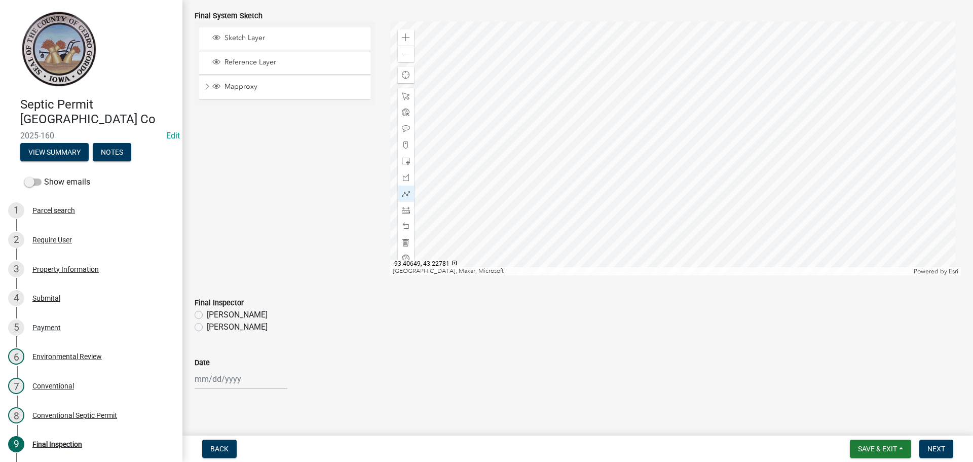
click at [207, 323] on label "[PERSON_NAME]" at bounding box center [237, 327] width 61 height 12
click at [207, 323] on input "[PERSON_NAME]" at bounding box center [210, 324] width 7 height 7
radio input "true"
click at [224, 382] on div at bounding box center [241, 378] width 93 height 21
select select "10"
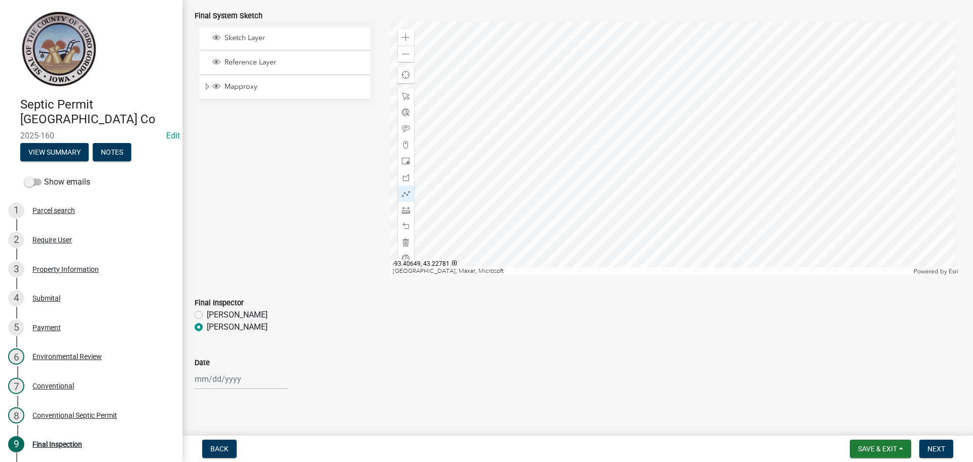
select select "2025"
click at [237, 290] on div "8" at bounding box center [237, 292] width 16 height 16
type input "10/08/2025"
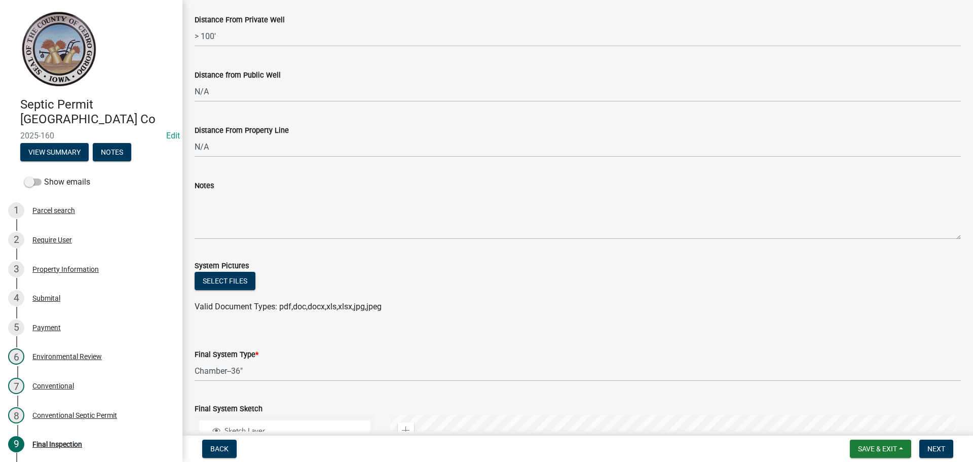
scroll to position [463, 0]
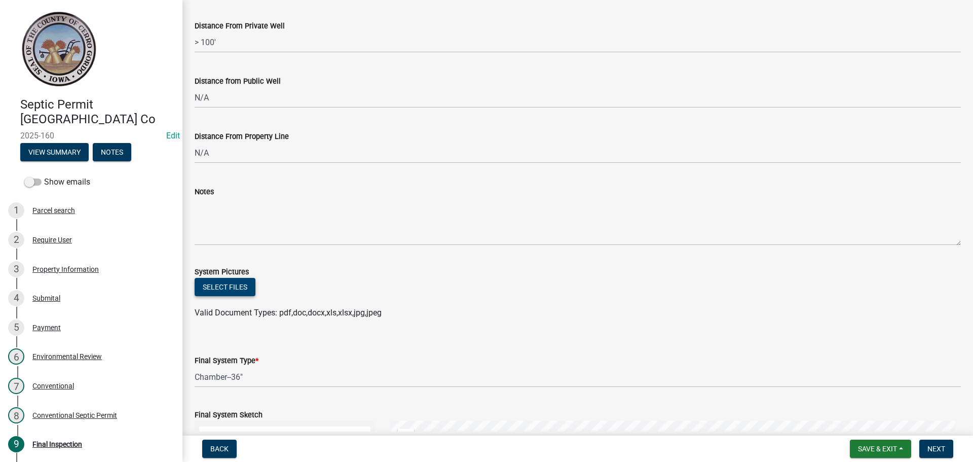
click at [227, 293] on button "Select files" at bounding box center [225, 287] width 61 height 18
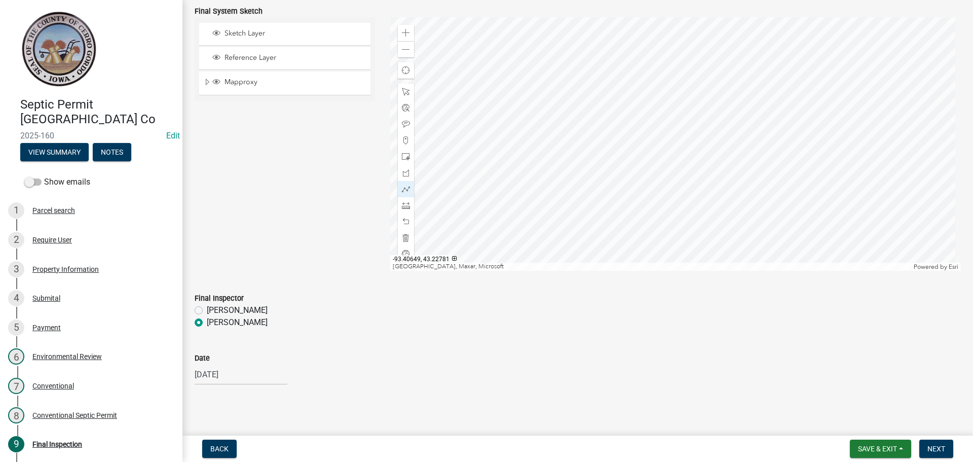
scroll to position [942, 0]
click at [924, 448] on button "Next" at bounding box center [936, 448] width 34 height 18
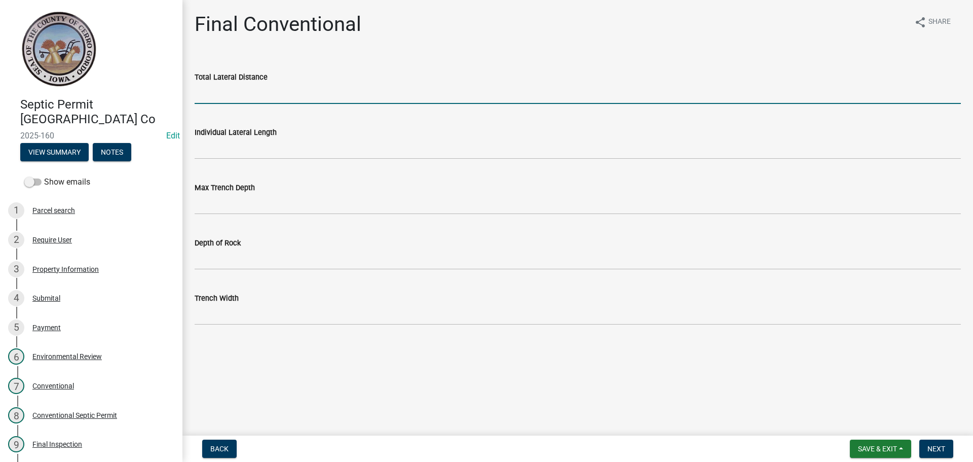
click at [211, 90] on input "Total Lateral Distance" at bounding box center [578, 93] width 766 height 21
type input "200'"
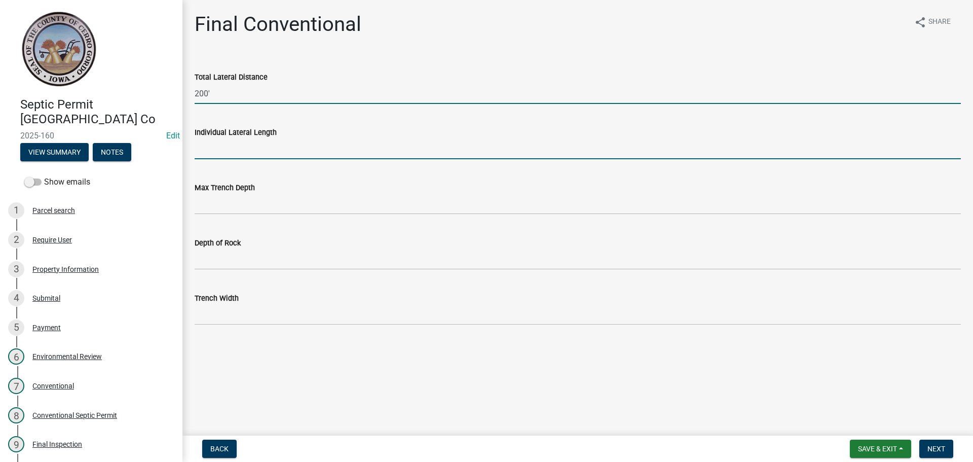
click at [215, 139] on input "Individual Lateral Length" at bounding box center [578, 148] width 766 height 21
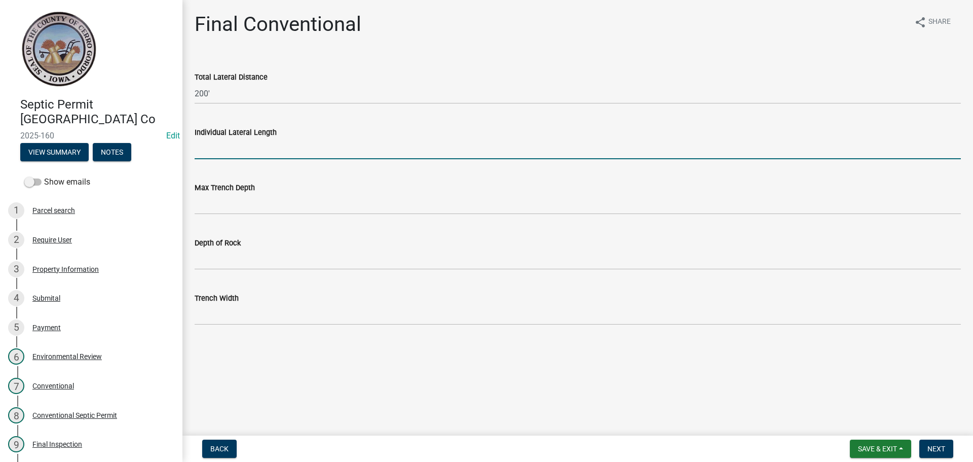
type input "100'"
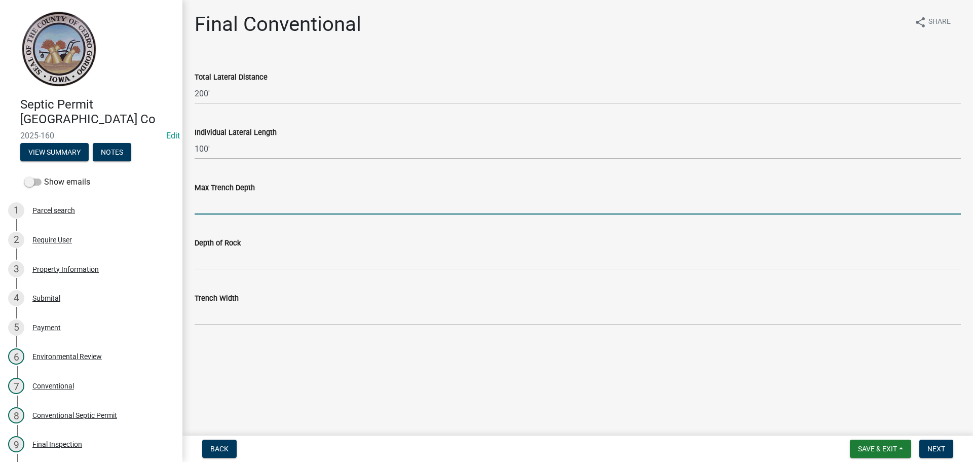
click at [236, 197] on input "Max Trench Depth" at bounding box center [578, 204] width 766 height 21
type input "36""
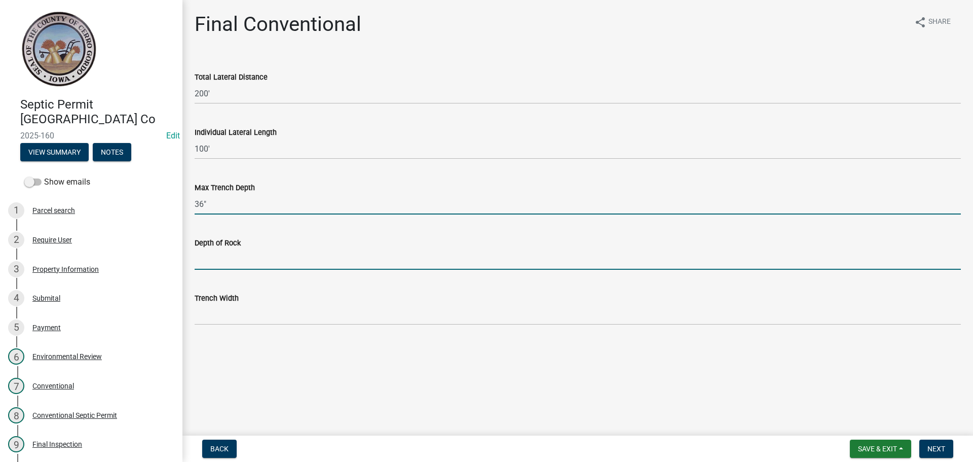
click at [212, 269] on input "Depth of Rock" at bounding box center [578, 259] width 766 height 21
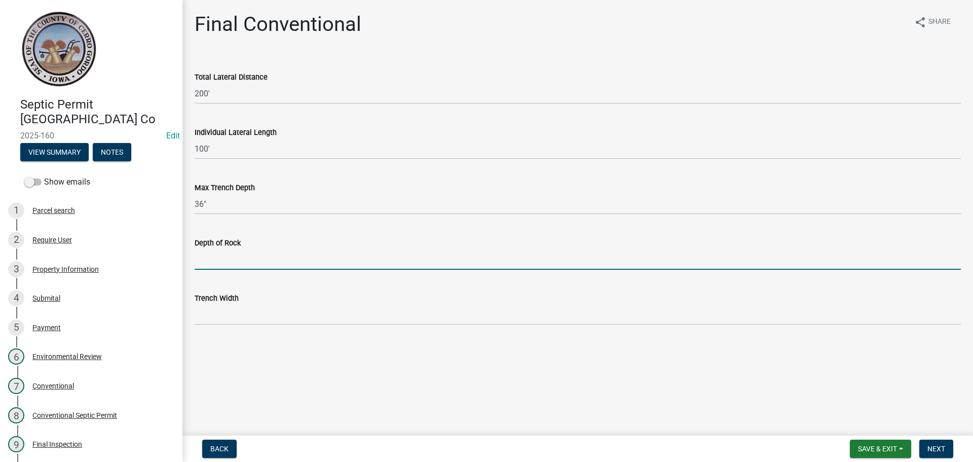
type input "N/A"
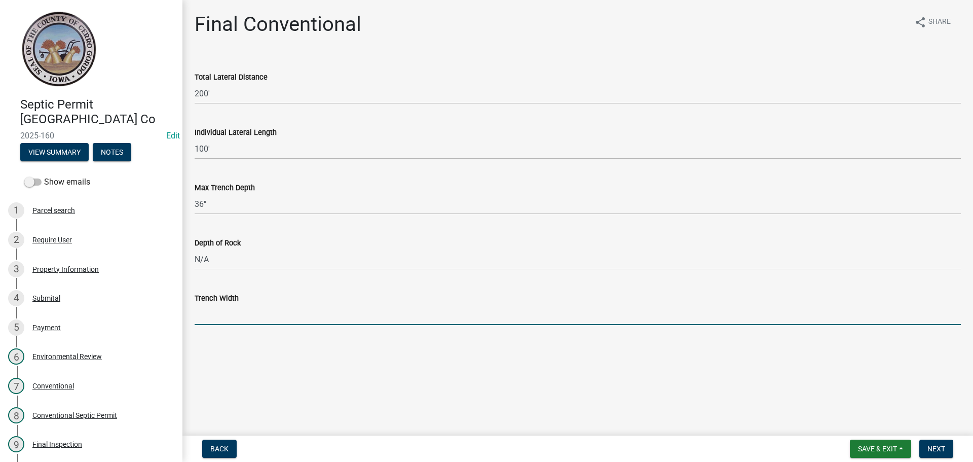
click at [221, 306] on input "Trench Width" at bounding box center [578, 314] width 766 height 21
type input "36""
click at [928, 446] on span "Next" at bounding box center [936, 448] width 18 height 8
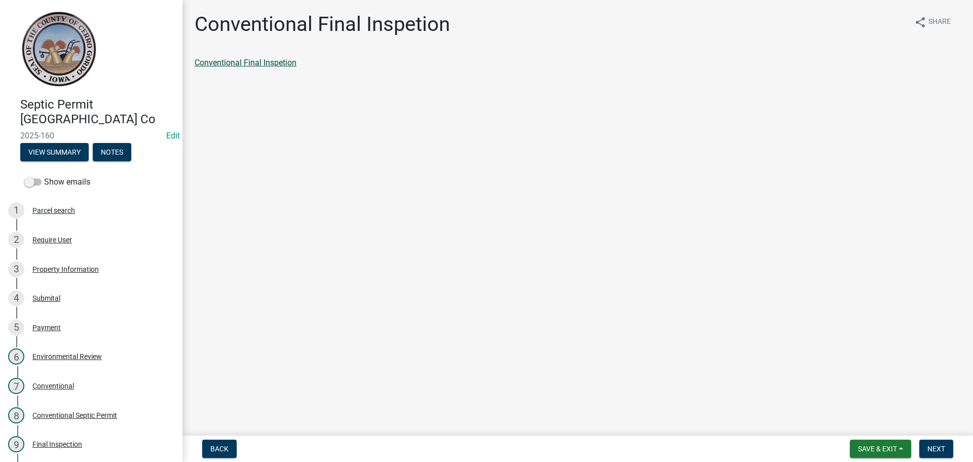
click at [276, 63] on link "Conventional Final Inspetion" at bounding box center [246, 63] width 102 height 10
